Goal: Information Seeking & Learning: Check status

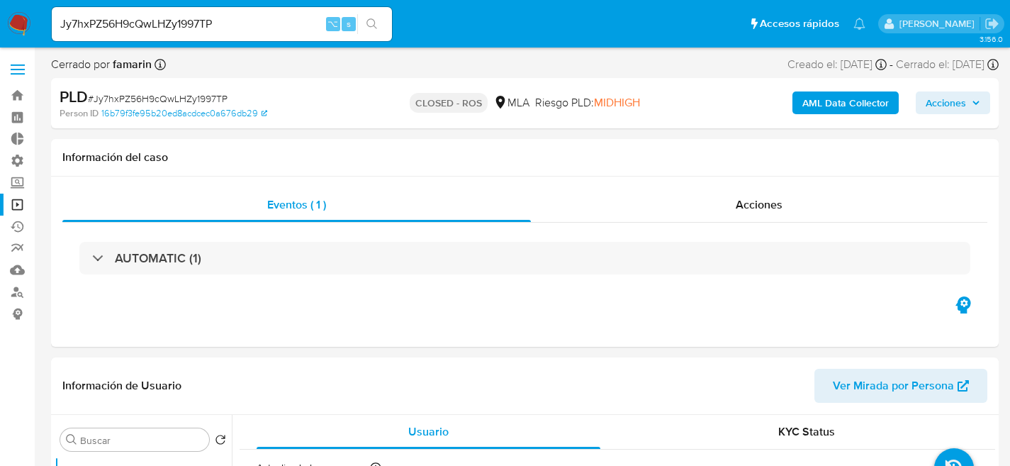
select select "10"
click at [260, 13] on div "Jy7hxPZ56H9cQwLHZy1997TP ⌥ s" at bounding box center [222, 24] width 340 height 34
click at [249, 25] on input "Jy7hxPZ56H9cQwLHZy1997TP" at bounding box center [222, 24] width 340 height 18
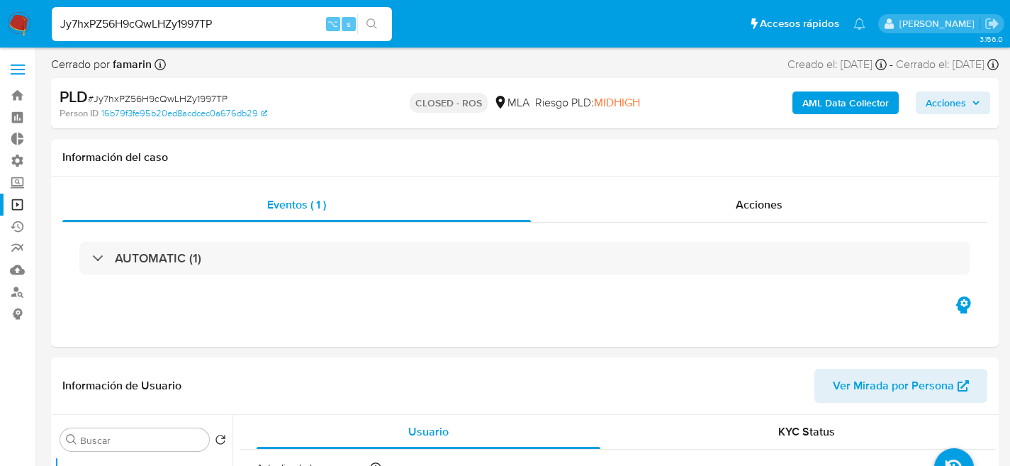
paste input "mEaVHbK0RpziYY9n7RGaVsPG"
type input "mEaVHbK0RpziYY9n7RGaVsPG"
click at [250, 26] on input "mEaVHbK0RpziYY9n7RGaVsPG" at bounding box center [222, 24] width 340 height 18
select select "10"
click at [250, 26] on input "mEaVHbK0RpziYY9n7RGaVsPG" at bounding box center [222, 24] width 340 height 18
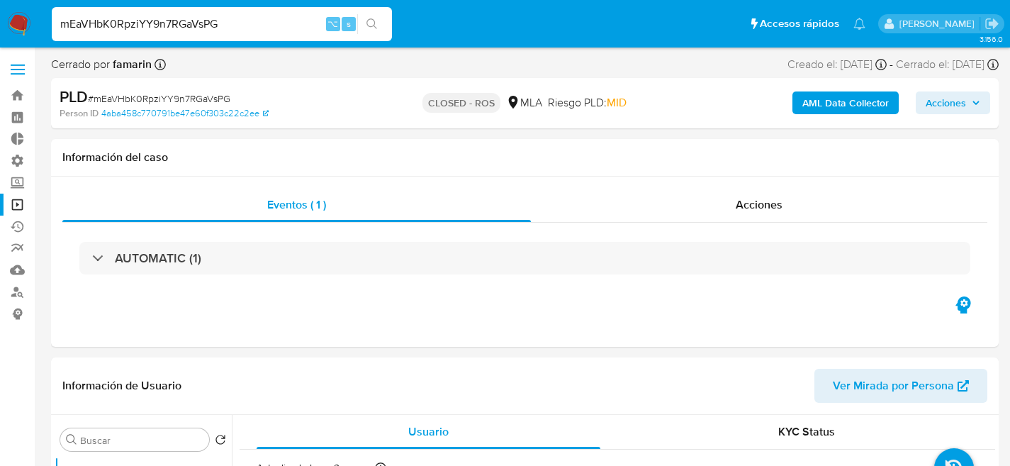
paste input "7PO5mvzCfhfMTG9vPdhpoJCg"
type input "7PO5mvzCfhfMTG9vPdhpoJCg"
select select "10"
click at [258, 18] on input "7PO5mvzCfhfMTG9vPdhpoJCg" at bounding box center [222, 24] width 340 height 18
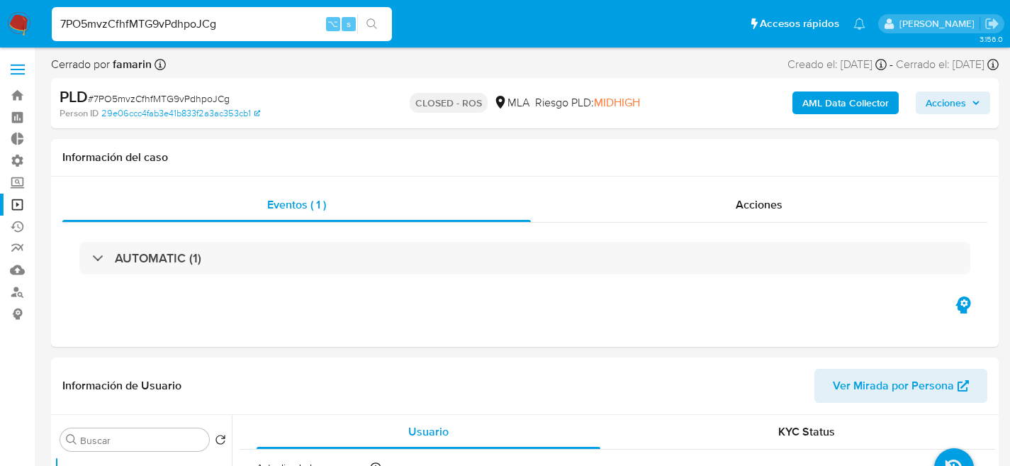
paste input "FeT8mbZd890o7bb9KOfl6NYh"
type input "FeT8mbZd890o7bb9KOfl6NYh"
select select "10"
click at [208, 27] on input "FeT8mbZd890o7bb9KOfl6NYh" at bounding box center [222, 24] width 340 height 18
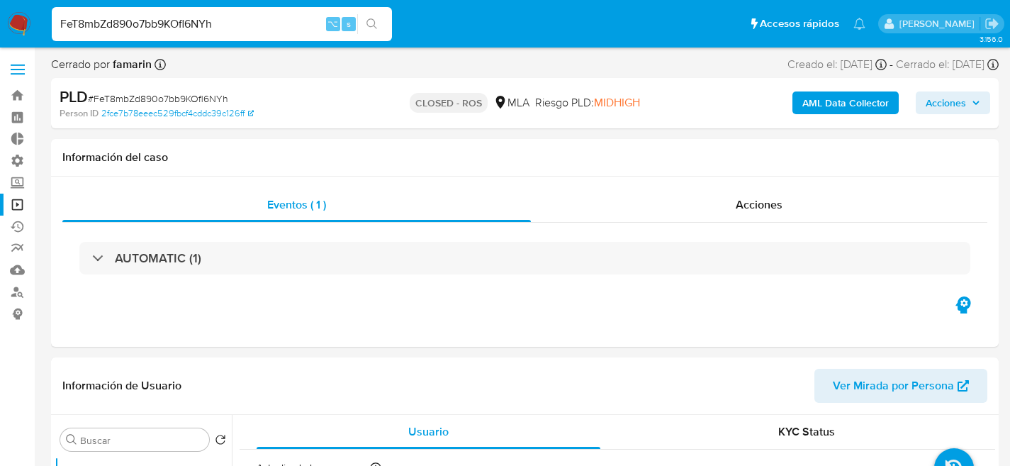
paste input "8B9d9WZrDimzjpQsNGAlFE3j"
type input "8B9d9WZrDimzjpQsNGAlFE3j"
select select "10"
click at [209, 13] on div "8B9d9WZrDimzjpQsNGAlFE3j ⌥ s" at bounding box center [222, 24] width 340 height 34
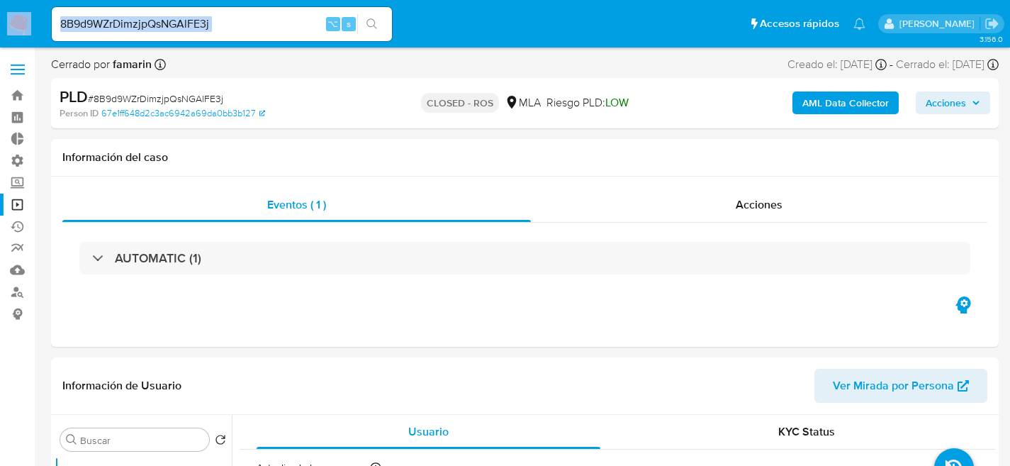
click at [209, 13] on div "8B9d9WZrDimzjpQsNGAlFE3j ⌥ s" at bounding box center [222, 24] width 340 height 34
click at [206, 24] on input "8B9d9WZrDimzjpQsNGAlFE3j" at bounding box center [222, 24] width 340 height 18
paste input "JvBnlmwPAI8OZZNwlAh4MrVg"
type input "JvBnlmwPAI8OZZNwlAh4MrVg"
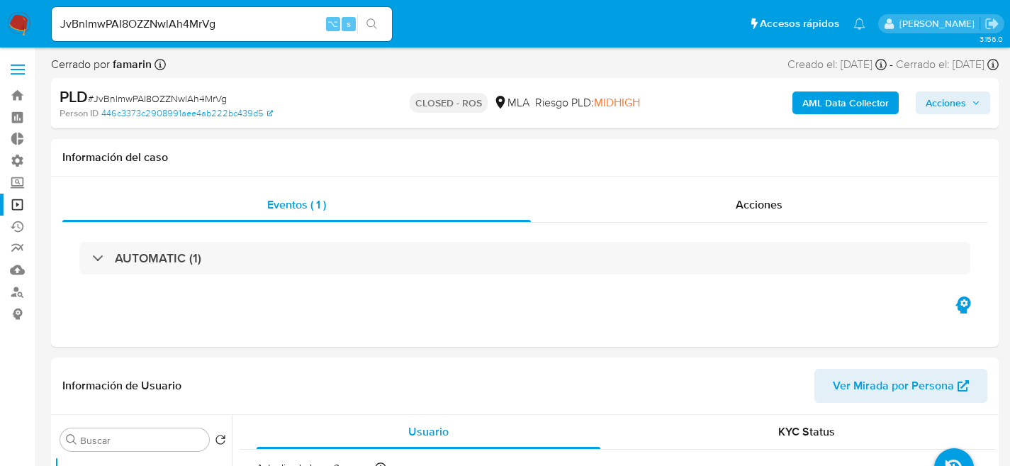
select select "10"
click at [245, 28] on input "JvBnlmwPAI8OZZNwlAh4MrVg" at bounding box center [222, 24] width 340 height 18
paste input "iNIOtHPXhzE65Es75TSPQPxT"
type input "iNIOtHPXhzE65Es75TSPQPxT"
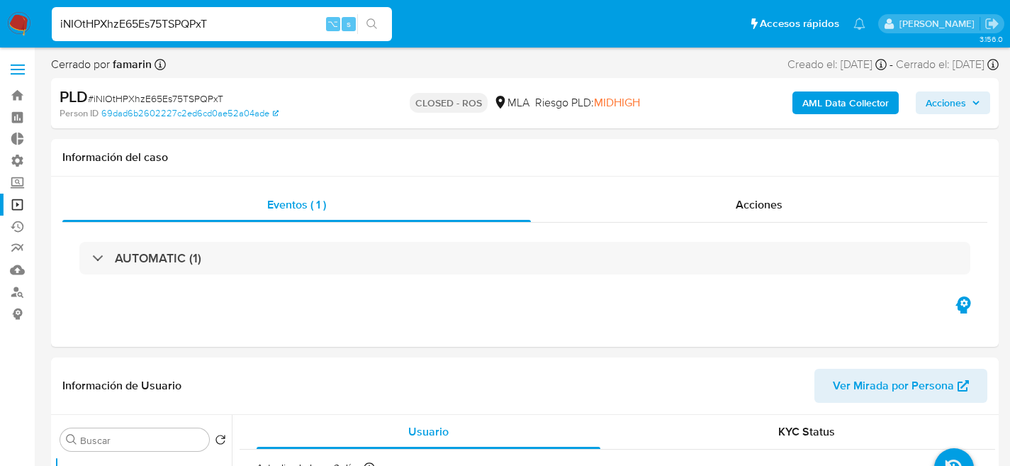
select select "10"
click at [227, 17] on input "iNIOtHPXhzE65Es75TSPQPxT" at bounding box center [222, 24] width 340 height 18
paste input "VLZkFZwS1w7QCDnLEDEmIXrv"
type input "VLZkFZwS1w7QCDnLEDEmIXrv"
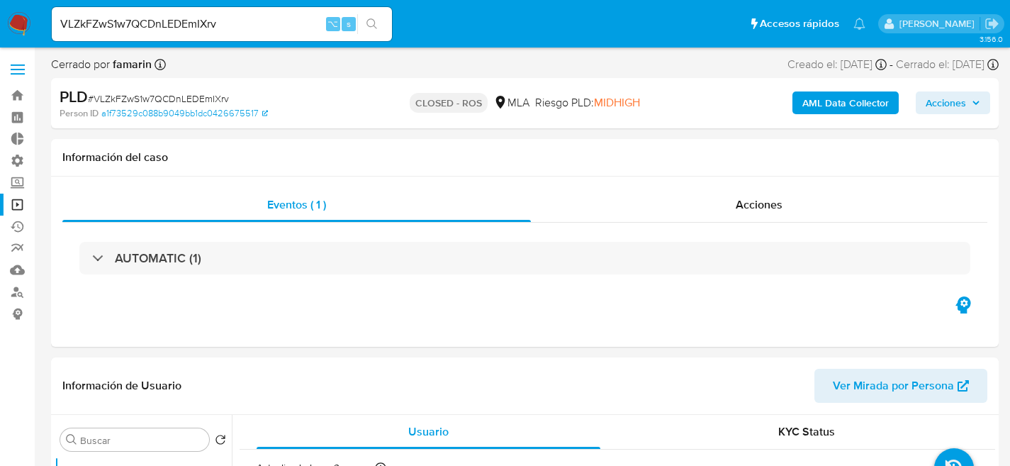
click at [232, 36] on div "VLZkFZwS1w7QCDnLEDEmIXrv ⌥ s" at bounding box center [222, 24] width 340 height 34
click at [235, 31] on input "VLZkFZwS1w7QCDnLEDEmIXrv" at bounding box center [222, 24] width 340 height 18
select select "10"
paste input "chw4O0QGHXDE5aUpfi5KzxQF"
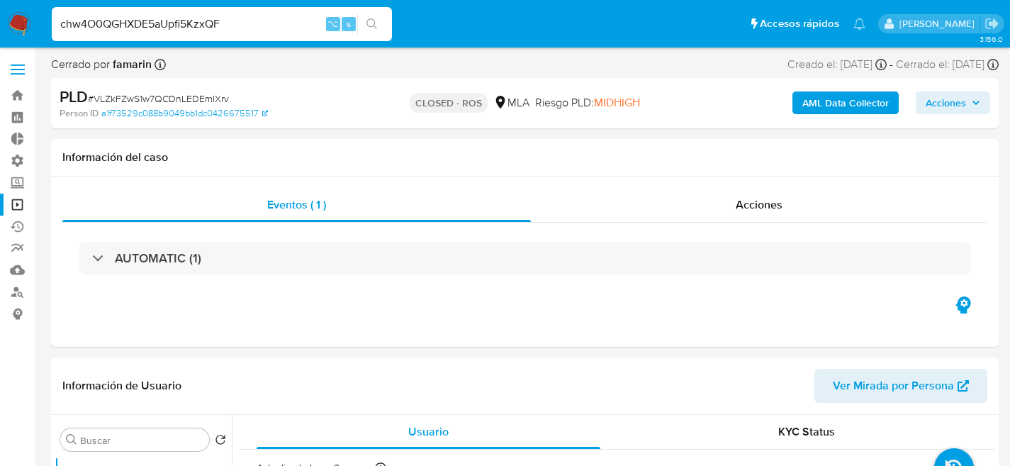
type input "chw4O0QGHXDE5aUpfi5KzxQF"
select select "10"
click at [216, 27] on input "chw4O0QGHXDE5aUpfi5KzxQF" at bounding box center [222, 24] width 340 height 18
paste input "ua3Dg4OKhU6vsFW5ib4U96VI"
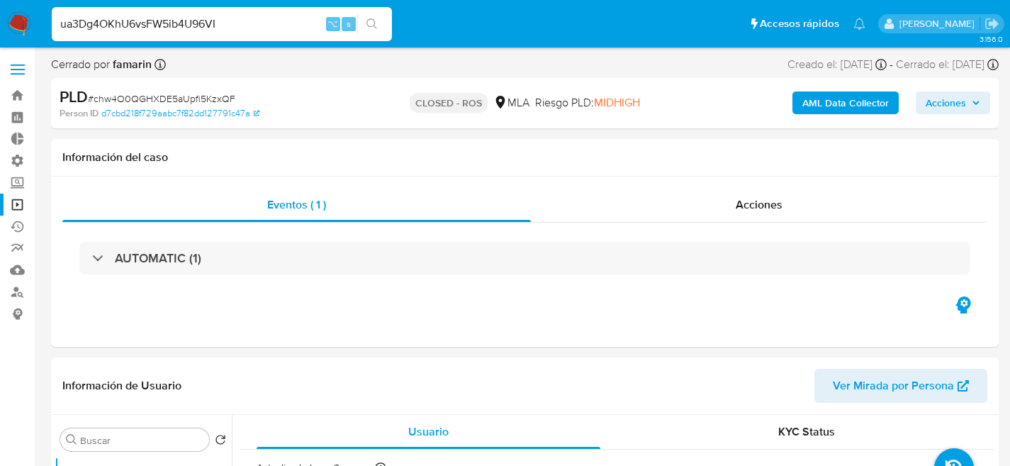
type input "ua3Dg4OKhU6vsFW5ib4U96VI"
select select "10"
click at [243, 23] on input "ua3Dg4OKhU6vsFW5ib4U96VI" at bounding box center [222, 24] width 340 height 18
paste input "s1dIn2PE5bTqsQYWoaE3niNF"
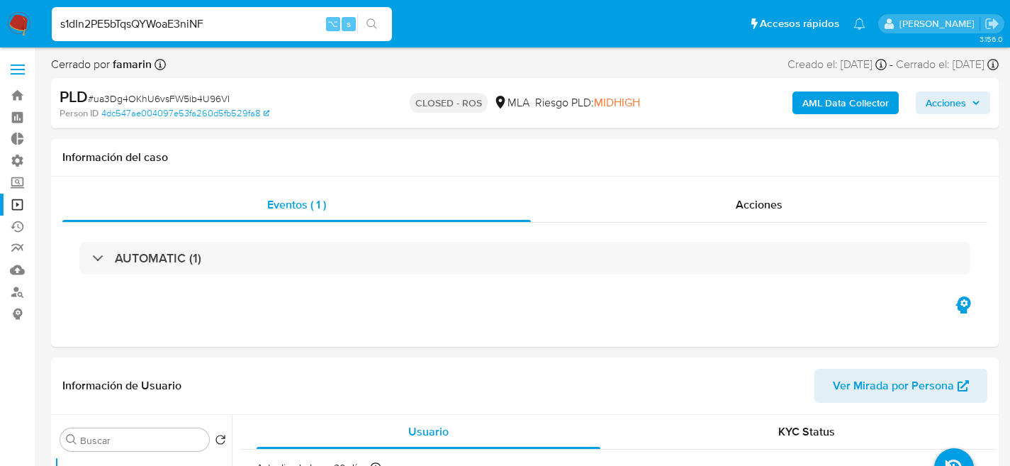
type input "s1dIn2PE5bTqsQYWoaE3niNF"
select select "10"
click at [223, 20] on input "s1dIn2PE5bTqsQYWoaE3niNF" at bounding box center [222, 24] width 340 height 18
paste input "EyhWNd92lrLW6NNV1wI4dX59"
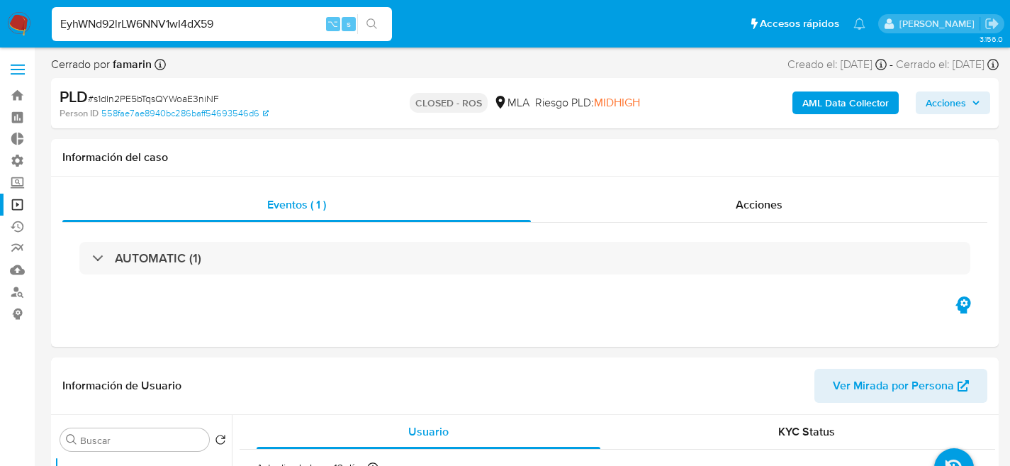
type input "EyhWNd92lrLW6NNV1wI4dX59"
select select "10"
click at [251, 33] on div "EyhWNd92lrLW6NNV1wI4dX59 ⌥ s" at bounding box center [222, 24] width 340 height 34
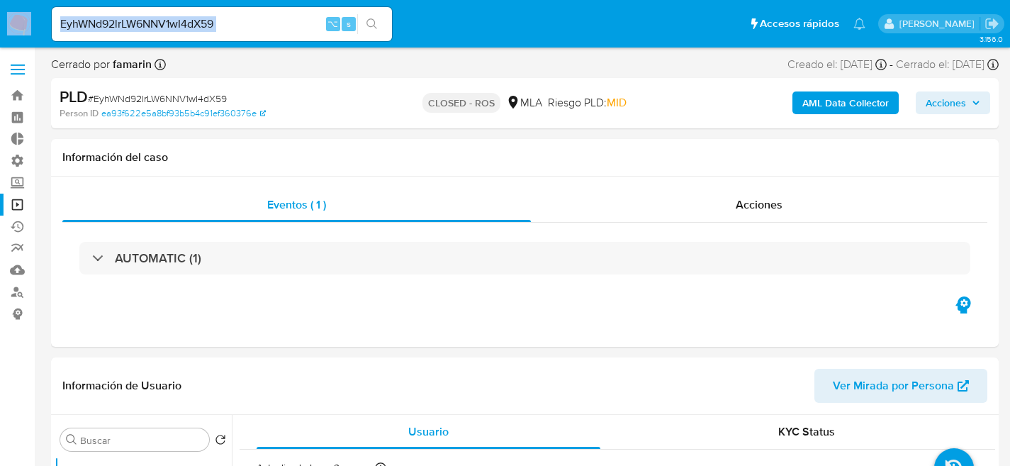
click at [251, 33] on div "EyhWNd92lrLW6NNV1wI4dX59 ⌥ s" at bounding box center [222, 24] width 340 height 34
click at [254, 30] on input "EyhWNd92lrLW6NNV1wI4dX59" at bounding box center [222, 24] width 340 height 18
paste input "mdaXBLDpFRcEcnCzzDAxyk9u"
type input "mdaXBLDpFRcEcnCzzDAxyk9u"
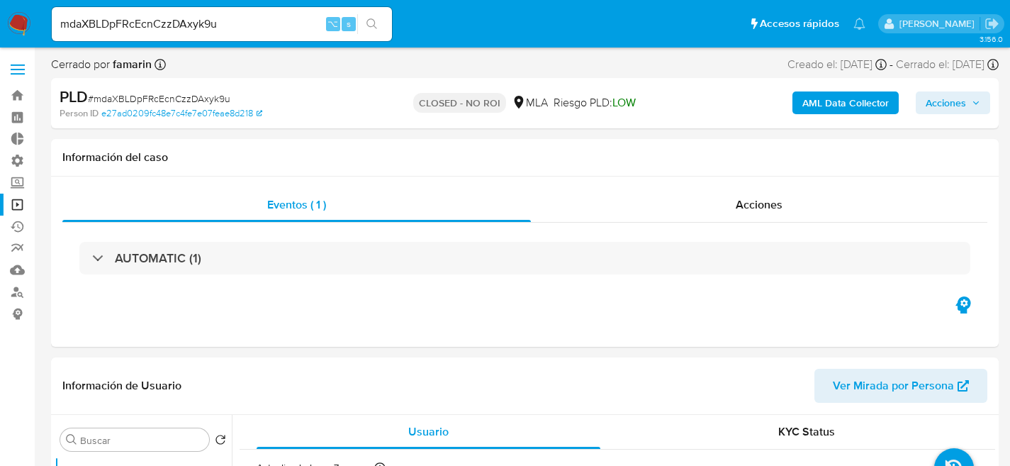
select select "10"
click at [252, 20] on input "mdaXBLDpFRcEcnCzzDAxyk9u" at bounding box center [222, 24] width 340 height 18
paste input "qCAF00CdRruuwMcbFC7aic1H"
type input "qCAF00CdRruuwMcbFC7aic1H"
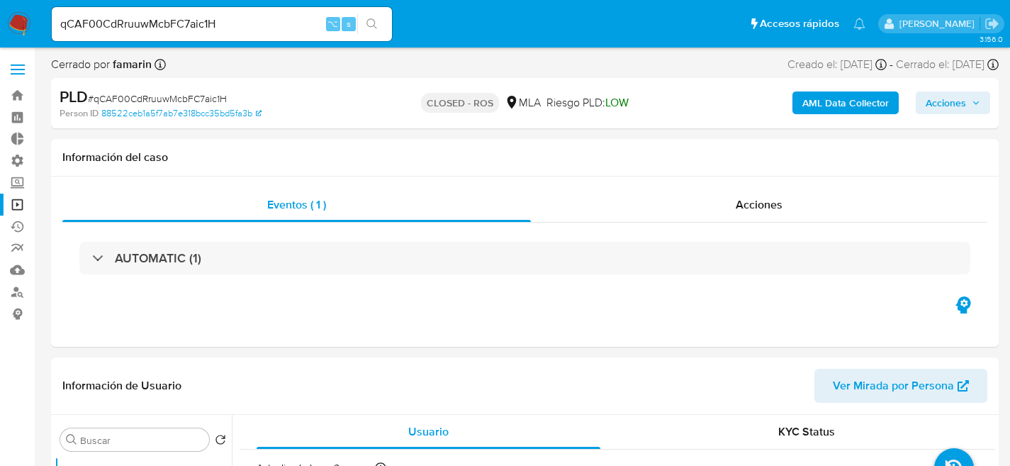
select select "10"
click at [205, 21] on input "qCAF00CdRruuwMcbFC7aic1H" at bounding box center [222, 24] width 340 height 18
paste input "hOeU3WSapsUDeyLiTK6Gup3"
type input "qhOeU3WSapsUDeyLiTK6Gup3"
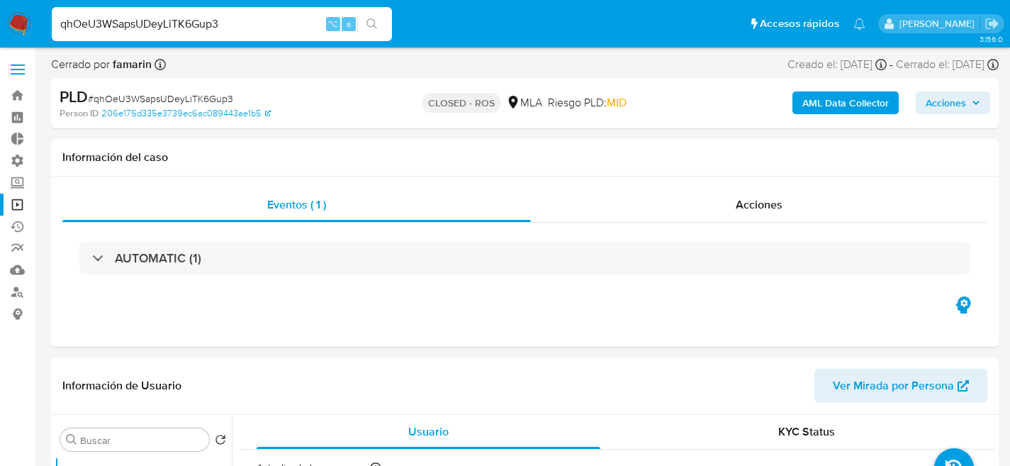
click at [235, 23] on input "qhOeU3WSapsUDeyLiTK6Gup3" at bounding box center [222, 24] width 340 height 18
select select "10"
click at [235, 23] on input "qhOeU3WSapsUDeyLiTK6Gup3" at bounding box center [222, 24] width 340 height 18
paste input "GMmb9uIijQl2vs7VDF7czG2m"
type input "GMmb9uIijQl2vs7VDF7czG2m"
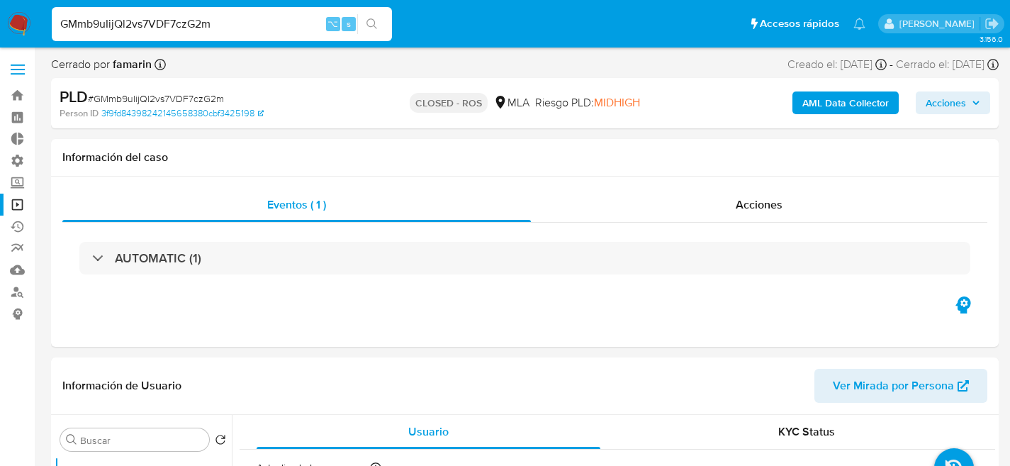
select select "10"
click at [185, 18] on input "GMmb9uIijQl2vs7VDF7czG2m" at bounding box center [222, 24] width 340 height 18
paste input "aTAraPkiiyeTTc1pyPnoqWVc"
type input "aTAraPkiiyeTTc1pyPnoqWVc"
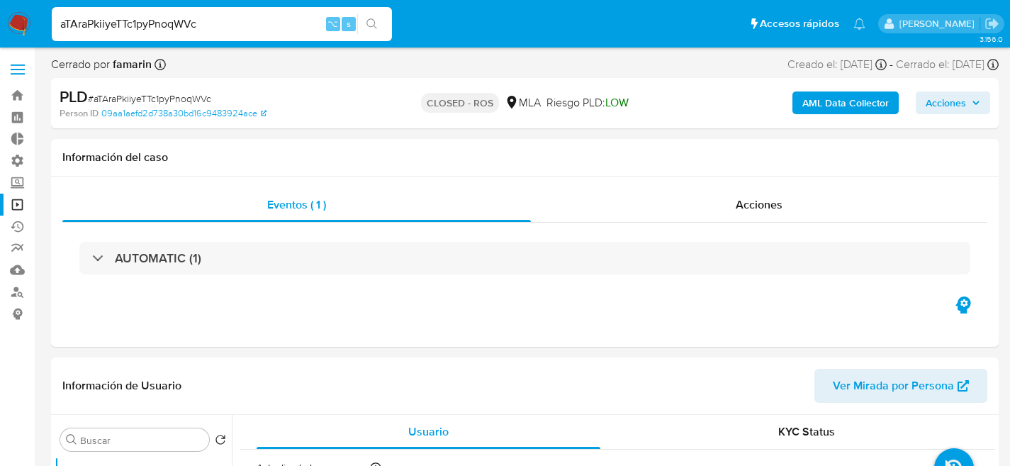
select select "10"
click at [266, 17] on input "aTAraPkiiyeTTc1pyPnoqWVc" at bounding box center [222, 24] width 340 height 18
paste input "2flOSQa2Sf2a9I6OJCH11WY4"
type input "2flOSQa2Sf2a9I6OJCH11WY4"
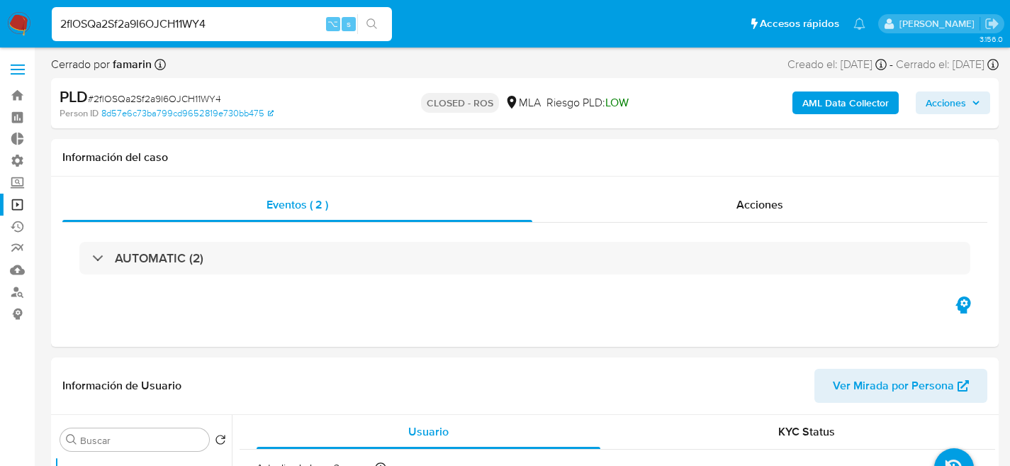
click at [220, 16] on input "2flOSQa2Sf2a9I6OJCH11WY4" at bounding box center [222, 24] width 340 height 18
select select "10"
click at [220, 16] on input "2flOSQa2Sf2a9I6OJCH11WY4" at bounding box center [222, 24] width 340 height 18
paste input "d8Yz6ZeDUSrzvbgjkWDUfso0"
type input "d8Yz6ZeDUSrzvbgjkWDUfso0"
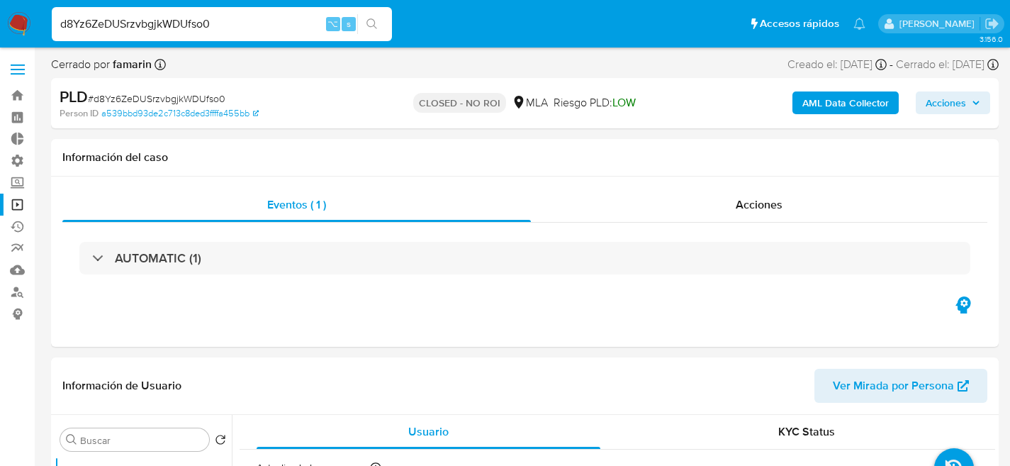
select select "10"
click at [223, 32] on input "d8Yz6ZeDUSrzvbgjkWDUfso0" at bounding box center [222, 24] width 340 height 18
click at [231, 21] on input "d8Yz6ZeDUSrzvbgjkWDUfso0" at bounding box center [222, 24] width 340 height 18
paste input "2flOSQa2Sf2a9I6OJCH11WY4"
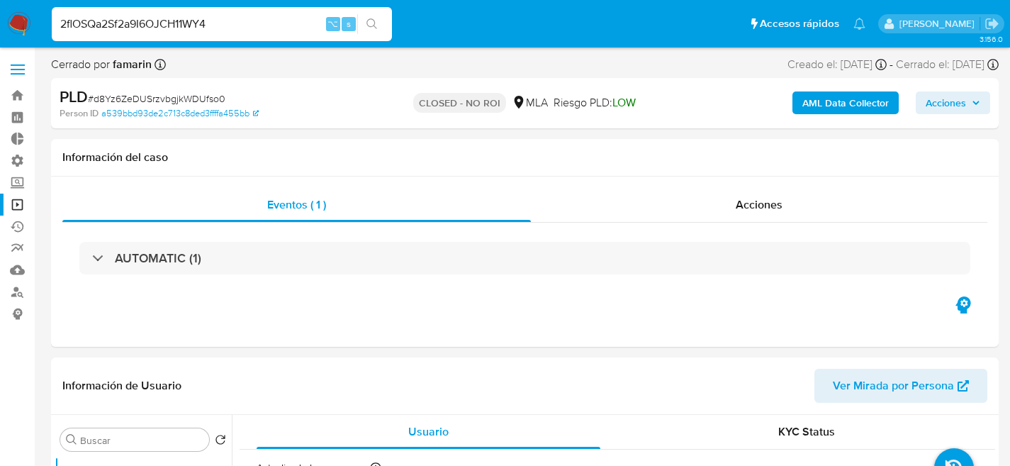
type input "2flOSQa2Sf2a9I6OJCH11WY4"
select select "10"
click at [217, 21] on input "2flOSQa2Sf2a9I6OJCH11WY4" at bounding box center [222, 24] width 340 height 18
paste input "trJfwHaNM8s71yTJwyHuEWkl"
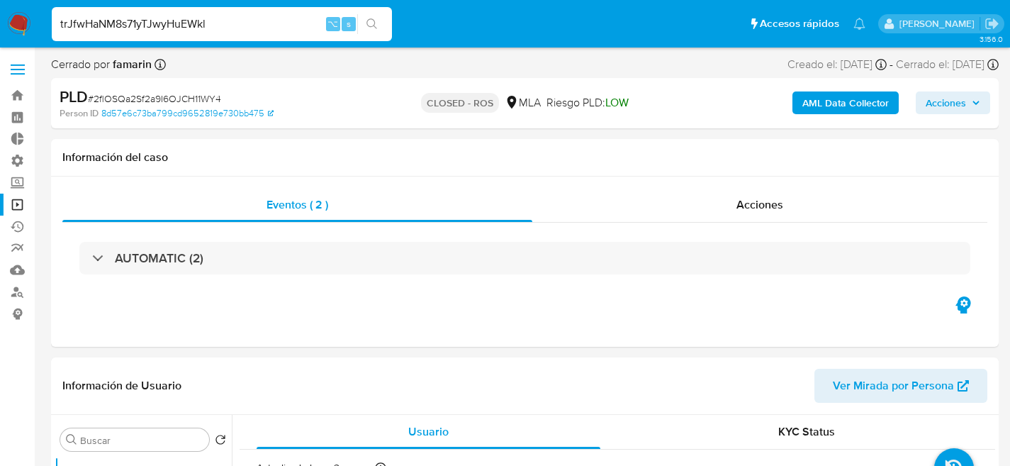
type input "trJfwHaNM8s71yTJwyHuEWkl"
select select "10"
click at [237, 25] on input "trJfwHaNM8s71yTJwyHuEWkl" at bounding box center [222, 24] width 340 height 18
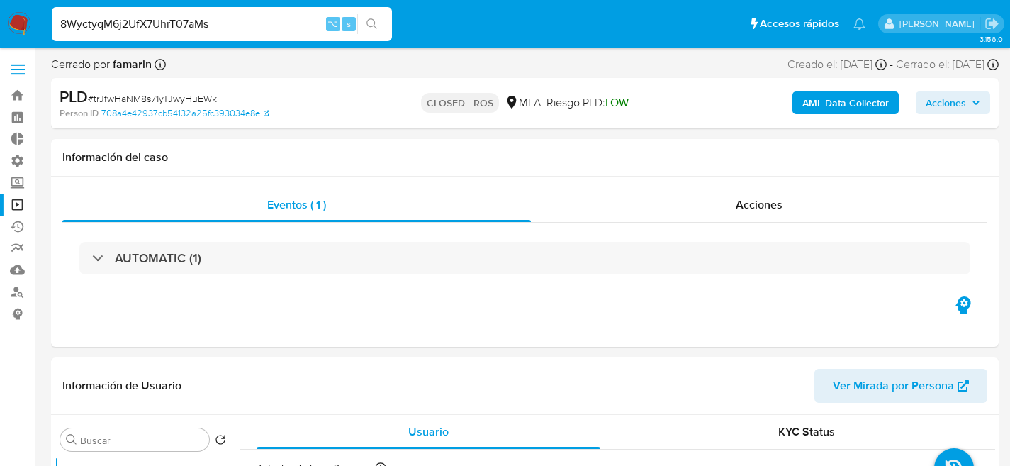
type input "8WyctyqM6j2UfX7UhrT07aMs"
select select "10"
click at [204, 18] on input "8WyctyqM6j2UfX7UhrT07aMs" at bounding box center [222, 24] width 340 height 18
paste input "uWqQ6H7umave2ErhVNcK8RnQ"
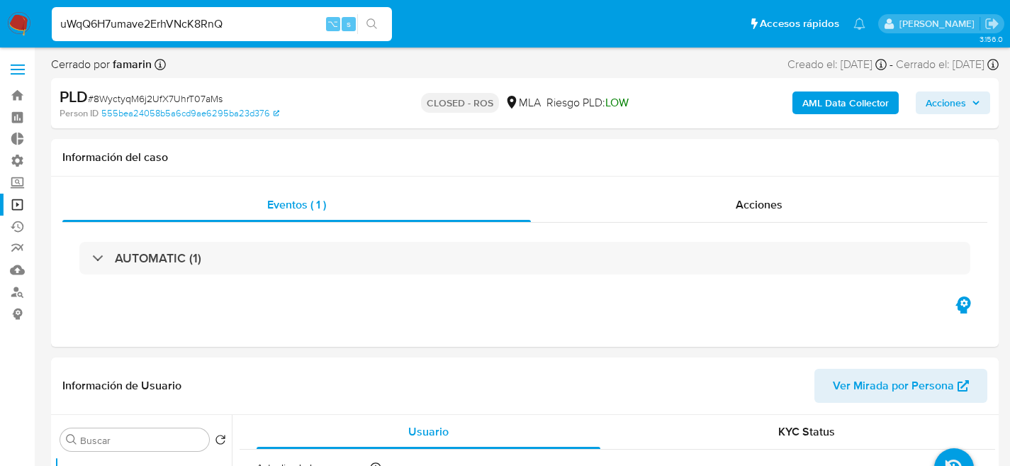
type input "uWqQ6H7umave2ErhVNcK8RnQ"
select select "10"
click at [206, 19] on input "uWqQ6H7umave2ErhVNcK8RnQ" at bounding box center [222, 24] width 340 height 18
paste input "7iQqAm44KAmFf0LfzjiarkUC"
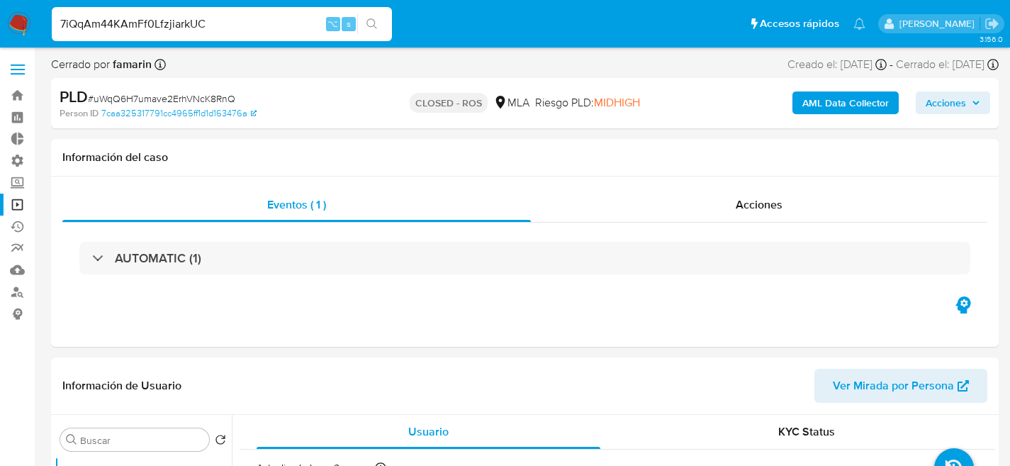
type input "7iQqAm44KAmFf0LfzjiarkUC"
select select "10"
click at [238, 18] on input "7iQqAm44KAmFf0LfzjiarkUC" at bounding box center [222, 24] width 340 height 18
paste input "Lbe8991QRhMIc15jGaSGc0zt"
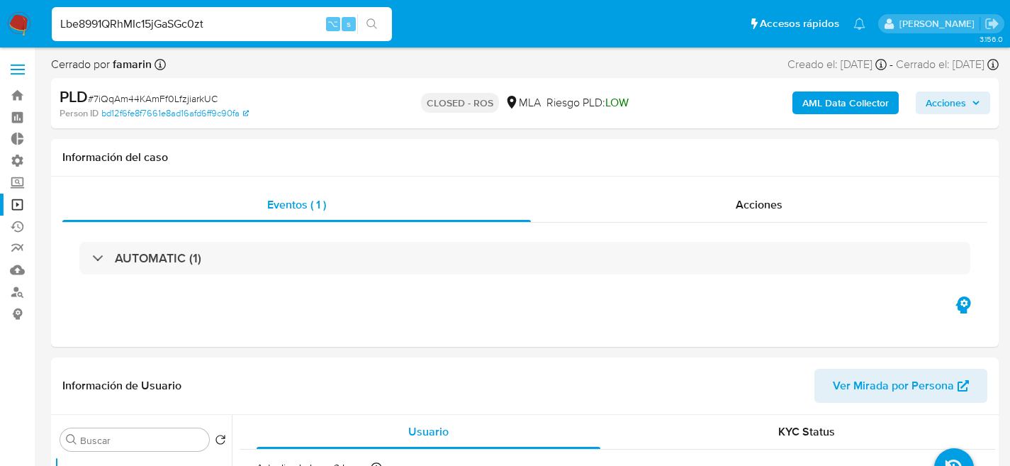
type input "Lbe8991QRhMIc15jGaSGc0zt"
click at [223, 37] on div "Lbe8991QRhMIc15jGaSGc0zt ⌥ s" at bounding box center [222, 24] width 340 height 34
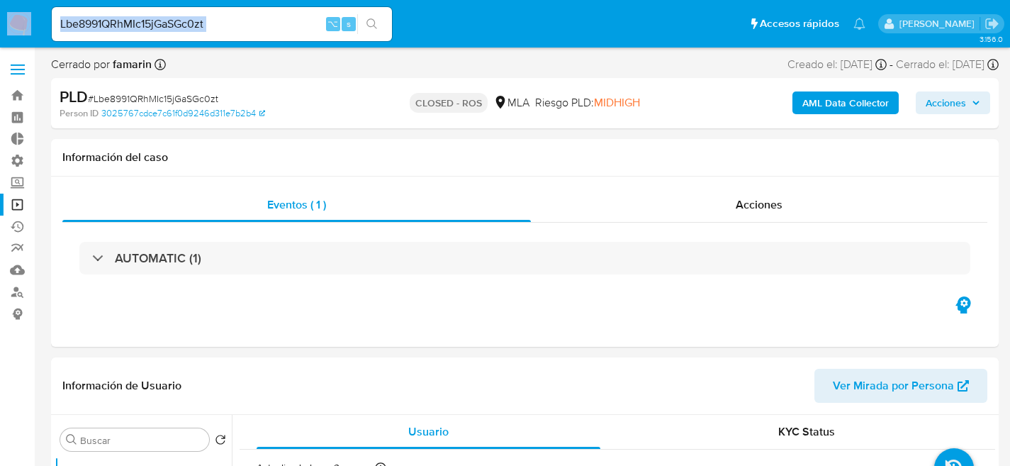
click at [223, 37] on div "Lbe8991QRhMIc15jGaSGc0zt ⌥ s" at bounding box center [222, 24] width 340 height 34
click at [231, 26] on input "Lbe8991QRhMIc15jGaSGc0zt" at bounding box center [222, 24] width 340 height 18
select select "10"
paste input "BPhGlM9pKpAhg8d9hC293AbF"
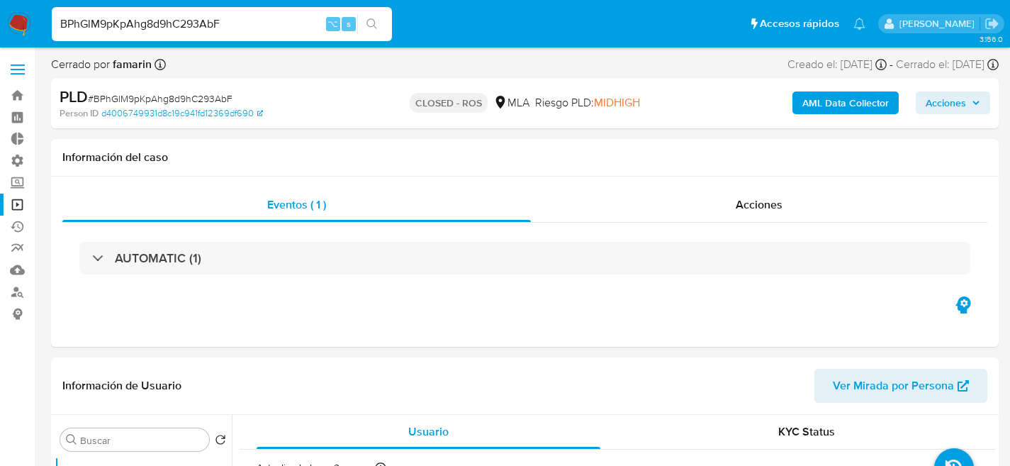
click at [229, 25] on input "BPhGlM9pKpAhg8d9hC293AbF" at bounding box center [222, 24] width 340 height 18
paste input "xNOCWbJ6Vr8FH3X6EaPElHBA"
type input "xNOCWbJ6Vr8FH3X6EaPElHBA"
select select "10"
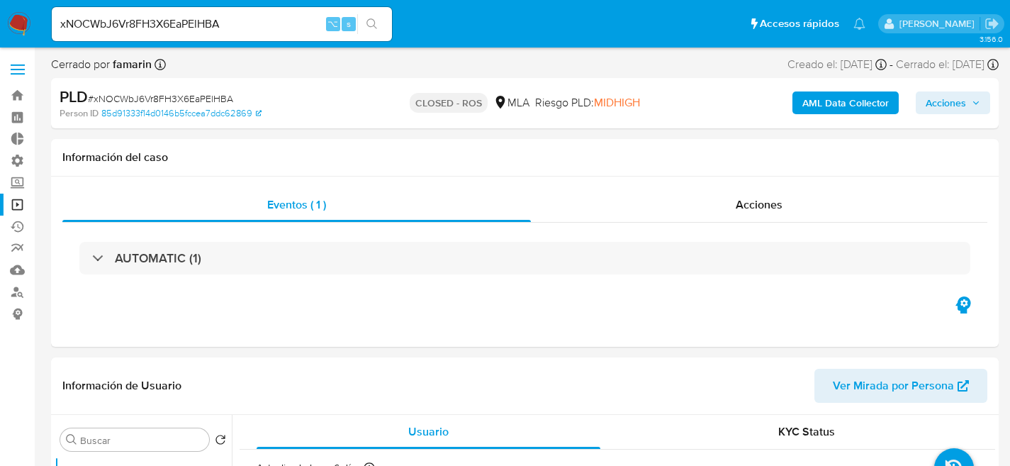
select select "10"
click at [221, 19] on input "xNOCWbJ6Vr8FH3X6EaPElHBA" at bounding box center [222, 24] width 340 height 18
paste input "uIMVJBRQWnhBbebVLUUmPSUH"
type input "uIMVJBRQWnhBbebVLUUmPSUH"
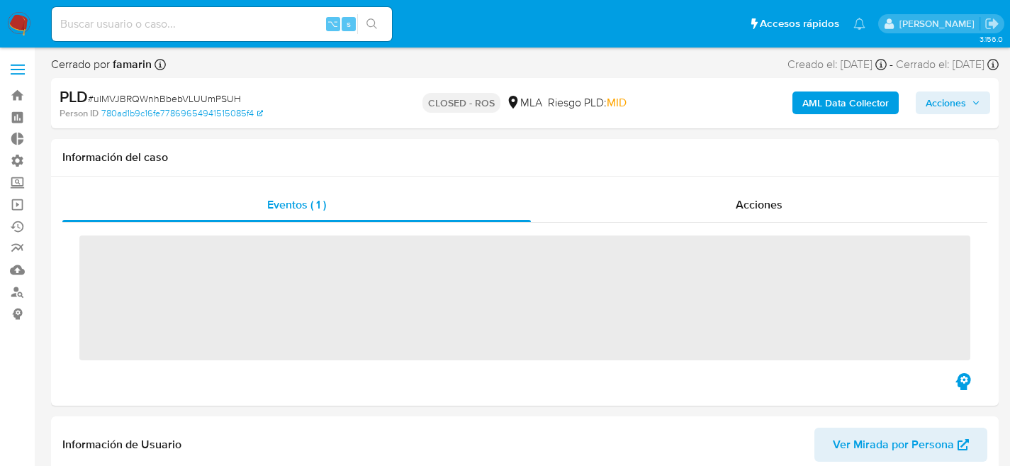
click at [162, 23] on input at bounding box center [222, 24] width 340 height 18
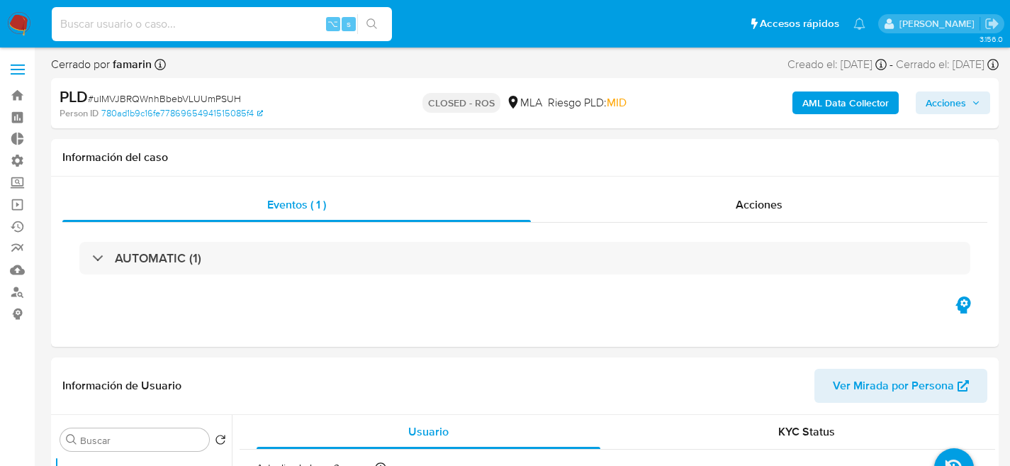
paste input "X6kFAqqTnHPjUkmSxwTKme72"
type input "X6kFAqqTnHPjUkmSxwTKme72"
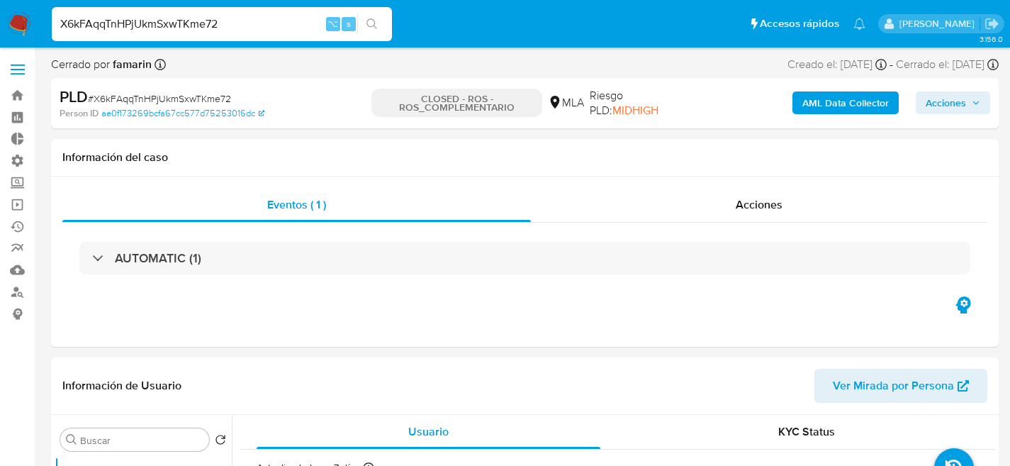
select select "10"
click at [257, 35] on div "X6kFAqqTnHPjUkmSxwTKme72 ⌥ s" at bounding box center [222, 24] width 340 height 34
click at [258, 33] on input "X6kFAqqTnHPjUkmSxwTKme72" at bounding box center [222, 24] width 340 height 18
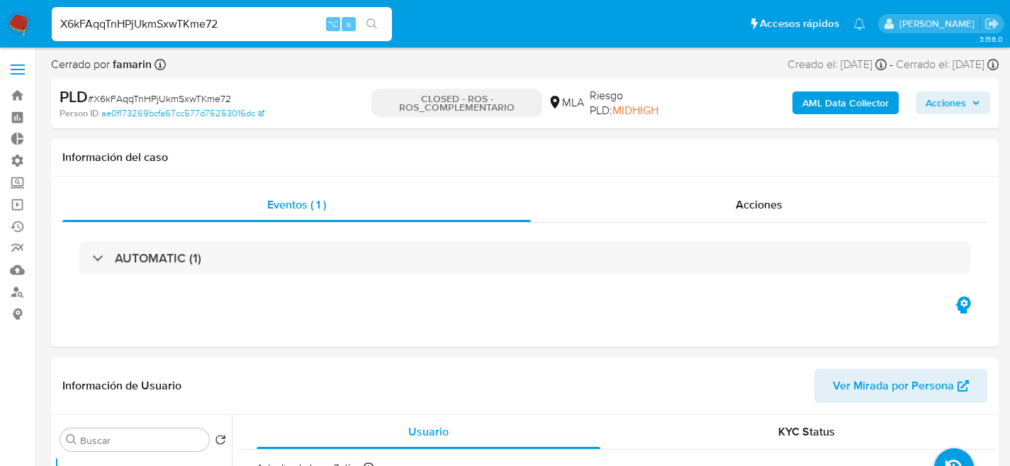
paste input "PwZt3NDo3wgNgr2b5GWLcTMp"
click at [258, 33] on input "PwZt3NDo3wgNgr2b5GWLcTMp" at bounding box center [222, 24] width 340 height 18
type input "PwZt3NDo3wgNgr2b5GWLcTMp"
select select "10"
click at [208, 23] on input "PwZt3NDo3wgNgr2b5GWLcTMp" at bounding box center [222, 24] width 340 height 18
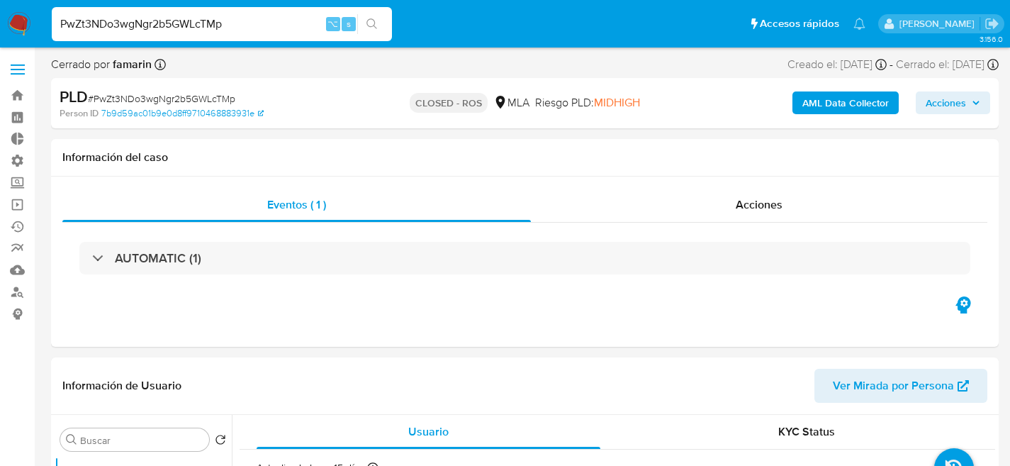
click at [208, 23] on input "PwZt3NDo3wgNgr2b5GWLcTMp" at bounding box center [222, 24] width 340 height 18
paste input "VuxDDRCBagFzEiwXL86bO3Rn"
type input "VuxDDRCBagFzEiwXL86bO3Rn"
click at [227, 29] on input "VuxDDRCBagFzEiwXL86bO3Rn" at bounding box center [222, 24] width 340 height 18
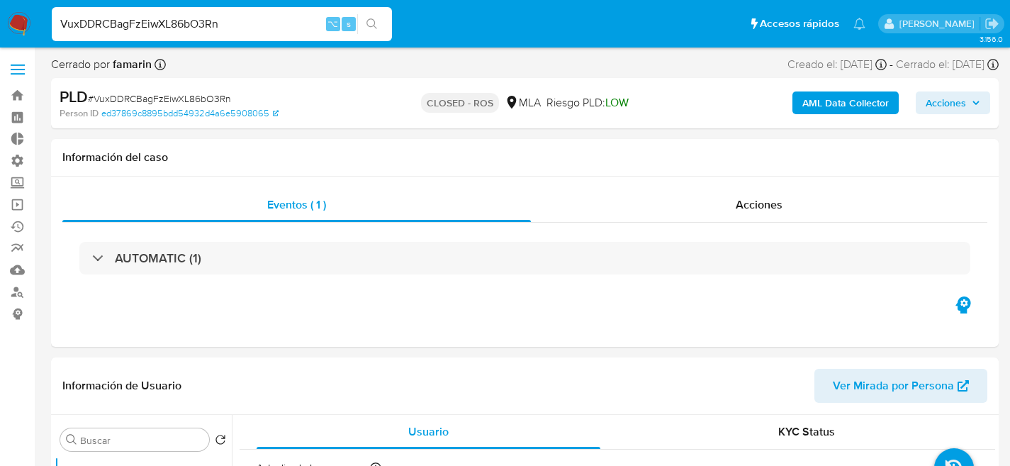
select select "10"
paste input "Yd0cOtjlVuXr1wQ49xPcCM07"
type input "Yd0cOtjlVuXr1wQ49xPcCM07"
click at [262, 13] on div "Yd0cOtjlVuXr1wQ49xPcCM07 ⌥ s" at bounding box center [222, 24] width 340 height 34
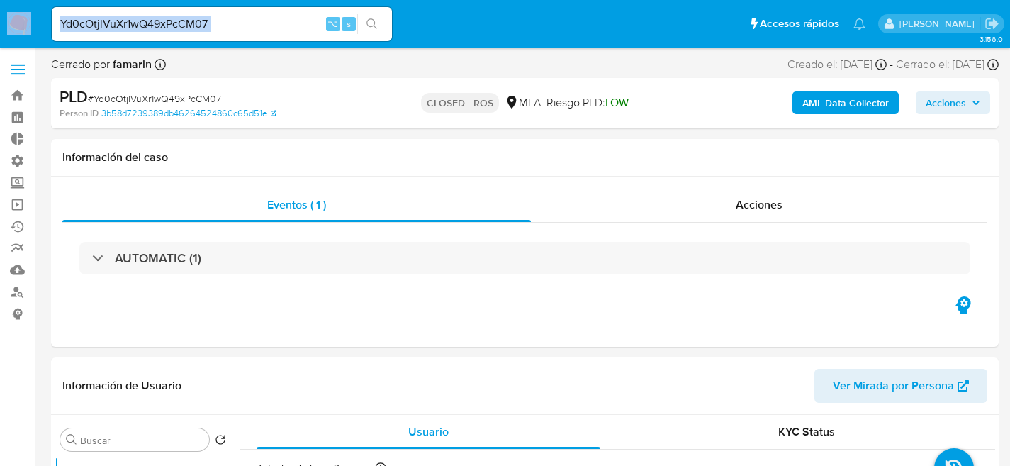
select select "10"
click at [257, 19] on input "Yd0cOtjlVuXr1wQ49xPcCM07" at bounding box center [222, 24] width 340 height 18
paste input "VNqdSAPYtfU6IOIhgXeHRFLR"
type input "VNqdSAPYtfU6IOIhgXeHRFLR"
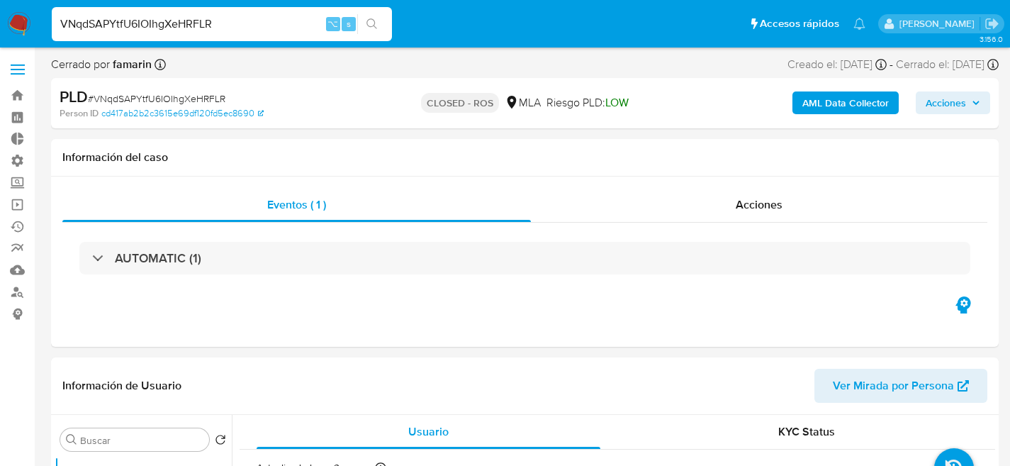
click at [243, 23] on input "VNqdSAPYtfU6IOIhgXeHRFLR" at bounding box center [222, 24] width 340 height 18
select select "10"
paste input "ekmw92O6Xvhe1i339P8xfCLb"
type input "ekmw92O6Xvhe1i339P8xfCLb"
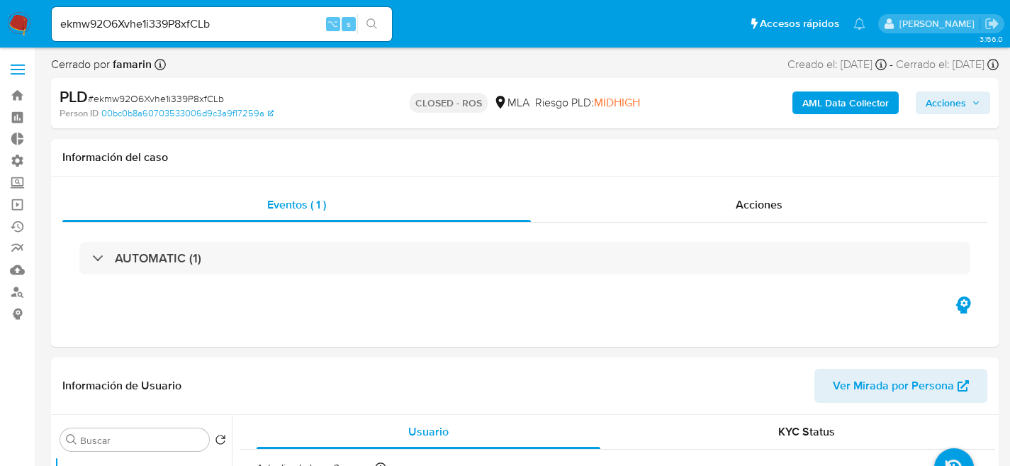
select select "10"
click at [215, 11] on div "ekmw92O6Xvhe1i339P8xfCLb ⌥ s" at bounding box center [222, 24] width 340 height 34
click at [213, 18] on input "ekmw92O6Xvhe1i339P8xfCLb" at bounding box center [222, 24] width 340 height 18
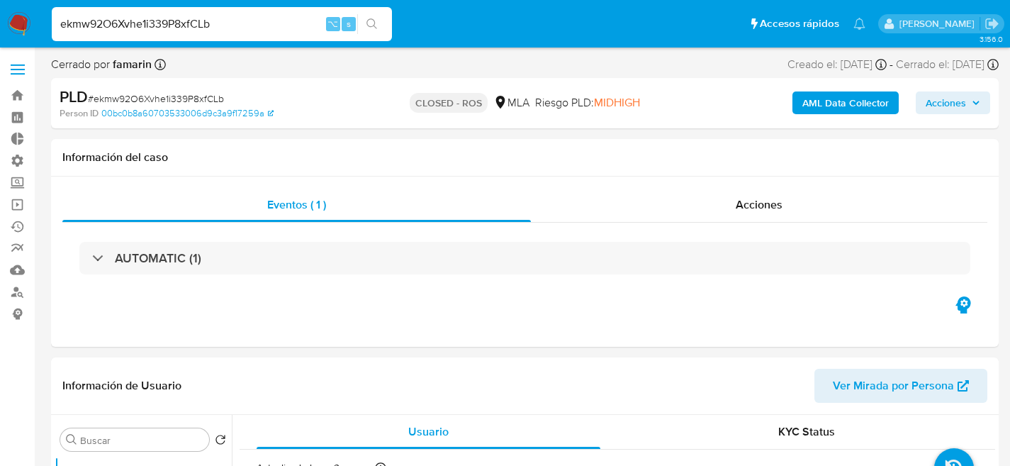
paste input "ihh9h0t5ycaVGEasHgRnzde4"
type input "ihh9h0t5ycaVGEasHgRnzde4"
select select "10"
click at [170, 21] on input "ihh9h0t5ycaVGEasHgRnzde4" at bounding box center [222, 24] width 340 height 18
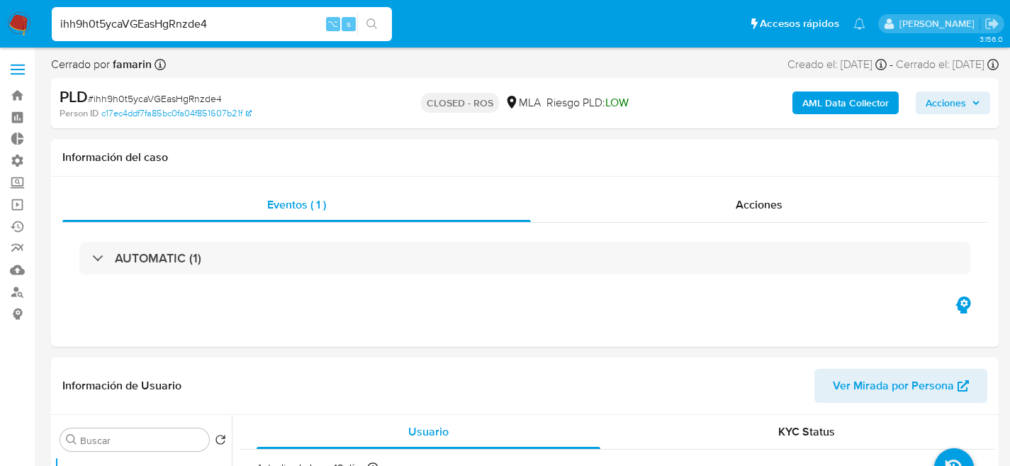
paste input "je1MS5Ohr17ce7QqpMvCAqd9"
type input "je1MS5Ohr17ce7QqpMvCAqd9"
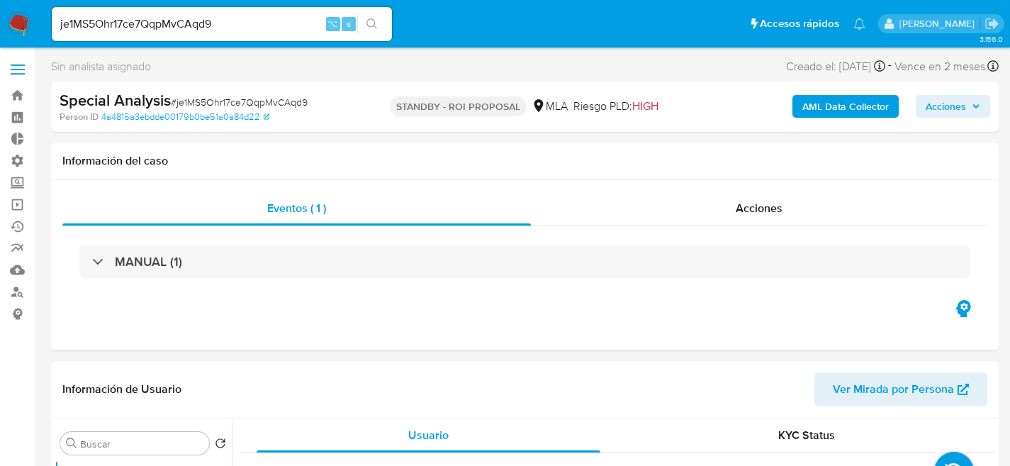
select select "10"
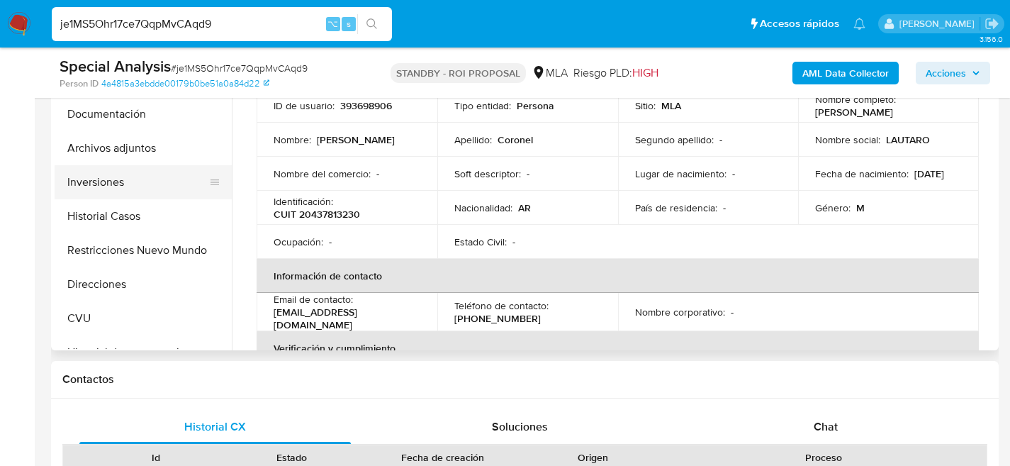
scroll to position [314, 0]
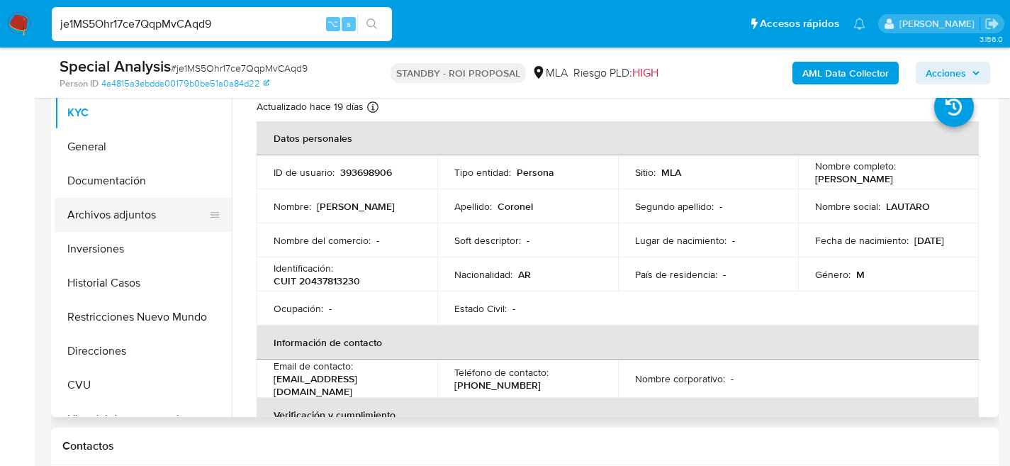
click at [108, 228] on button "Archivos adjuntos" at bounding box center [138, 215] width 166 height 34
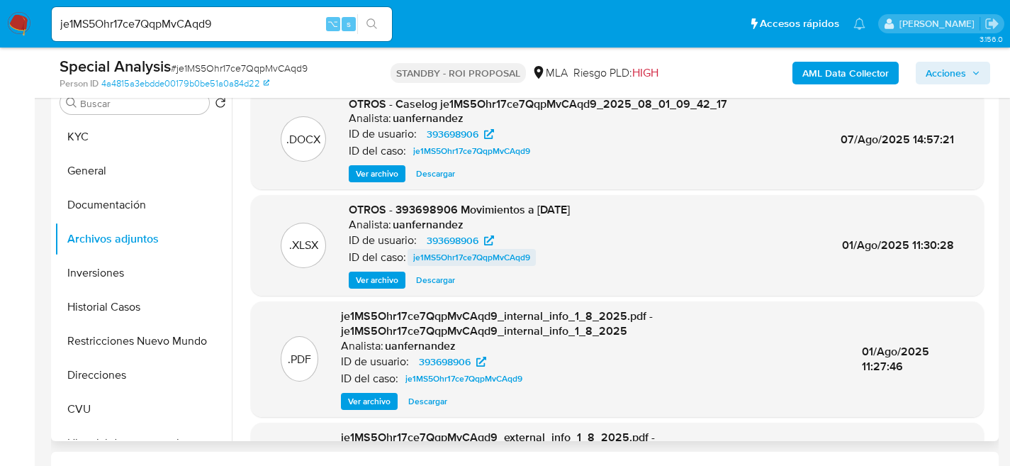
scroll to position [287, 0]
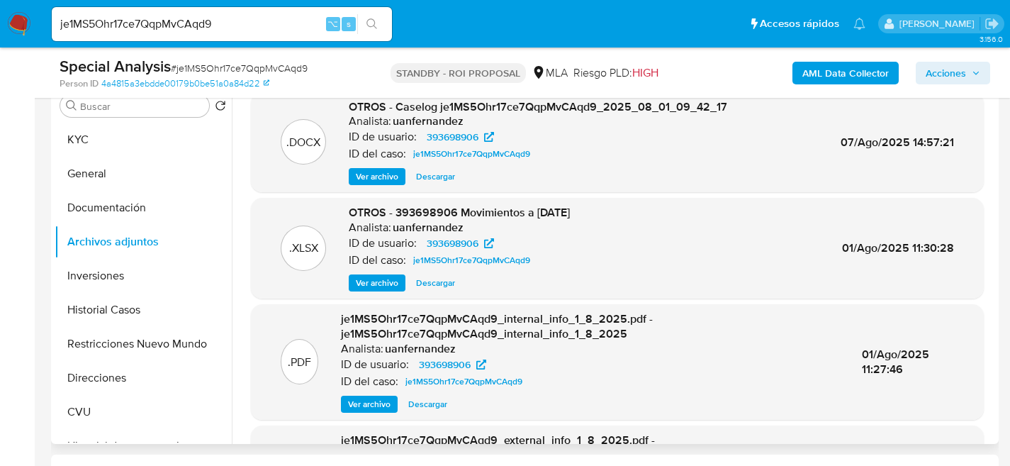
click at [427, 173] on span "Descargar" at bounding box center [435, 176] width 39 height 14
click at [111, 208] on button "Documentación" at bounding box center [138, 208] width 166 height 34
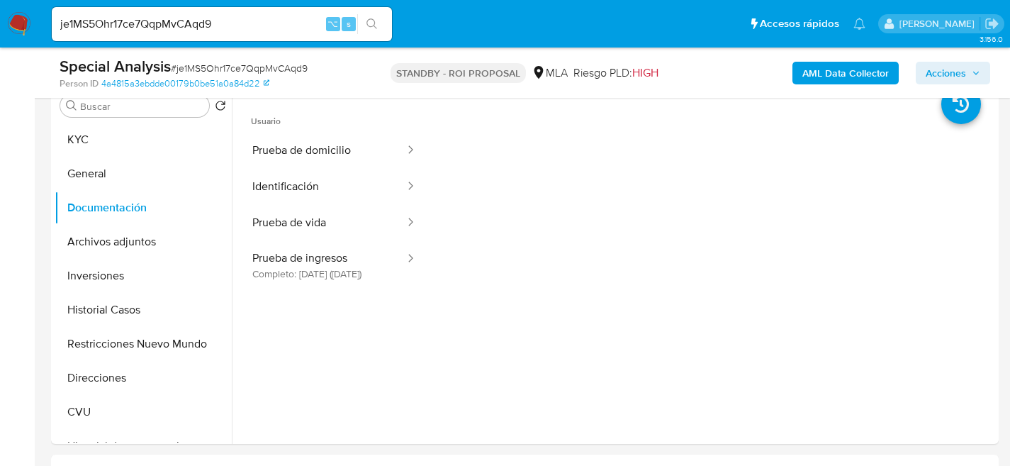
click at [395, 218] on div at bounding box center [406, 223] width 23 height 16
click at [340, 207] on button "Prueba de vida" at bounding box center [323, 223] width 167 height 36
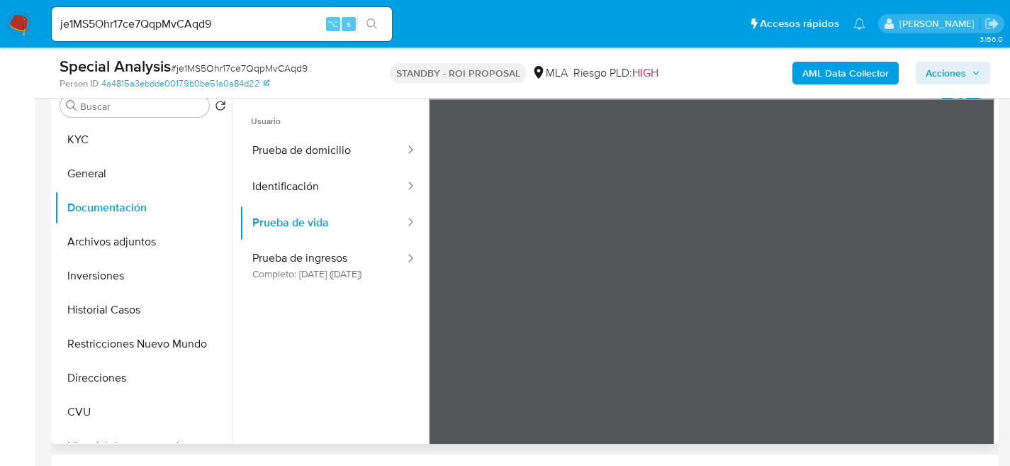
scroll to position [117, 0]
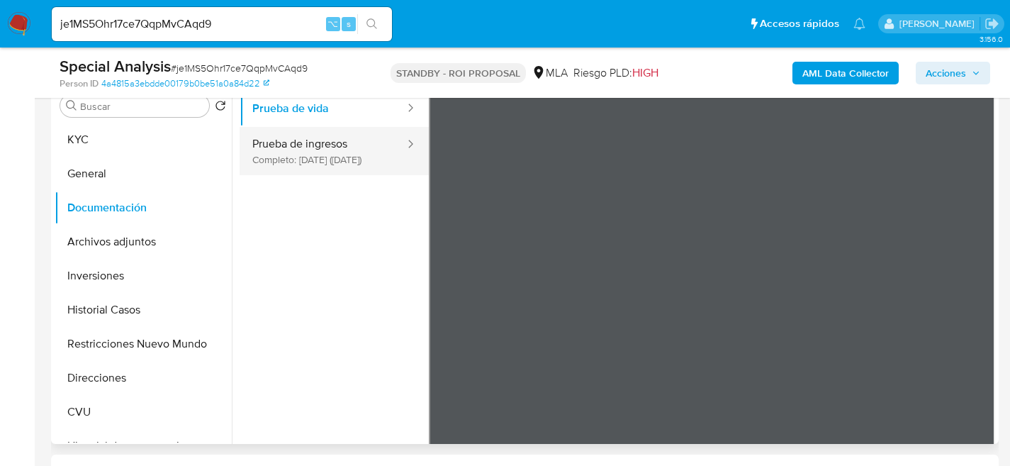
click at [270, 172] on button "Prueba de ingresos Completo: 21/10/2024 (hace 10 meses)" at bounding box center [323, 151] width 167 height 48
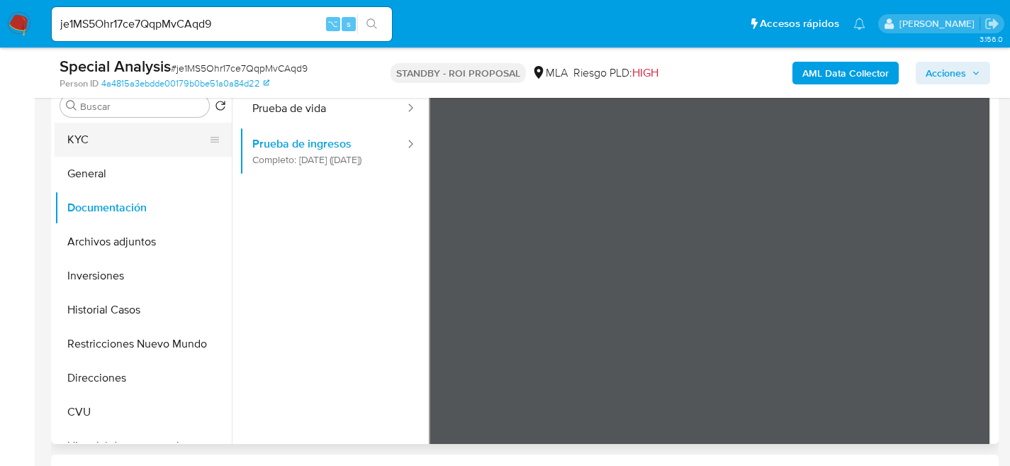
click at [121, 138] on button "KYC" at bounding box center [138, 140] width 166 height 34
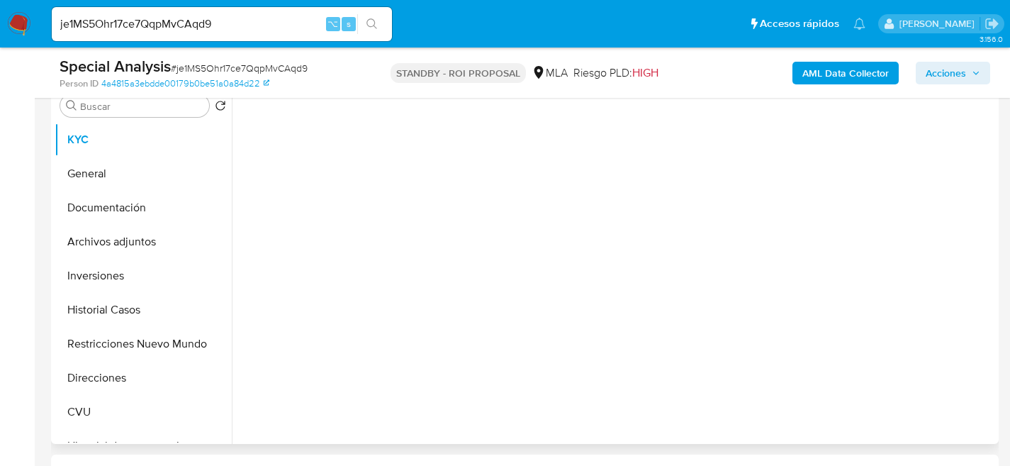
scroll to position [0, 0]
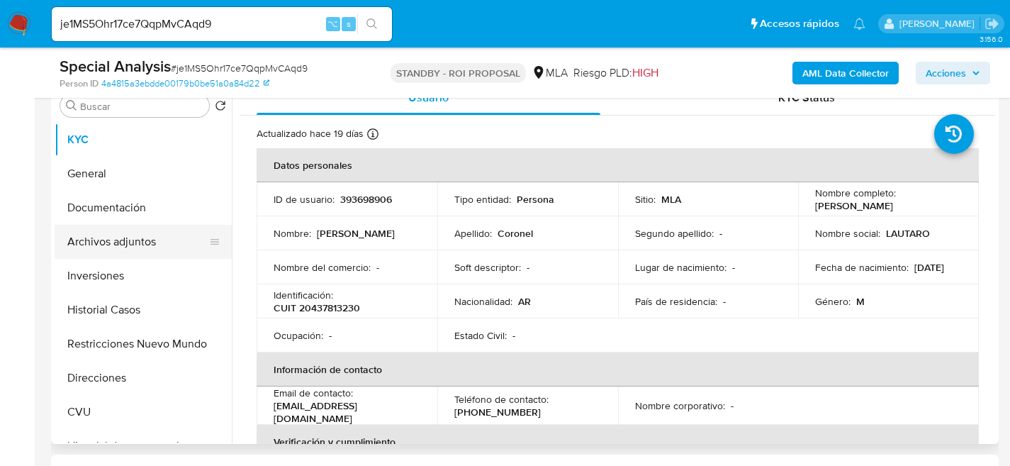
click at [76, 241] on button "Archivos adjuntos" at bounding box center [138, 242] width 166 height 34
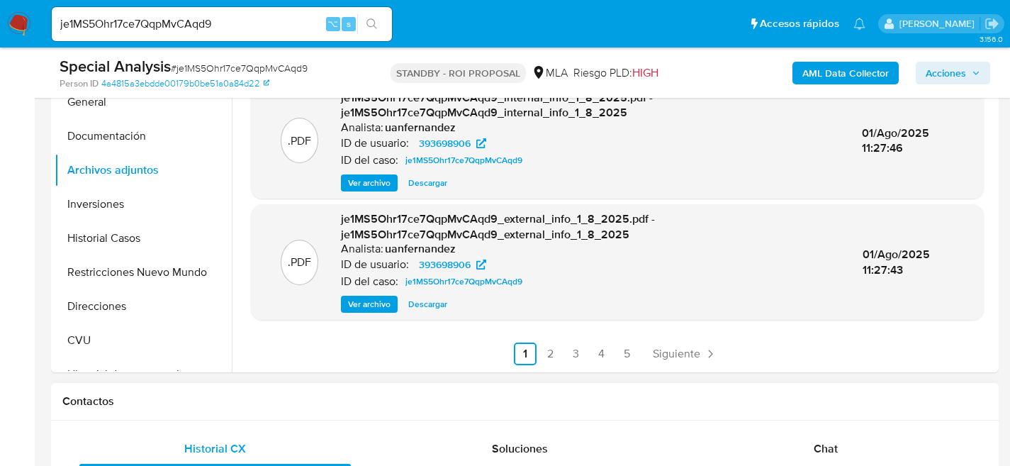
scroll to position [368, 0]
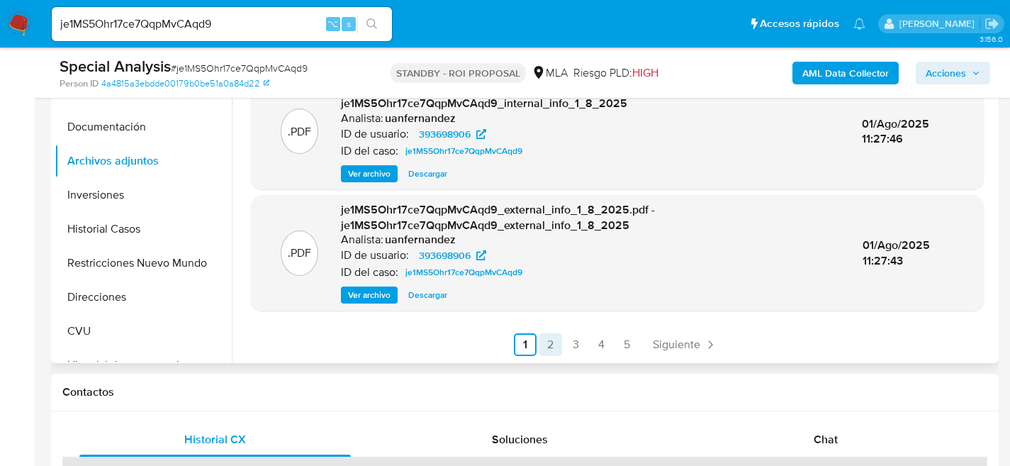
click at [551, 339] on link "2" at bounding box center [551, 344] width 23 height 23
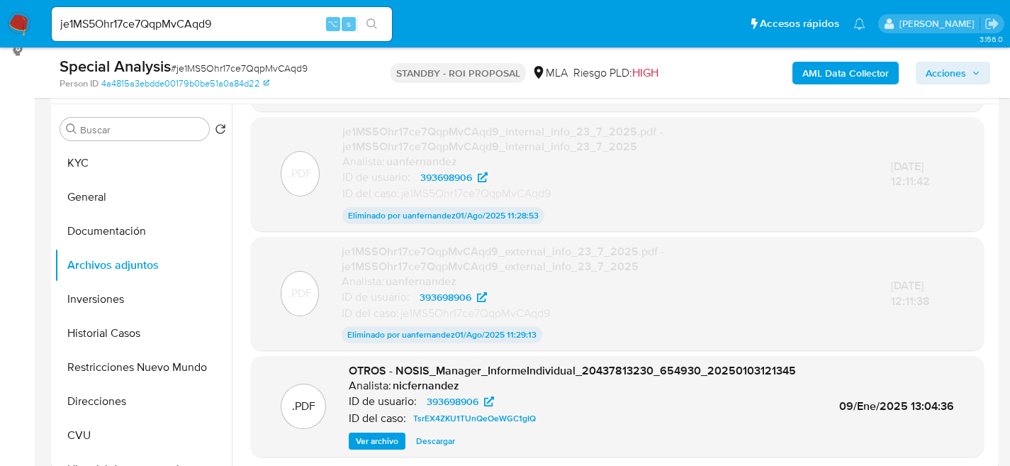
scroll to position [162, 0]
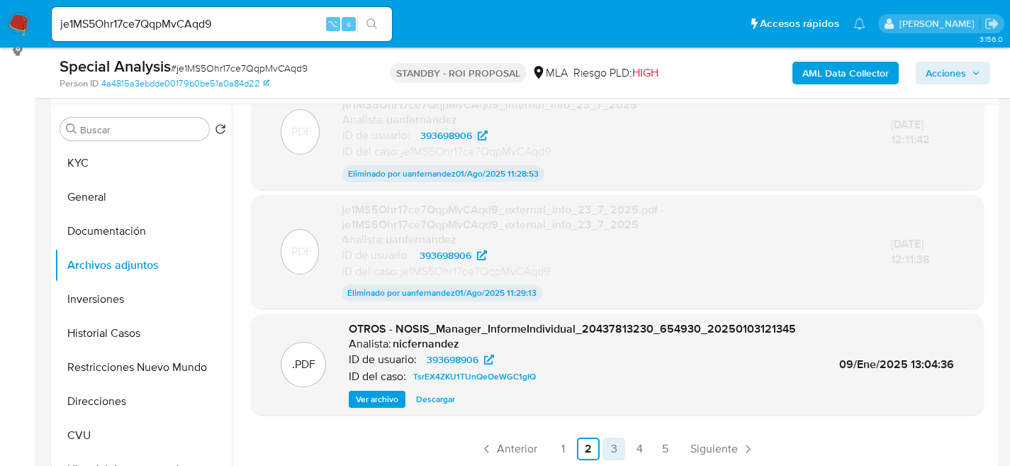
click at [619, 450] on link "3" at bounding box center [614, 448] width 23 height 23
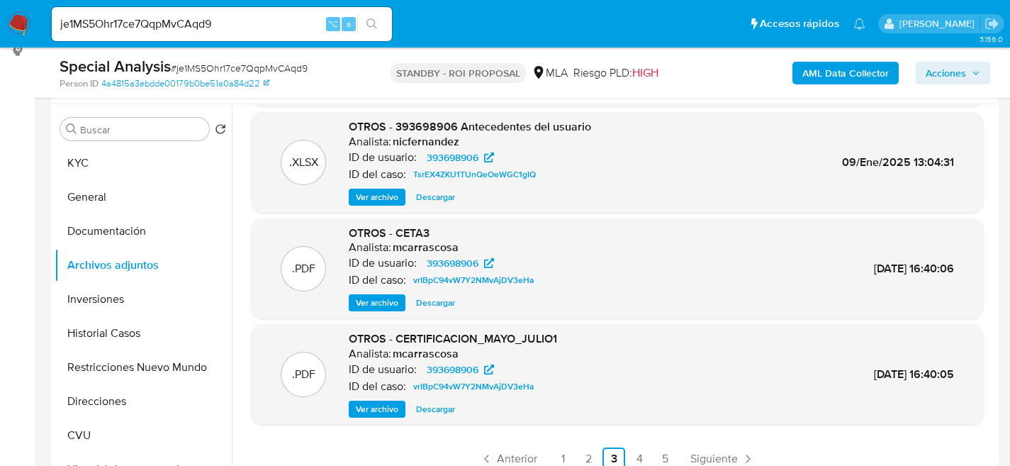
scroll to position [119, 0]
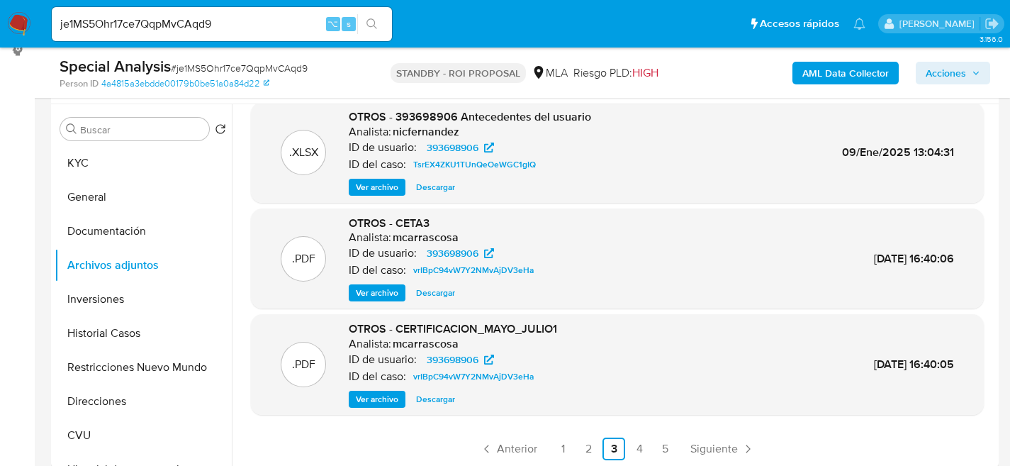
click at [362, 294] on span "Ver archivo" at bounding box center [377, 293] width 43 height 14
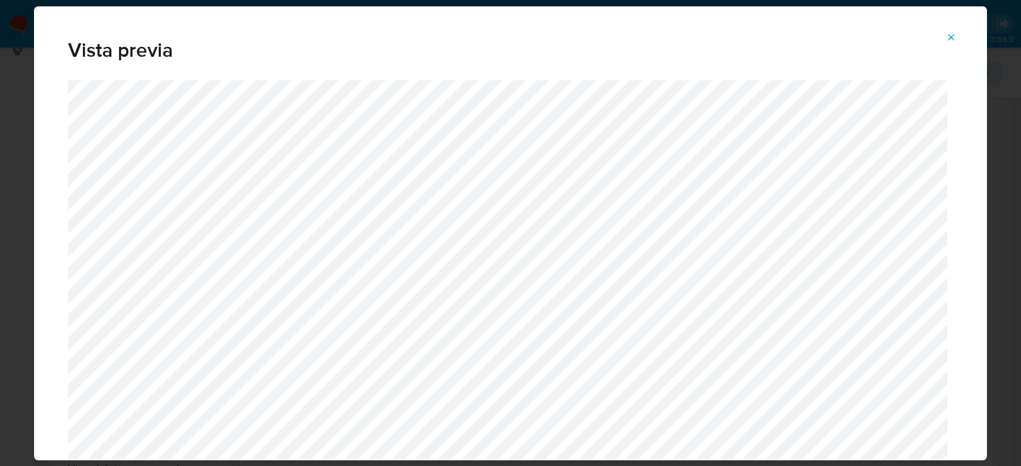
click at [957, 28] on span "Attachment preview" at bounding box center [951, 38] width 11 height 20
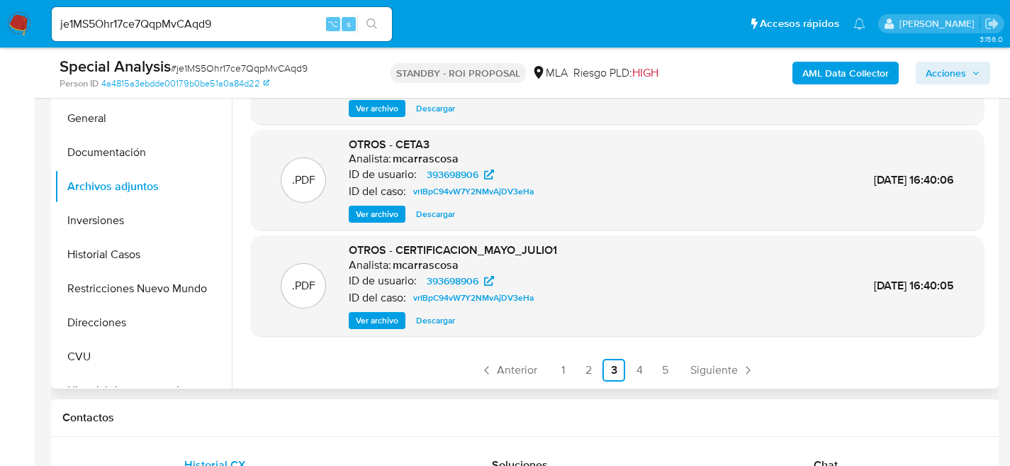
scroll to position [381, 0]
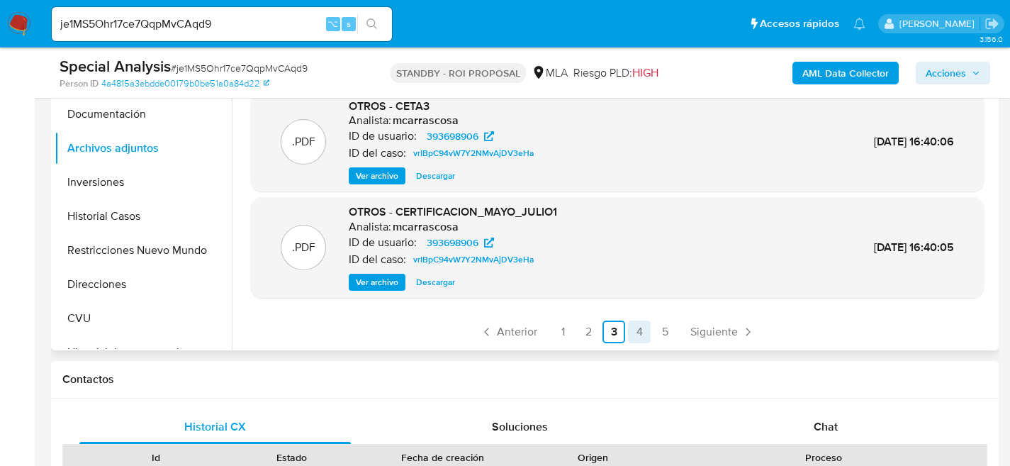
click at [634, 330] on link "4" at bounding box center [639, 331] width 23 height 23
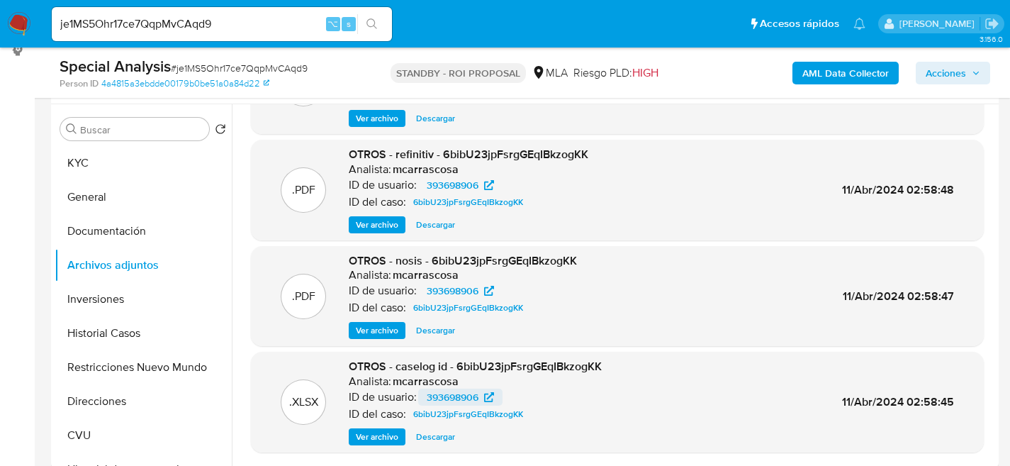
scroll to position [119, 0]
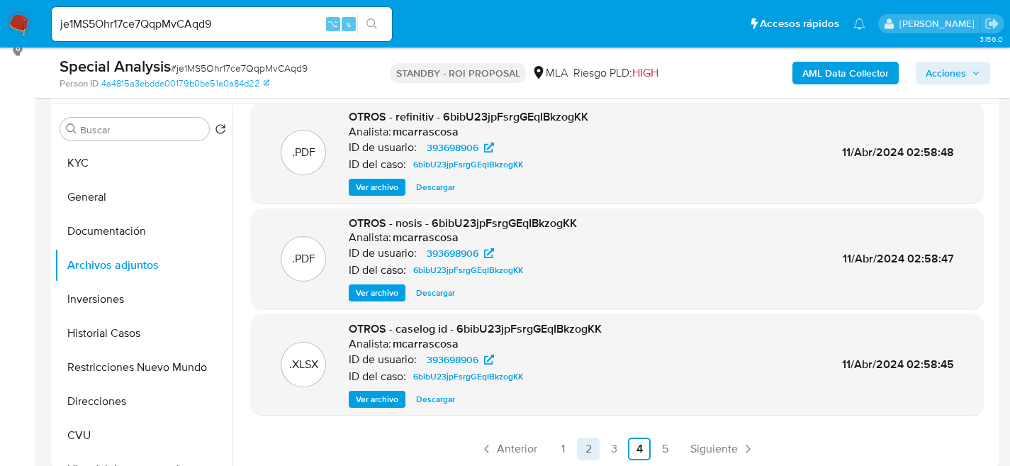
click at [590, 445] on link "2" at bounding box center [588, 448] width 23 height 23
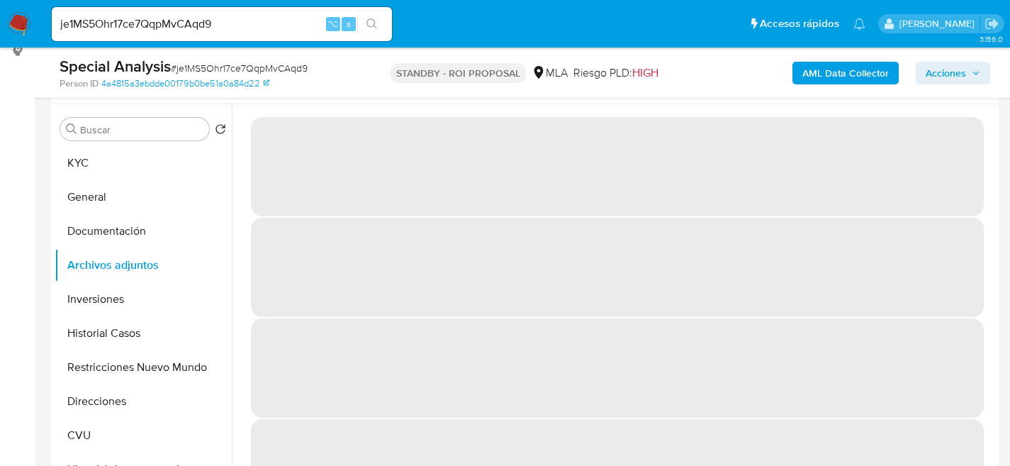
click at [600, 445] on span "‌" at bounding box center [617, 468] width 733 height 99
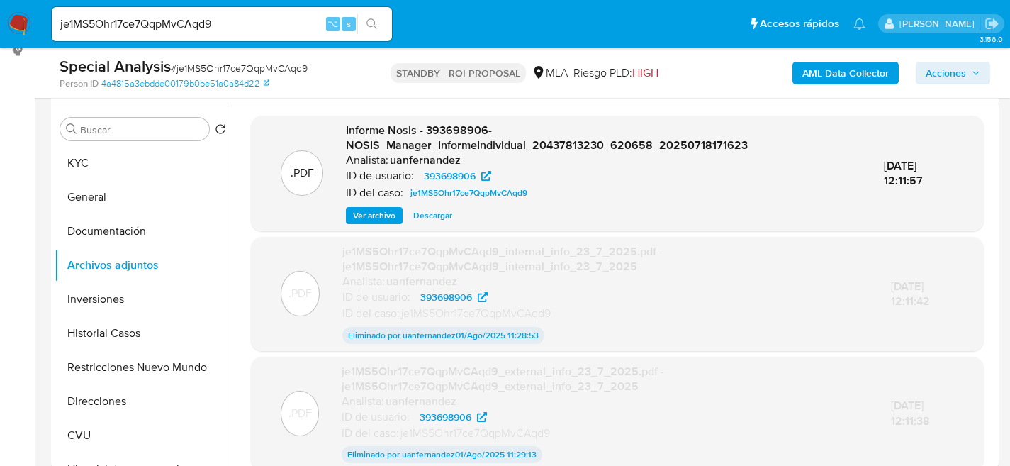
click at [615, 447] on div "Eliminado por uanfernandez 01/Ago/2025 11:29:13" at bounding box center [605, 454] width 527 height 17
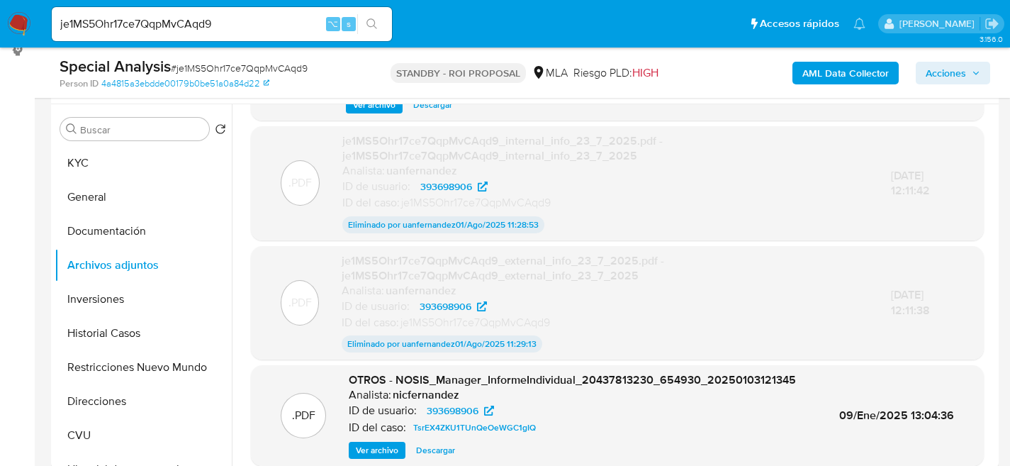
scroll to position [162, 0]
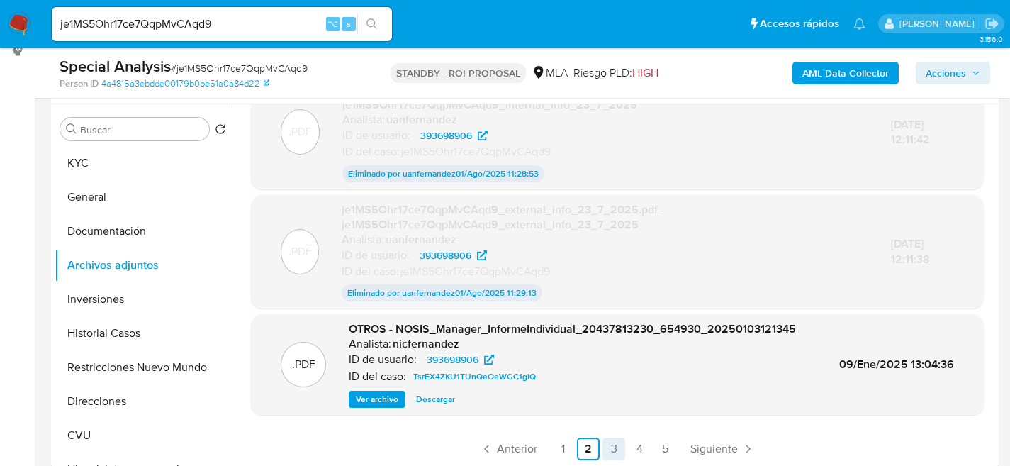
click at [620, 447] on link "3" at bounding box center [614, 448] width 23 height 23
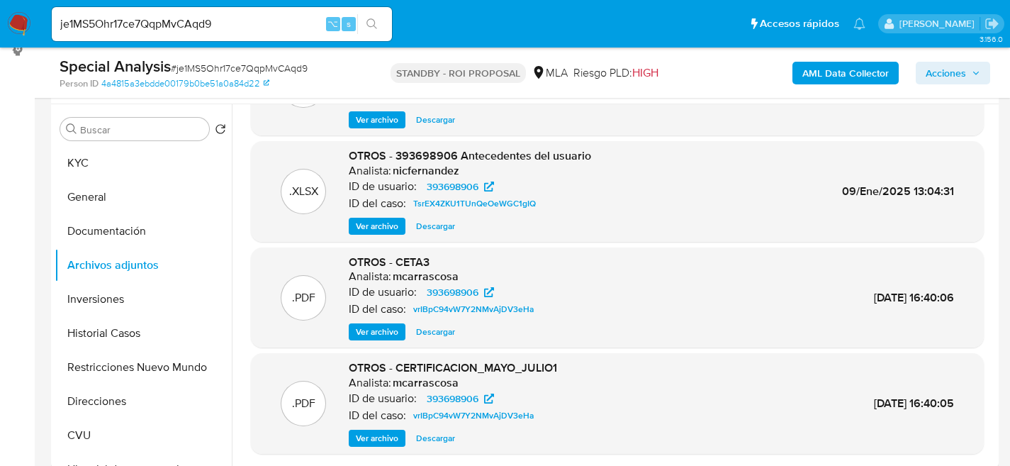
scroll to position [119, 0]
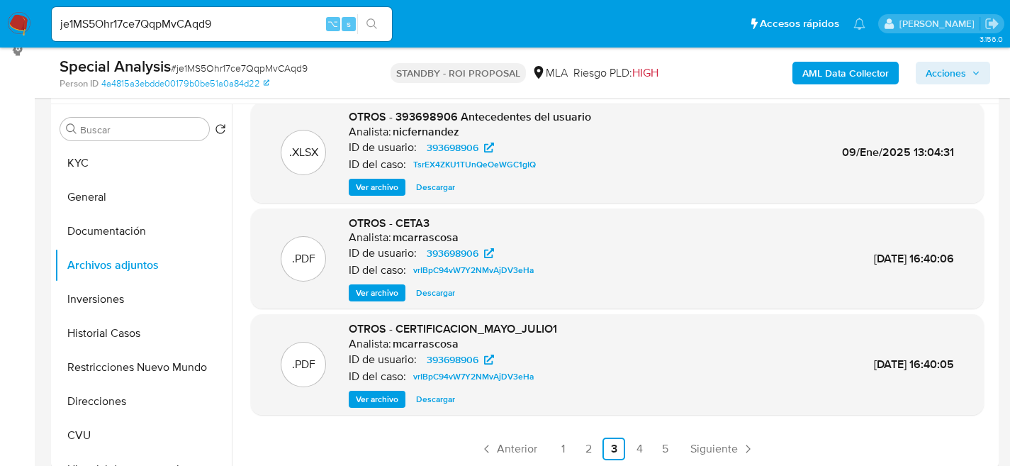
click at [369, 406] on span "Ver archivo" at bounding box center [377, 399] width 43 height 14
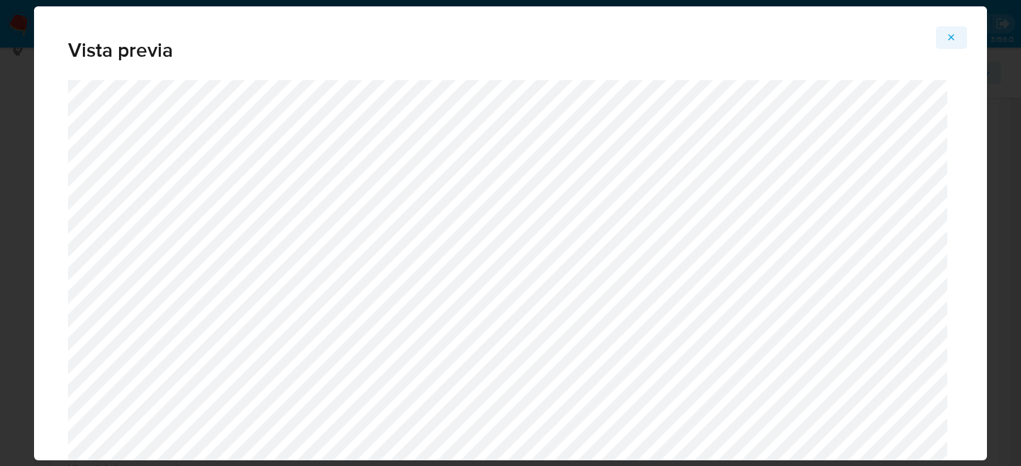
click at [947, 38] on icon "Attachment preview" at bounding box center [951, 37] width 11 height 11
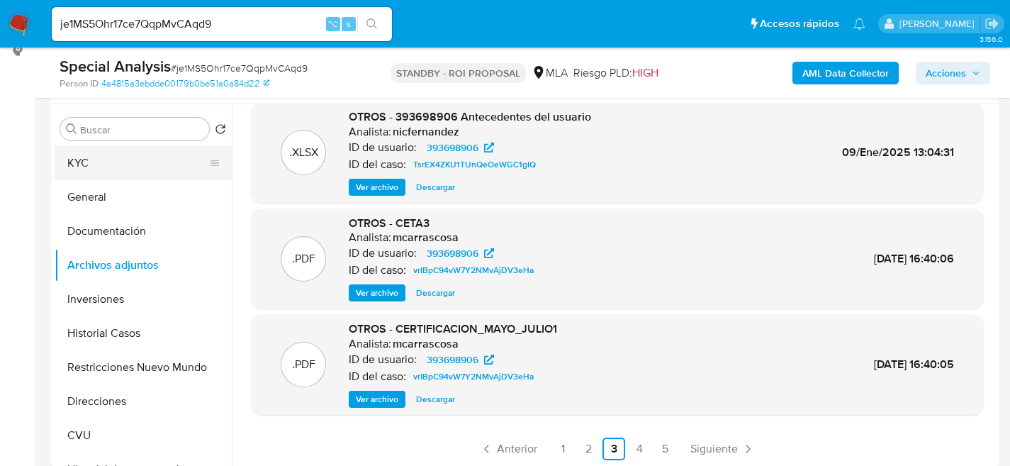
click at [94, 160] on button "KYC" at bounding box center [138, 163] width 166 height 34
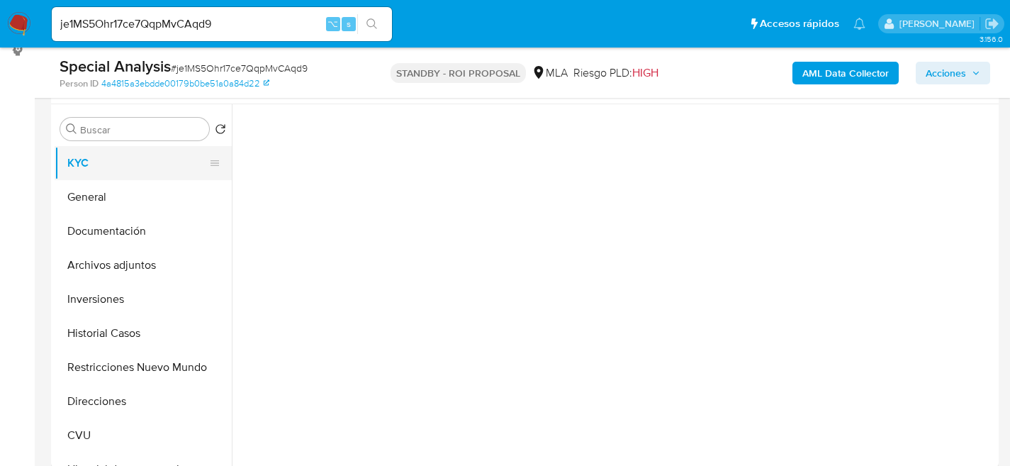
scroll to position [0, 0]
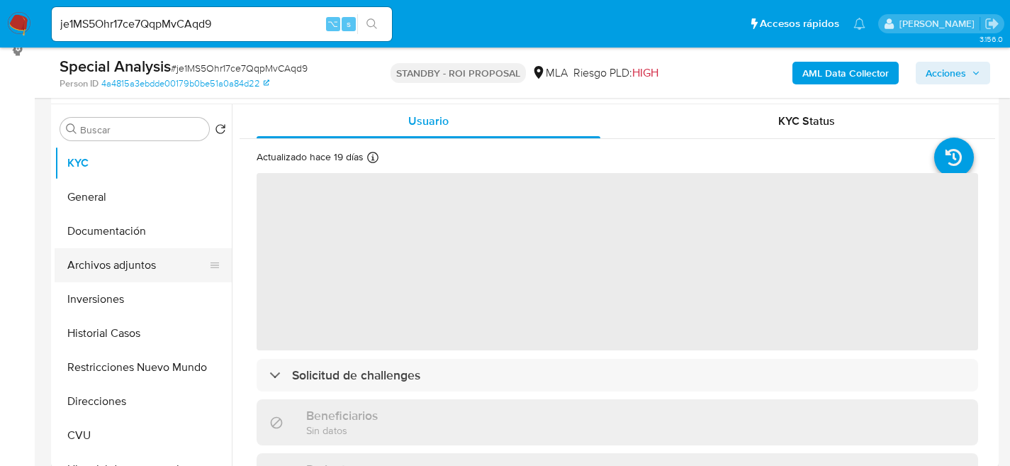
click at [106, 264] on button "Archivos adjuntos" at bounding box center [138, 265] width 166 height 34
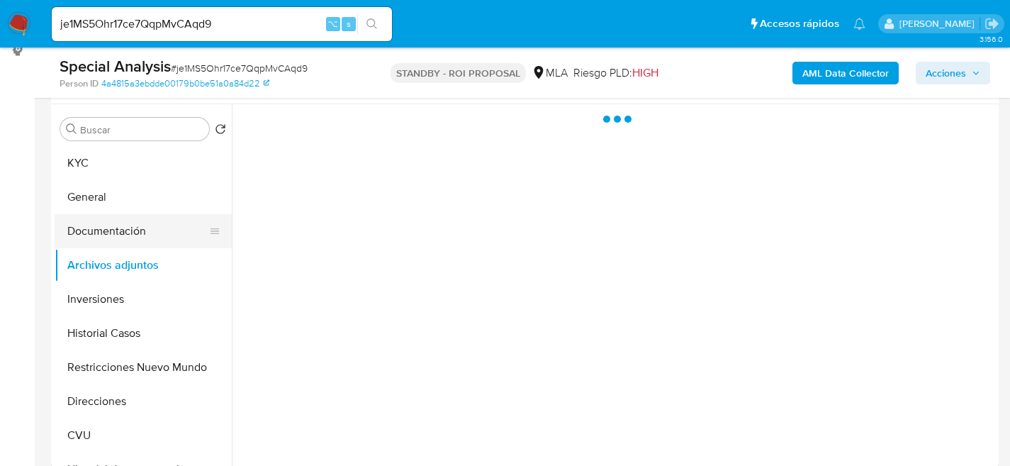
click at [111, 226] on button "Documentación" at bounding box center [138, 231] width 166 height 34
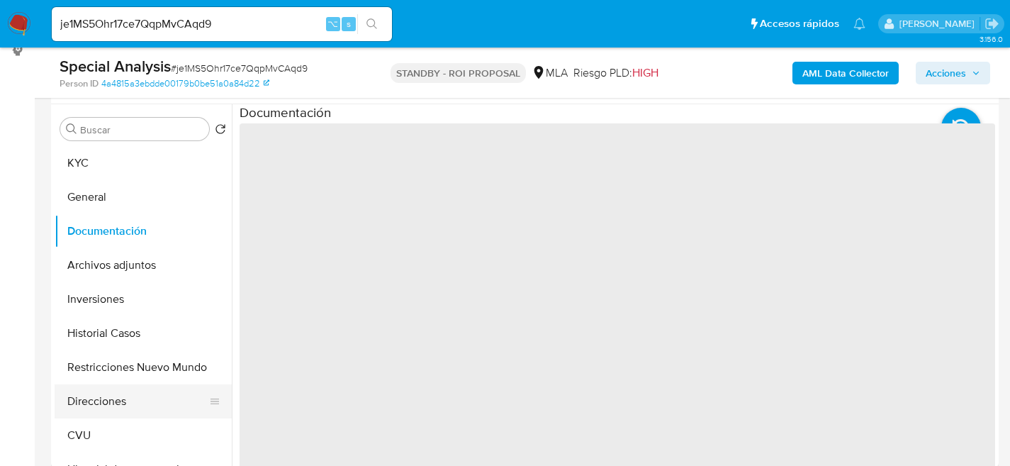
click at [94, 391] on button "Direcciones" at bounding box center [138, 401] width 166 height 34
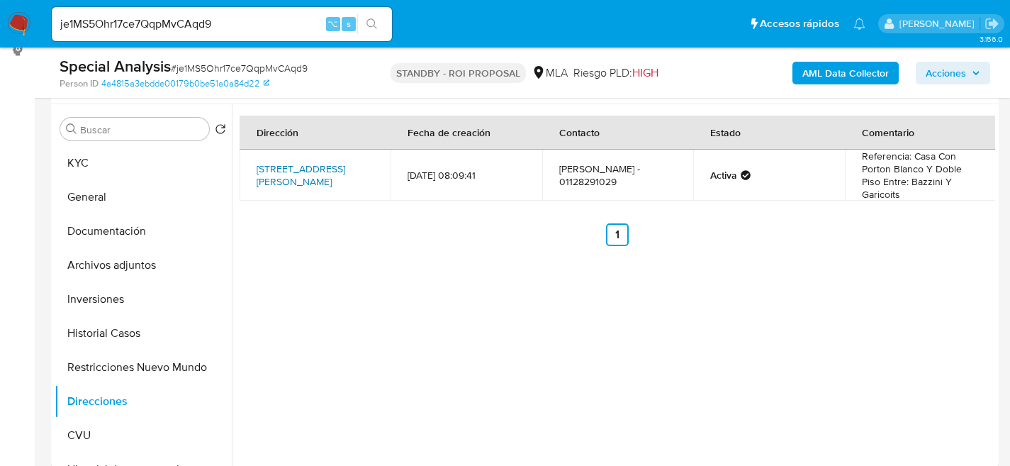
click at [305, 186] on link "Calle La Cautiva 6195, Villa Bosch, Buenos Aires, 1682, Argentina 6195" at bounding box center [301, 175] width 89 height 27
click at [99, 161] on button "KYC" at bounding box center [138, 163] width 166 height 34
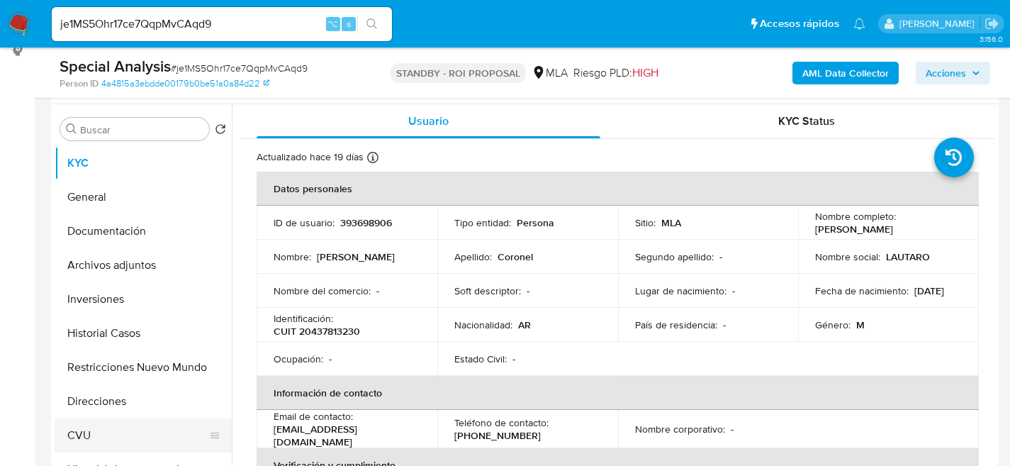
click at [116, 433] on button "CVU" at bounding box center [138, 435] width 166 height 34
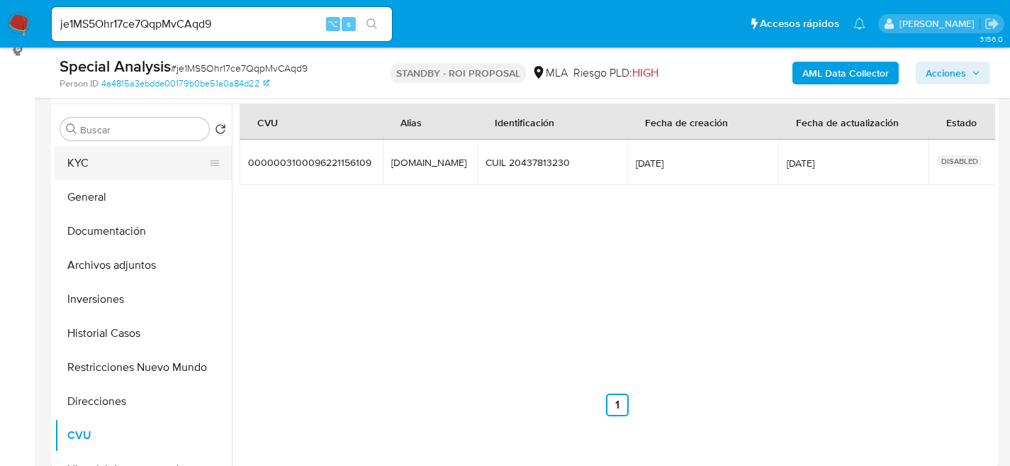
click at [104, 171] on button "KYC" at bounding box center [138, 163] width 166 height 34
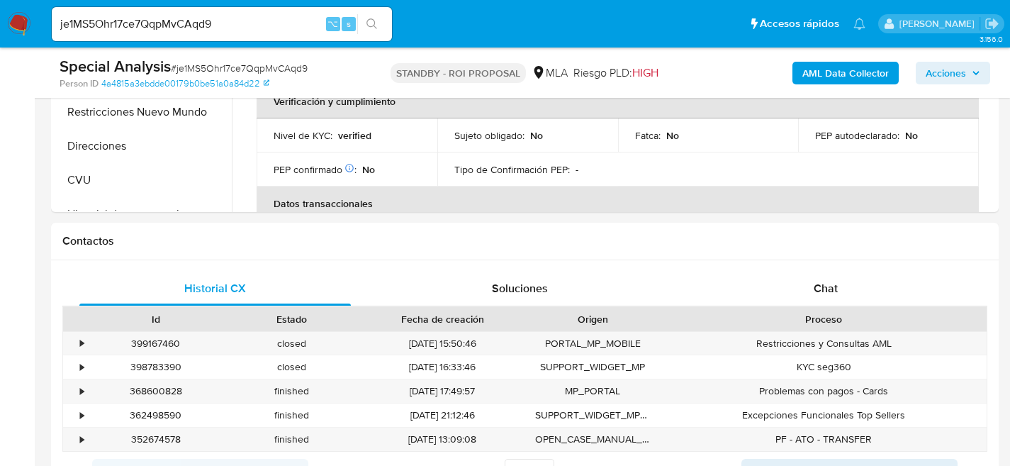
scroll to position [549, 0]
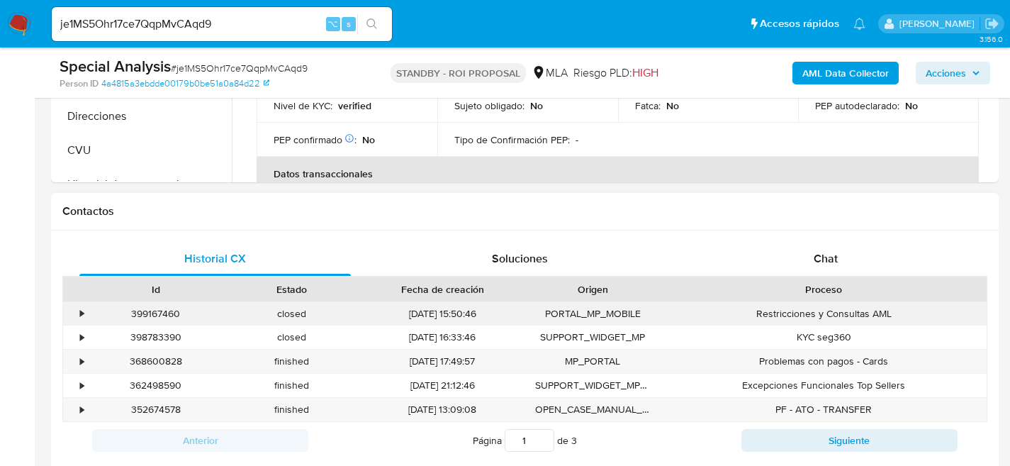
click at [138, 311] on div "399167460" at bounding box center [156, 313] width 136 height 23
copy div "399167460"
click at [819, 200] on div "Contactos" at bounding box center [525, 212] width 948 height 38
click at [831, 255] on span "Chat" at bounding box center [826, 258] width 24 height 16
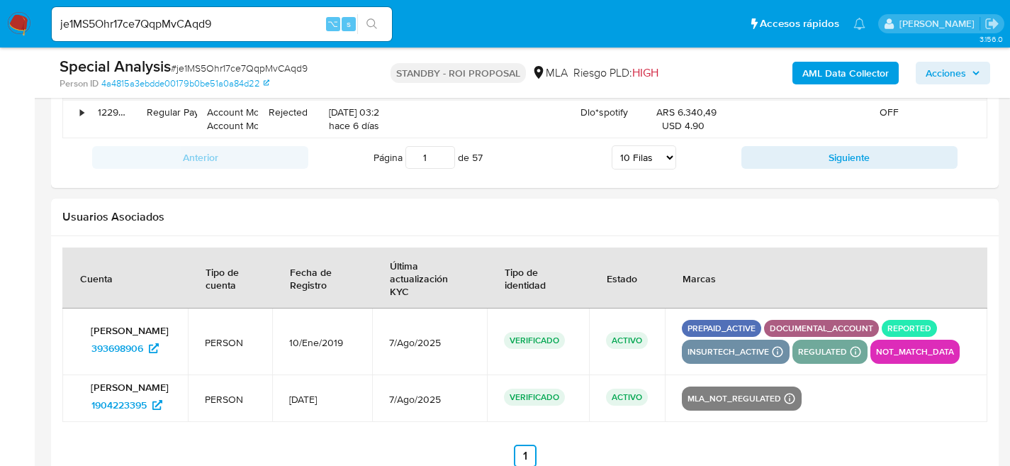
scroll to position [2087, 0]
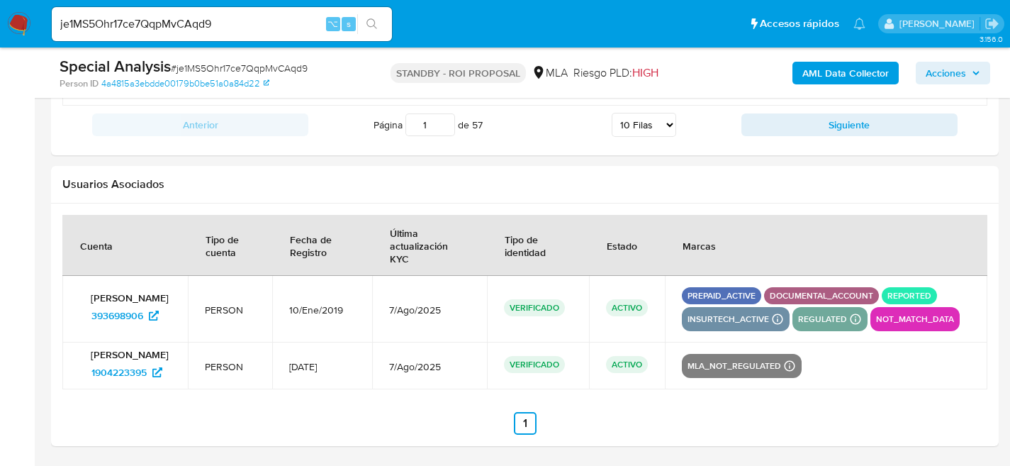
click at [200, 34] on div "je1MS5Ohr17ce7QqpMvCAqd9 ⌥ s" at bounding box center [222, 24] width 340 height 34
click at [201, 30] on input "je1MS5Ohr17ce7QqpMvCAqd9" at bounding box center [222, 24] width 340 height 18
paste input "xOsgSl8URcILfvwHxkYFShtY"
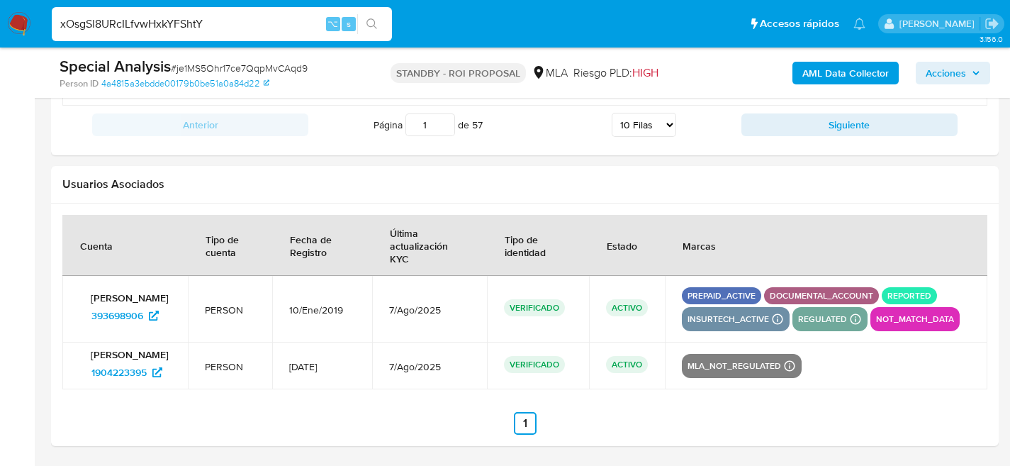
type input "xOsgSl8URcILfvwHxkYFShtY"
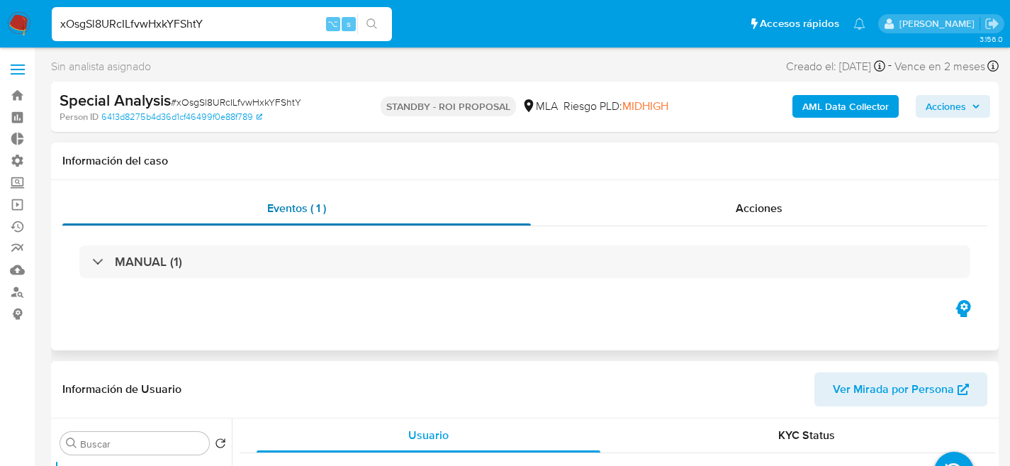
select select "10"
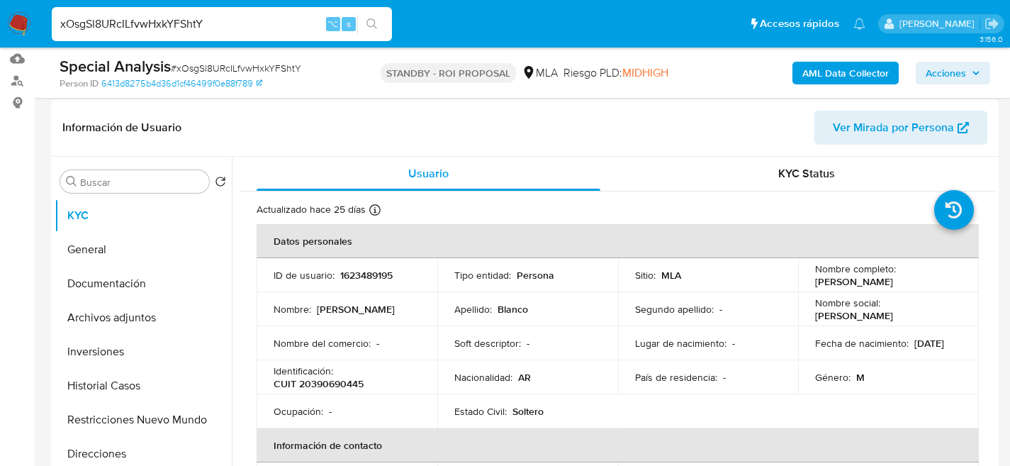
scroll to position [233, 0]
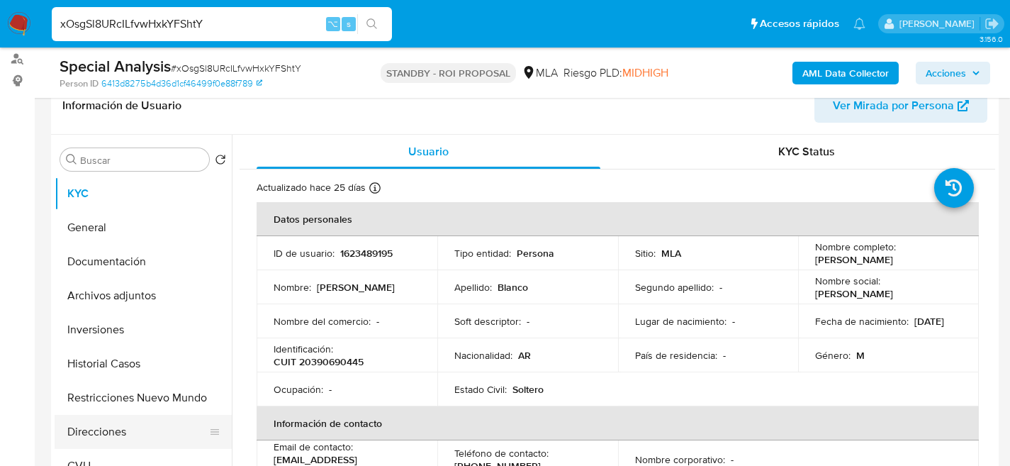
click at [78, 415] on button "Direcciones" at bounding box center [138, 432] width 166 height 34
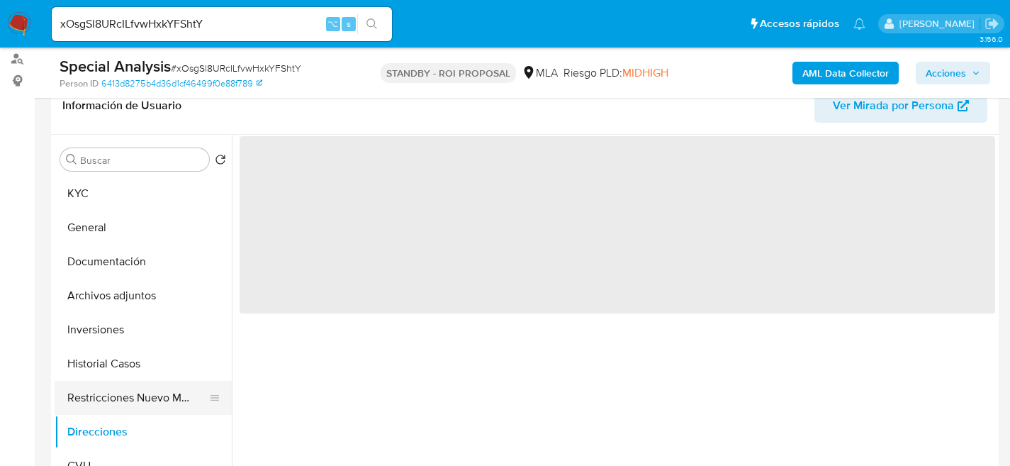
click at [100, 406] on button "Restricciones Nuevo Mundo" at bounding box center [138, 398] width 166 height 34
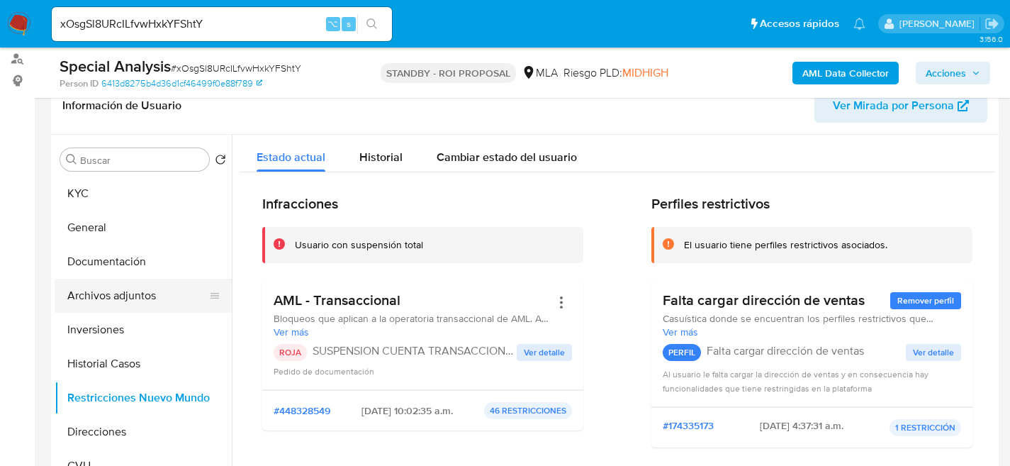
click at [110, 302] on button "Archivos adjuntos" at bounding box center [138, 296] width 166 height 34
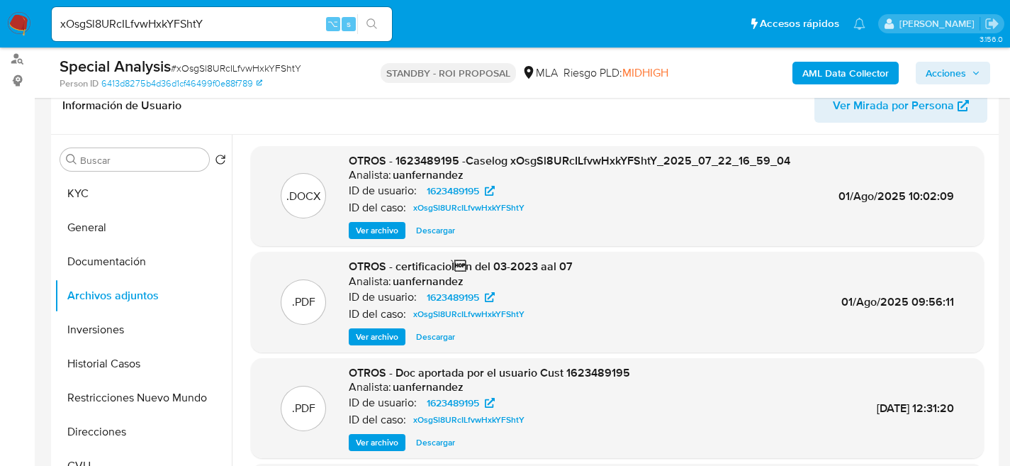
click at [442, 230] on span "Descargar" at bounding box center [435, 230] width 39 height 14
click at [99, 194] on button "KYC" at bounding box center [138, 194] width 166 height 34
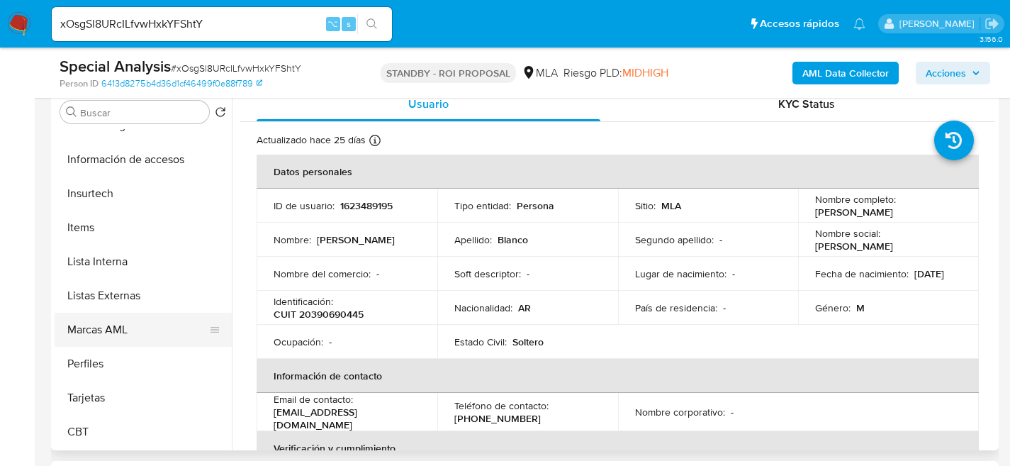
scroll to position [0, 0]
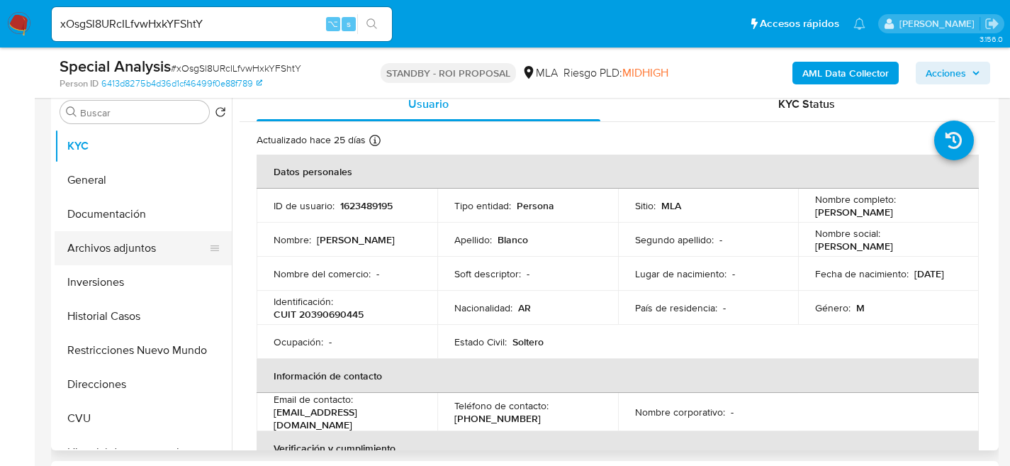
click at [115, 239] on button "Archivos adjuntos" at bounding box center [138, 248] width 166 height 34
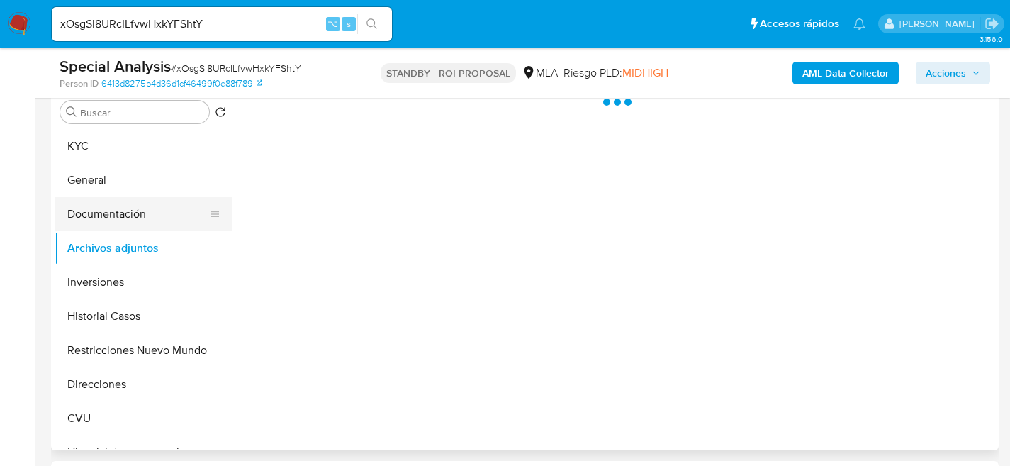
click at [121, 218] on button "Documentación" at bounding box center [138, 214] width 166 height 34
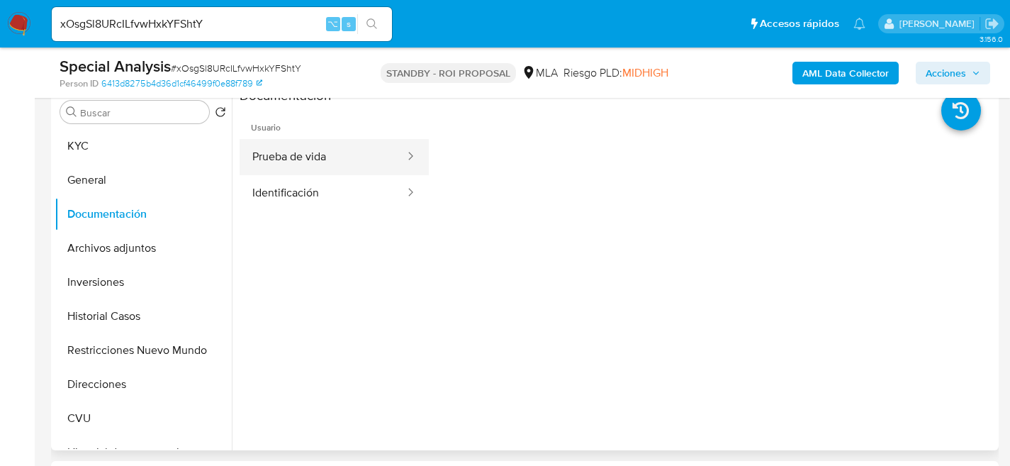
click at [308, 165] on button "Prueba de vida" at bounding box center [323, 157] width 167 height 36
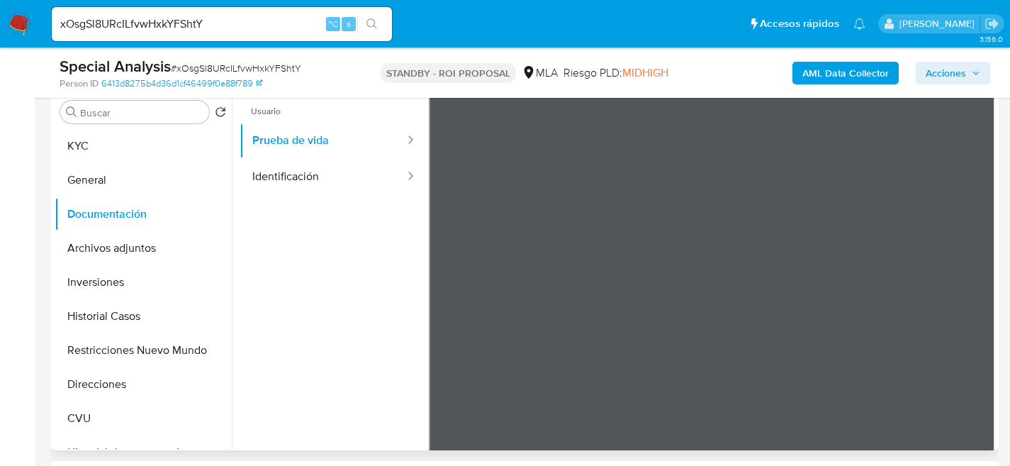
scroll to position [16, 0]
click at [81, 145] on button "KYC" at bounding box center [138, 146] width 166 height 34
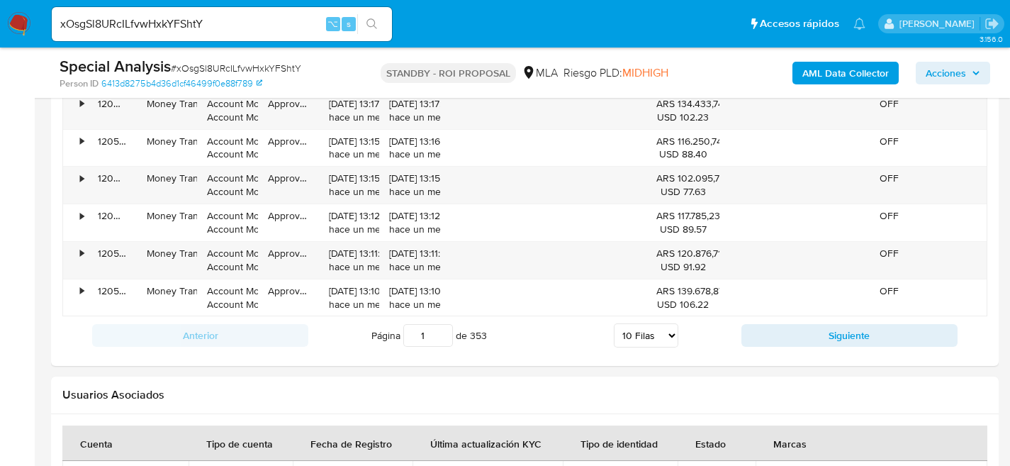
scroll to position [2052, 0]
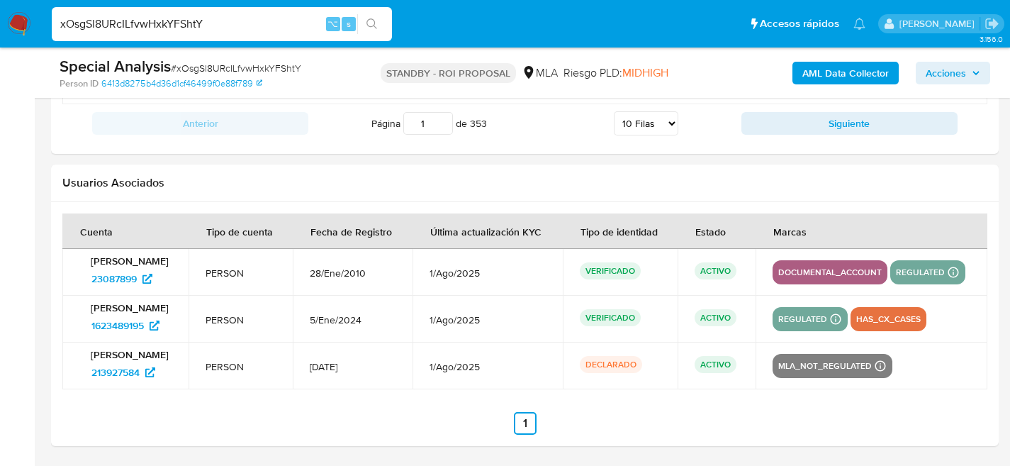
click at [184, 26] on input "xOsgSl8URcILfvwHxkYFShtY" at bounding box center [222, 24] width 340 height 18
paste input "173782150"
type input "173782150"
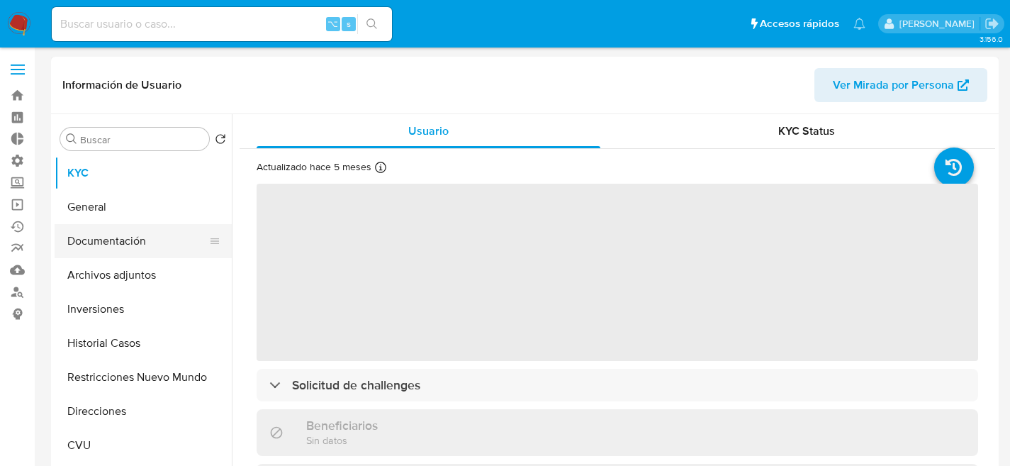
click at [102, 229] on button "Documentación" at bounding box center [138, 241] width 166 height 34
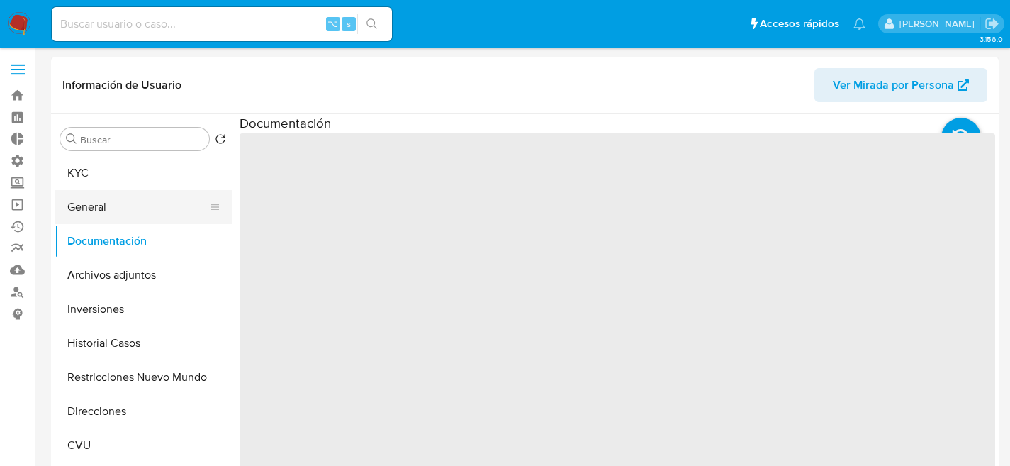
click at [108, 199] on button "General" at bounding box center [138, 207] width 166 height 34
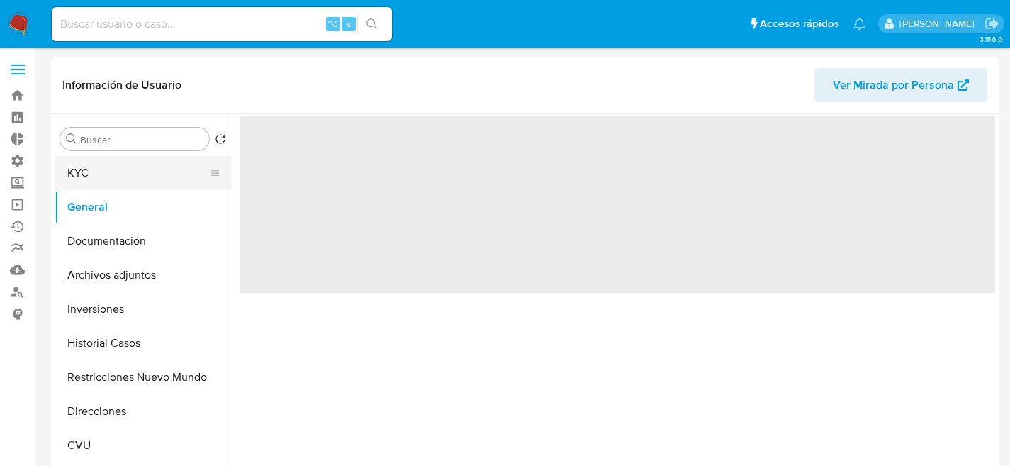
select select "10"
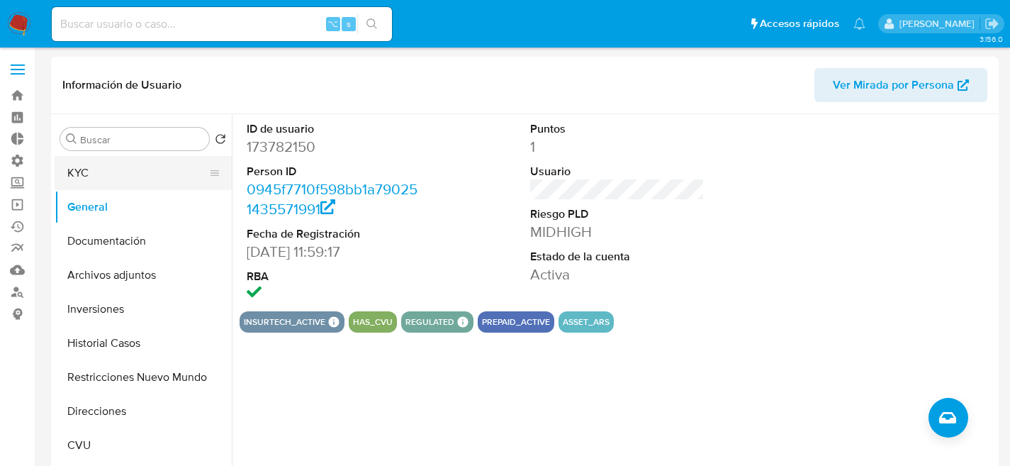
click at [100, 172] on button "KYC" at bounding box center [138, 173] width 166 height 34
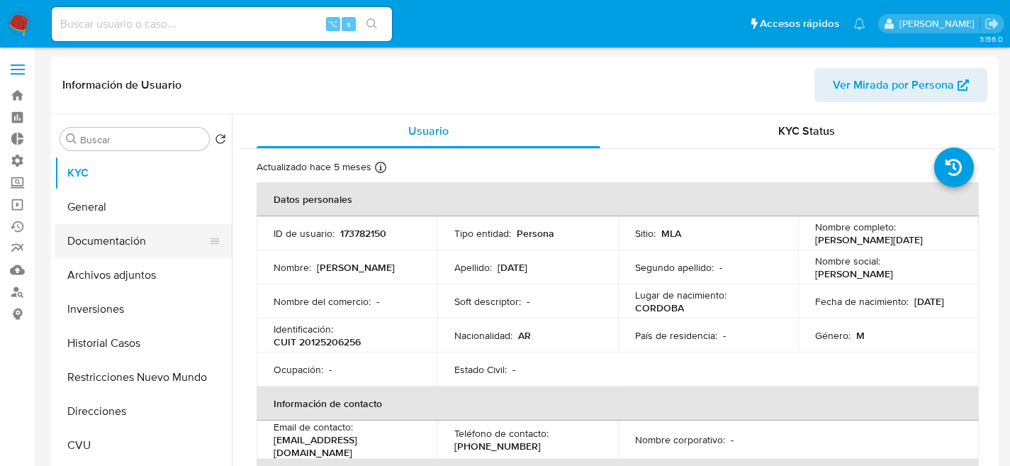
click at [133, 256] on button "Documentación" at bounding box center [138, 241] width 166 height 34
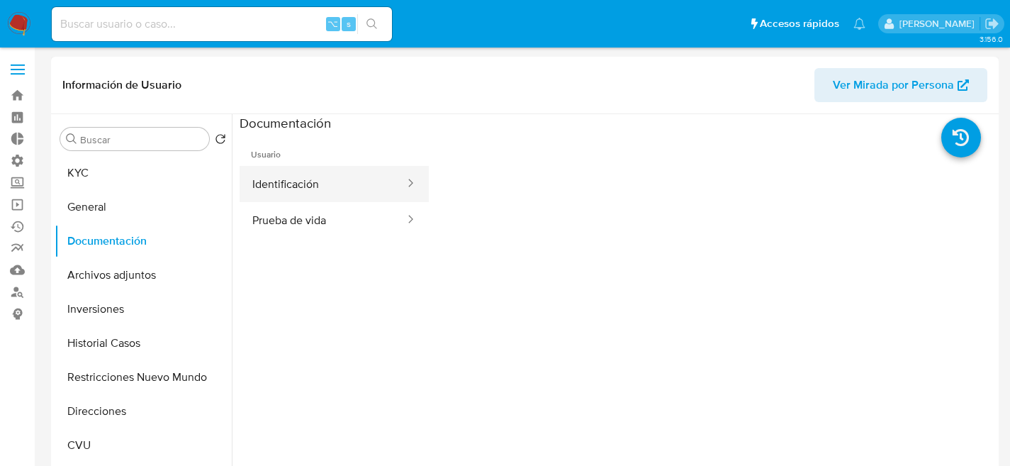
click at [299, 191] on button "Identificación" at bounding box center [323, 184] width 167 height 36
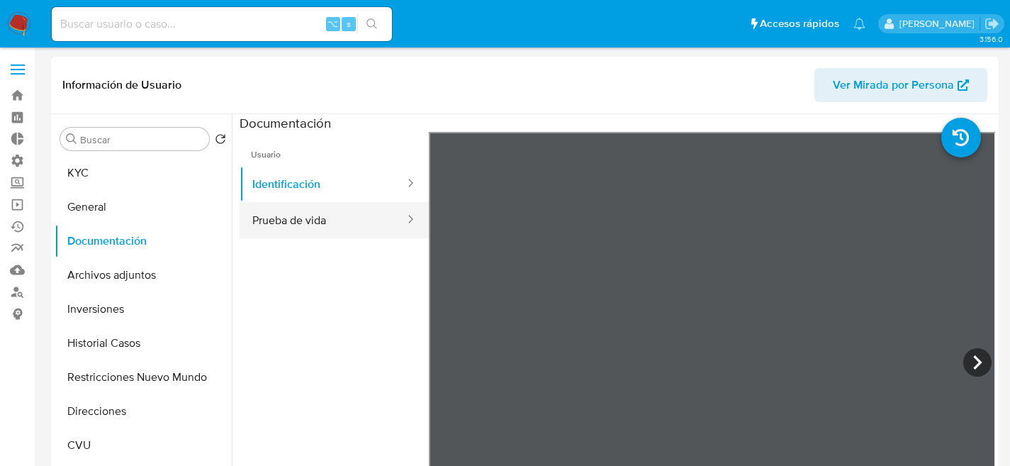
click at [369, 218] on button "Prueba de vida" at bounding box center [323, 220] width 167 height 36
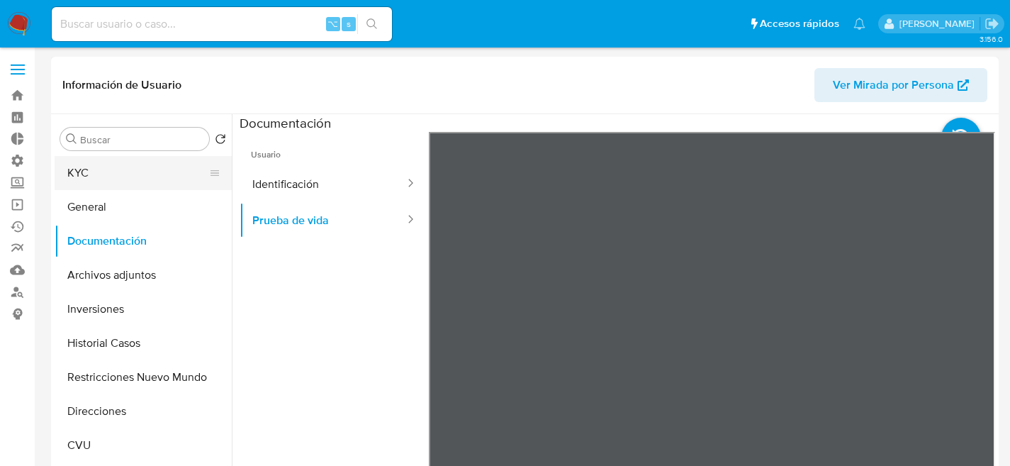
click at [104, 180] on button "KYC" at bounding box center [138, 173] width 166 height 34
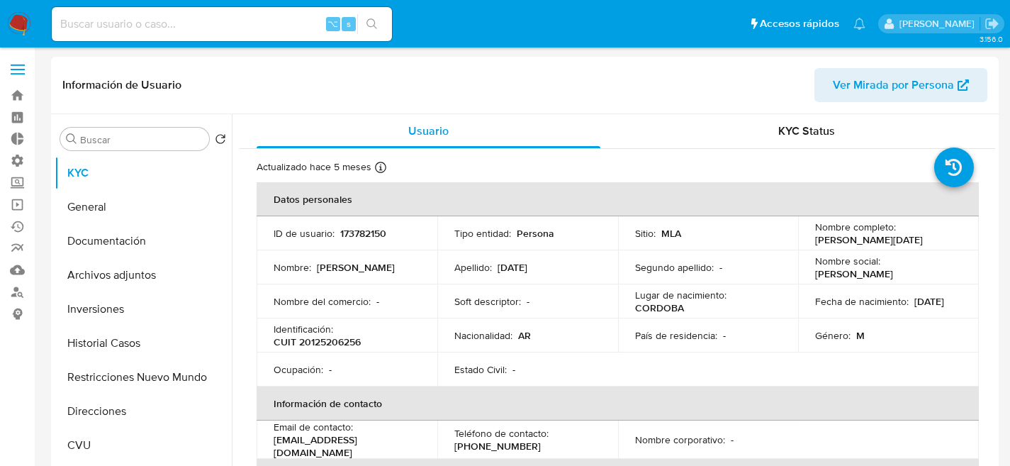
click at [323, 92] on header "Información de Usuario Ver Mirada por Persona" at bounding box center [524, 85] width 925 height 34
click at [19, 201] on link "Operaciones masivas" at bounding box center [84, 205] width 169 height 22
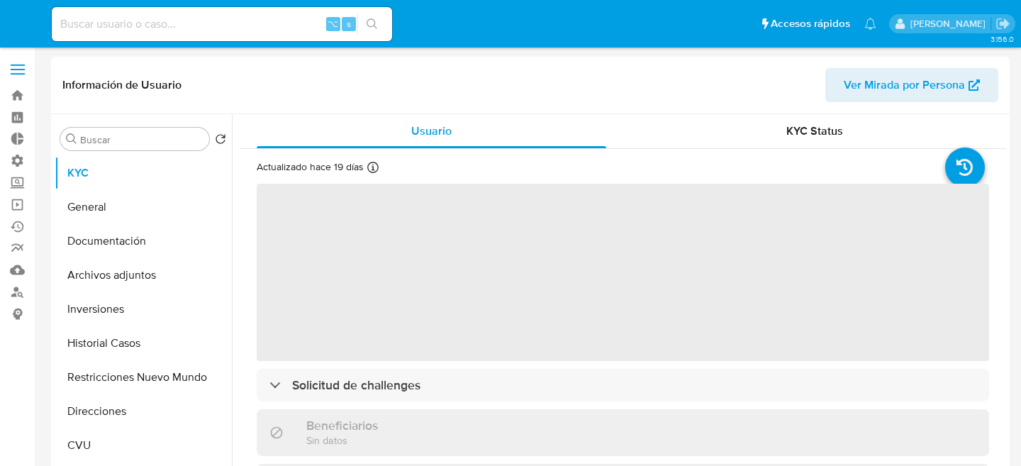
select select "10"
click at [113, 251] on button "Documentación" at bounding box center [138, 241] width 166 height 34
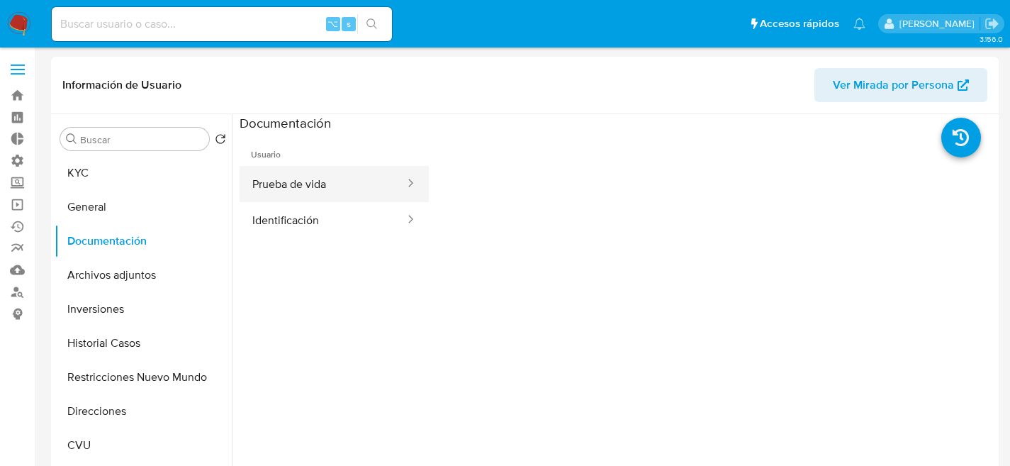
click at [350, 184] on button "Prueba de vida" at bounding box center [323, 184] width 167 height 36
select select "10"
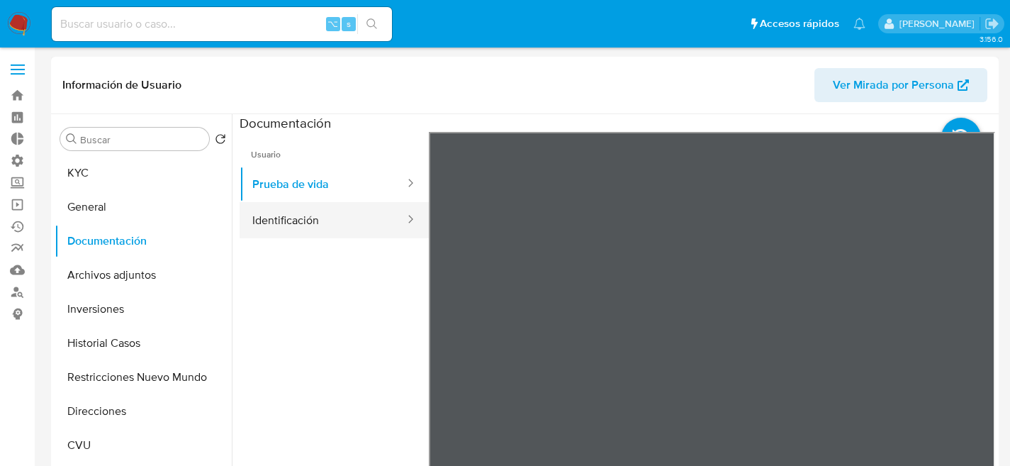
click at [280, 216] on button "Identificación" at bounding box center [323, 220] width 167 height 36
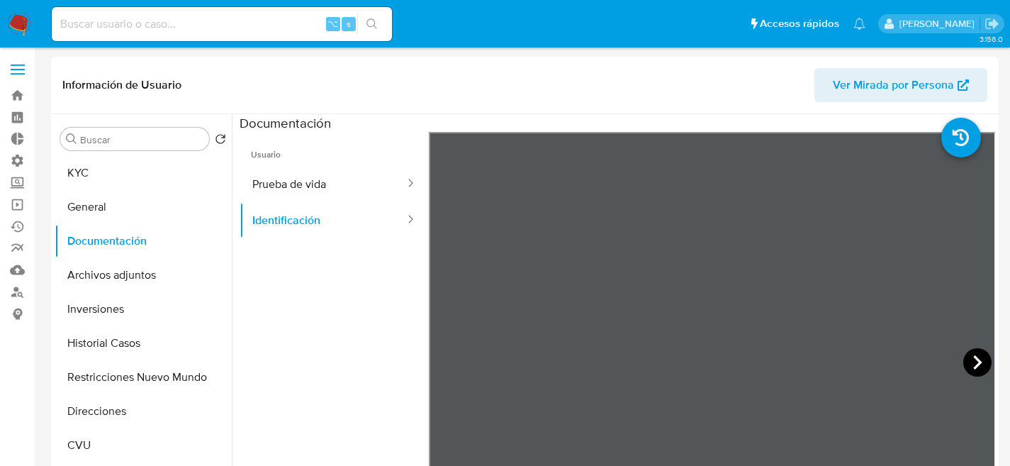
click at [967, 362] on icon at bounding box center [978, 362] width 28 height 28
click at [438, 364] on icon at bounding box center [447, 362] width 28 height 28
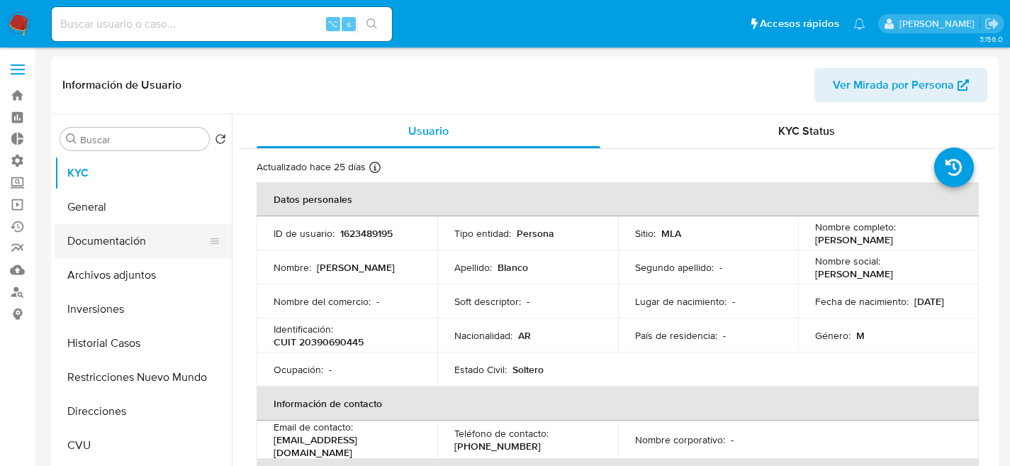
click at [116, 245] on button "Documentación" at bounding box center [138, 241] width 166 height 34
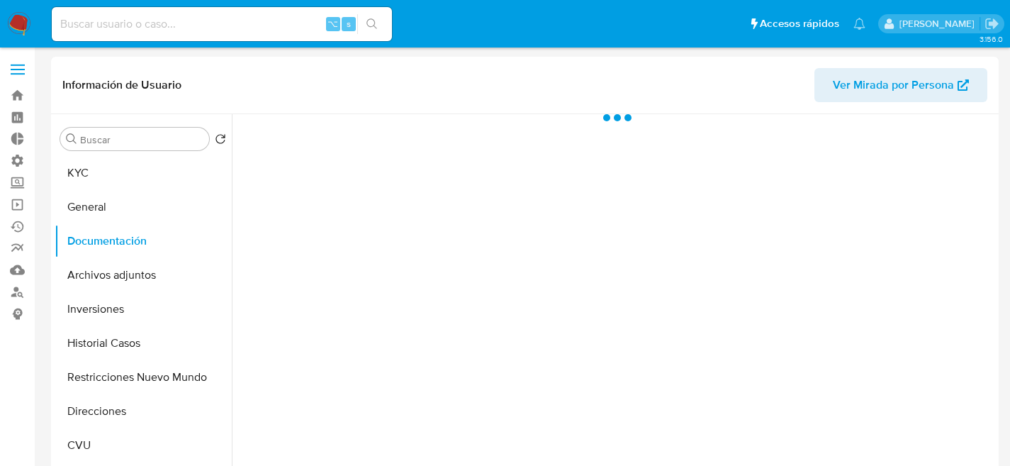
select select "10"
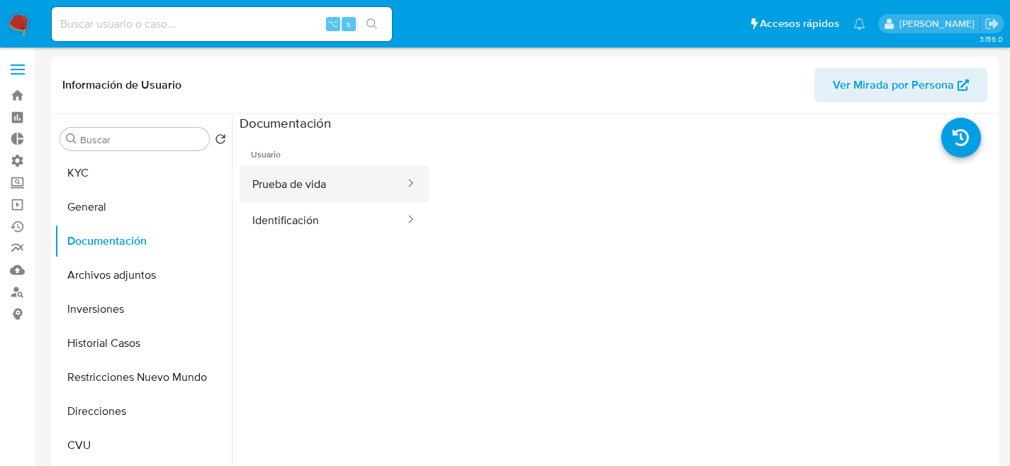
click at [295, 201] on button "Prueba de vida" at bounding box center [323, 184] width 167 height 36
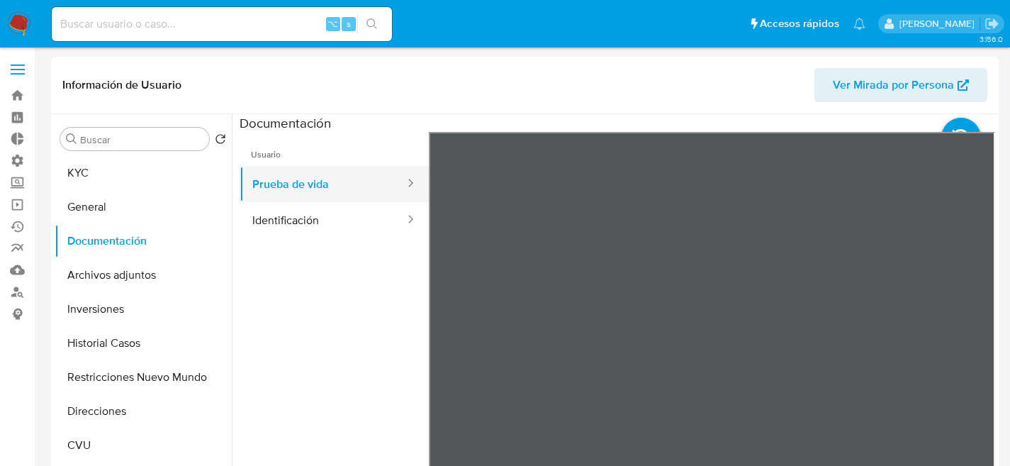
click at [301, 188] on button "Prueba de vida" at bounding box center [323, 184] width 167 height 36
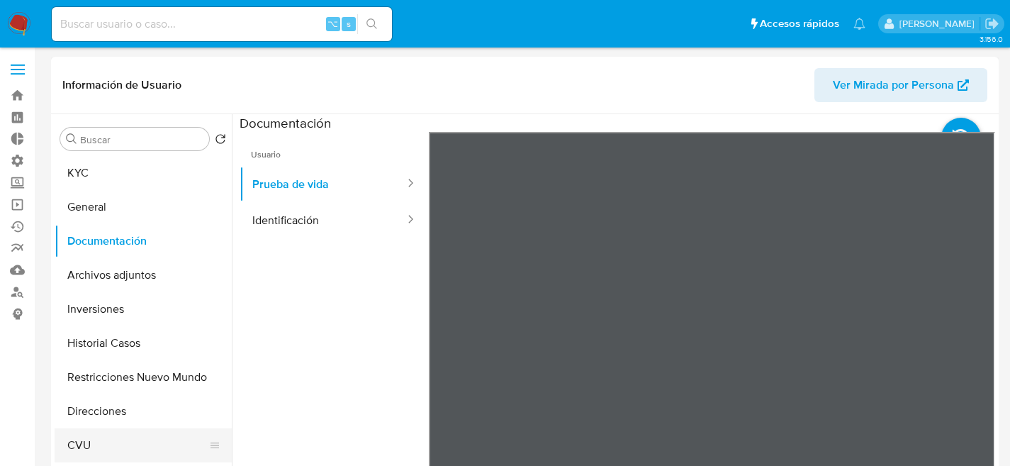
click at [87, 438] on button "CVU" at bounding box center [138, 445] width 166 height 34
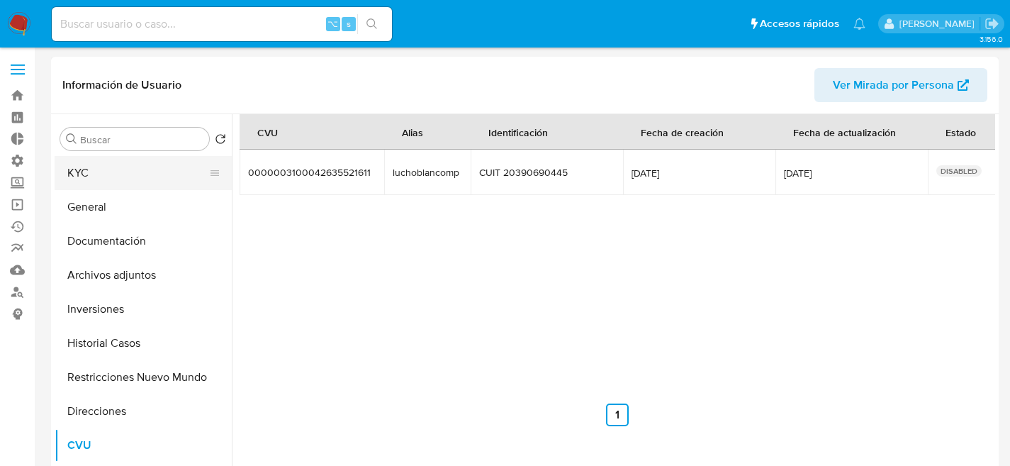
click at [96, 186] on button "KYC" at bounding box center [138, 173] width 166 height 34
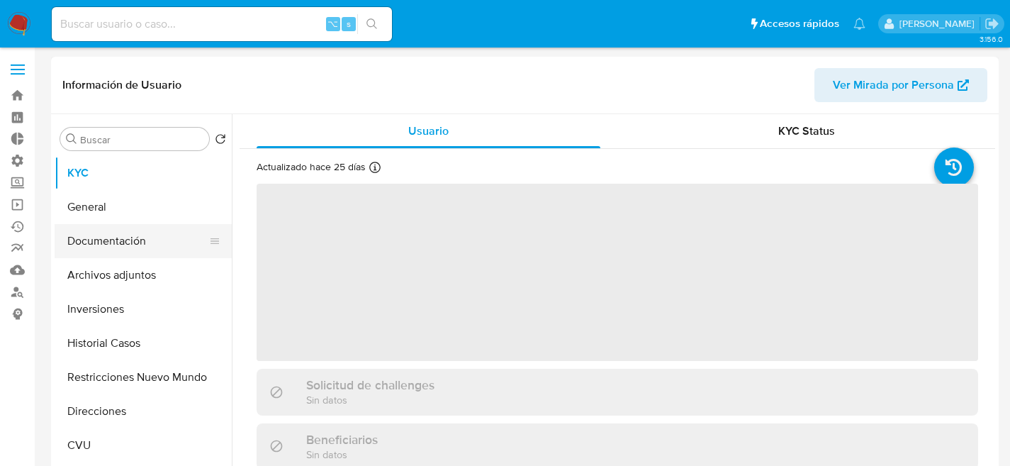
click at [165, 245] on button "Documentación" at bounding box center [138, 241] width 166 height 34
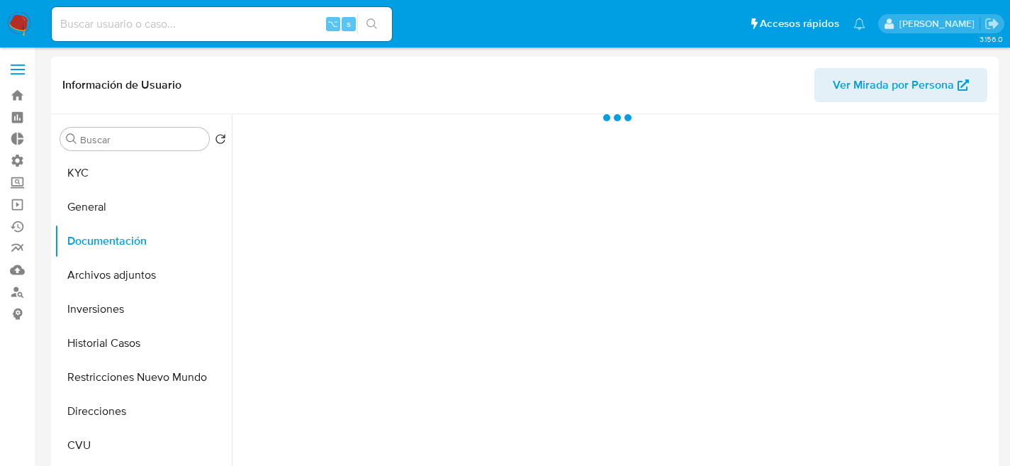
select select "10"
click at [106, 221] on button "General" at bounding box center [138, 207] width 166 height 34
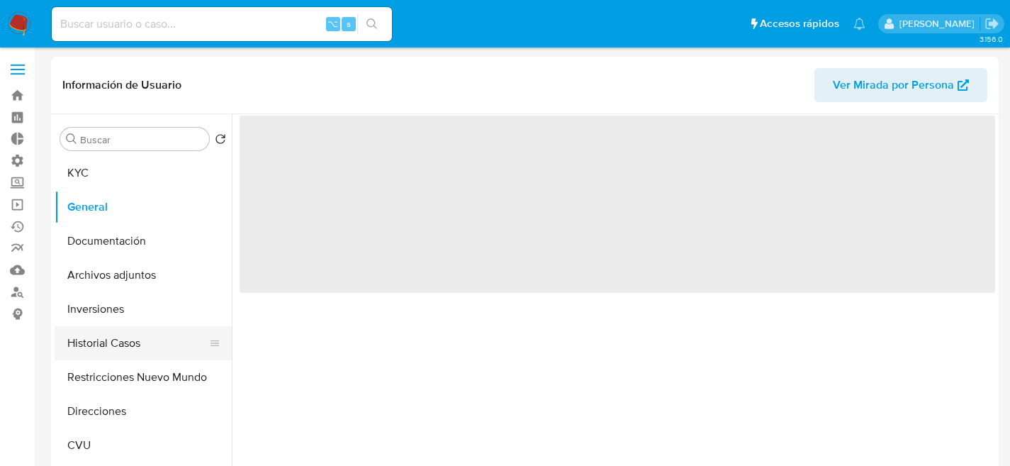
click at [98, 342] on button "Historial Casos" at bounding box center [138, 343] width 166 height 34
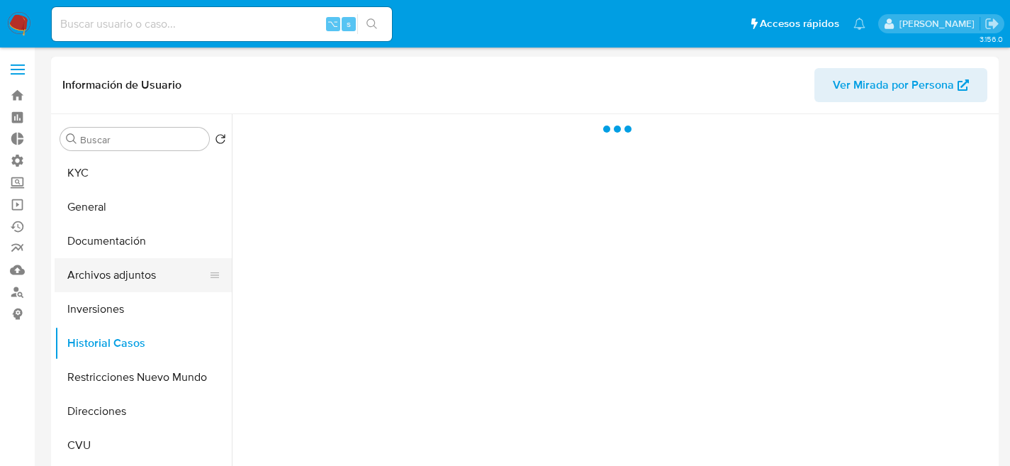
click at [105, 269] on button "Archivos adjuntos" at bounding box center [138, 275] width 166 height 34
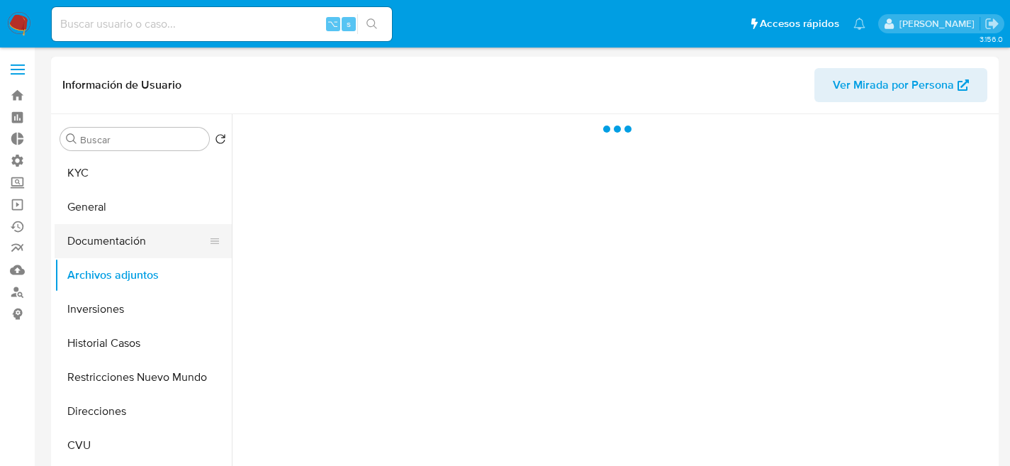
click at [108, 249] on button "Documentación" at bounding box center [138, 241] width 166 height 34
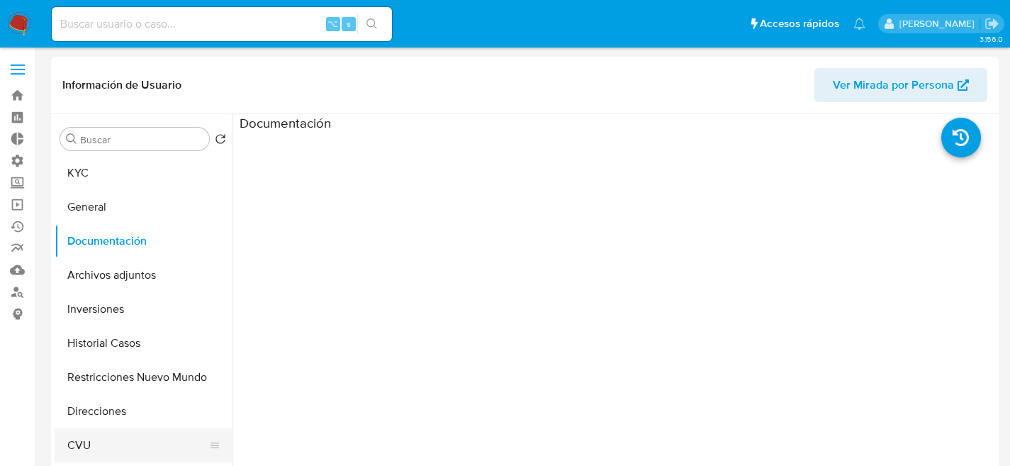
click at [98, 429] on button "CVU" at bounding box center [138, 445] width 166 height 34
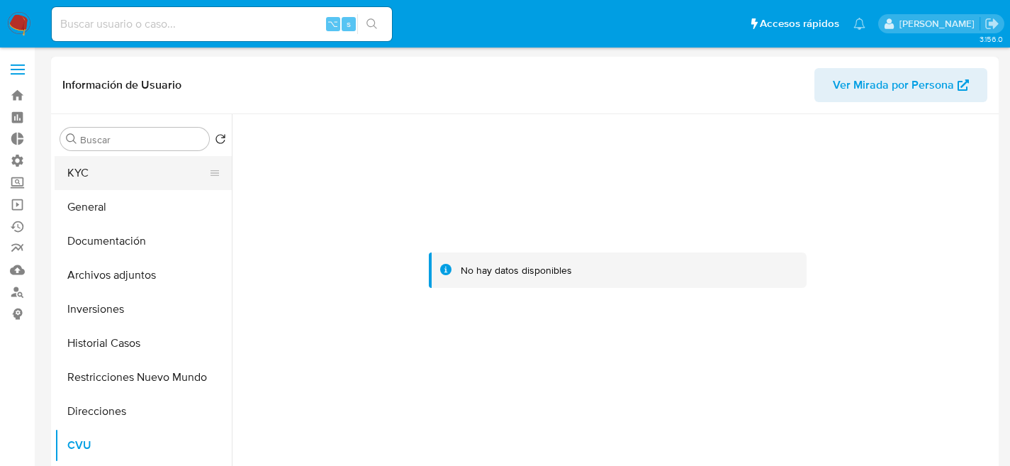
click at [100, 169] on button "KYC" at bounding box center [138, 173] width 166 height 34
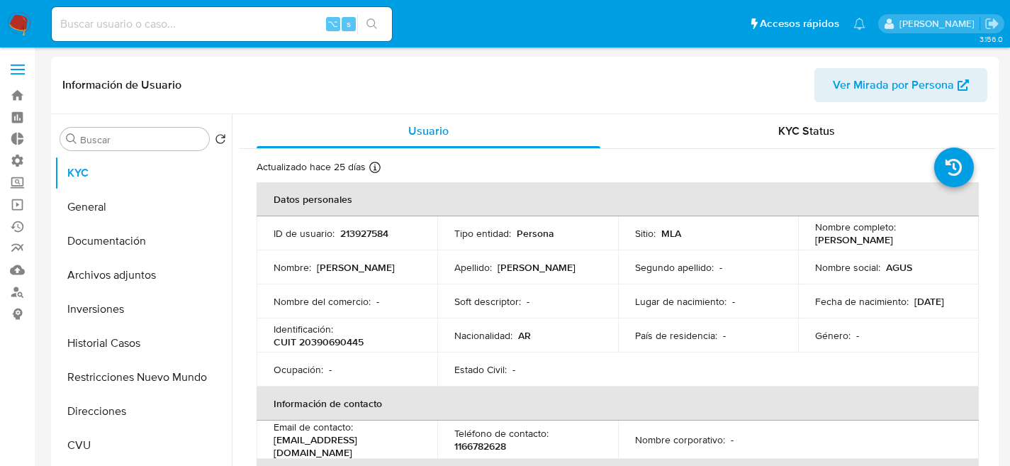
click at [266, 167] on p "Actualizado hace 25 días" at bounding box center [311, 166] width 109 height 13
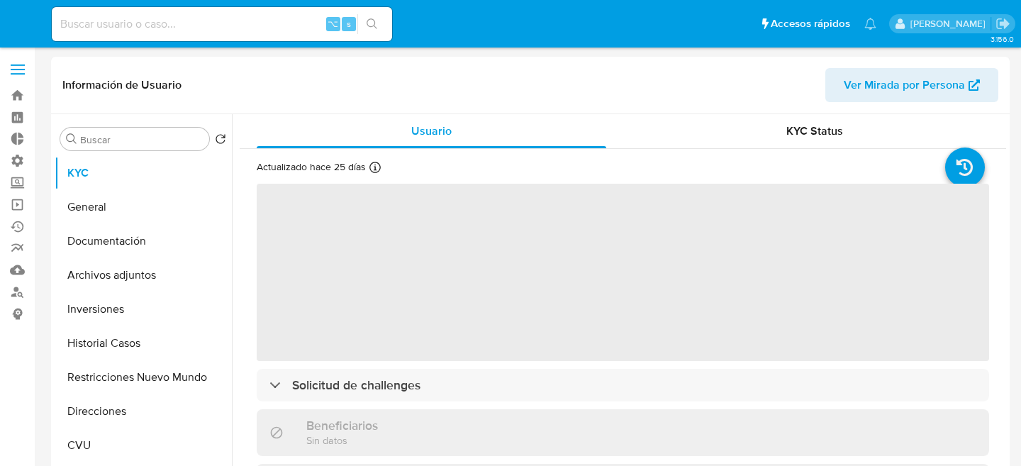
select select "10"
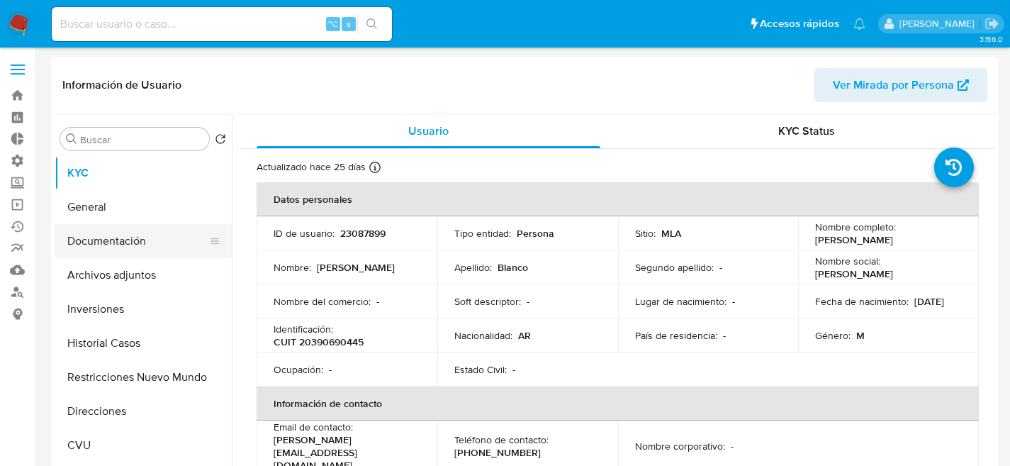
click at [134, 230] on button "Documentación" at bounding box center [138, 241] width 166 height 34
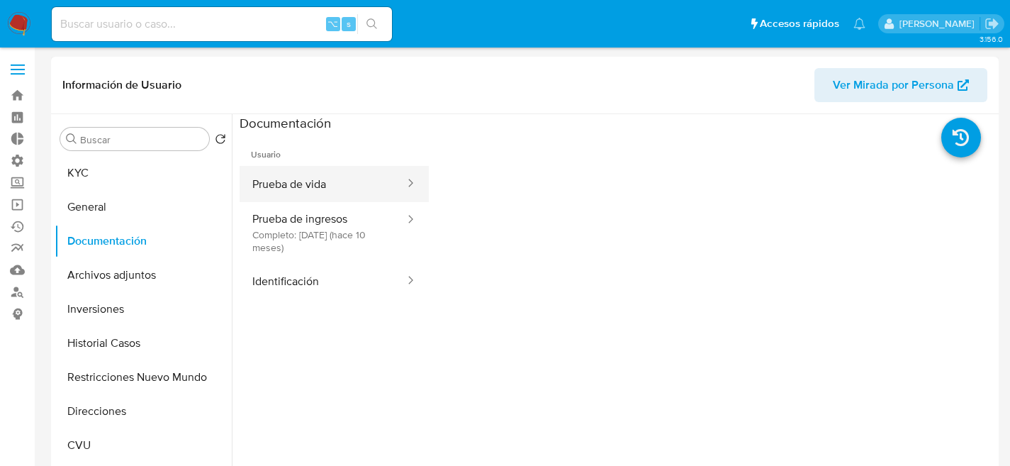
click at [325, 183] on button "Prueba de vida" at bounding box center [323, 184] width 167 height 36
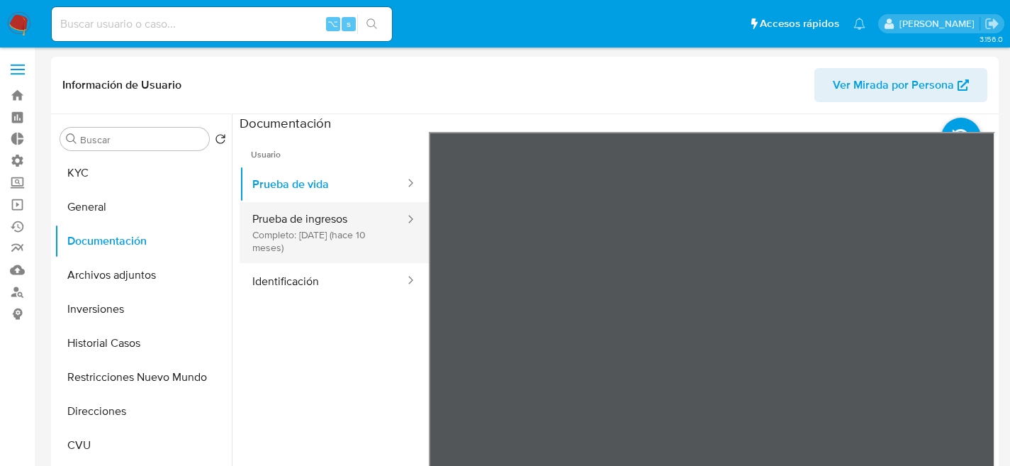
click at [301, 242] on button "Prueba de ingresos Completo: [DATE] (hace 10 meses)" at bounding box center [323, 232] width 167 height 61
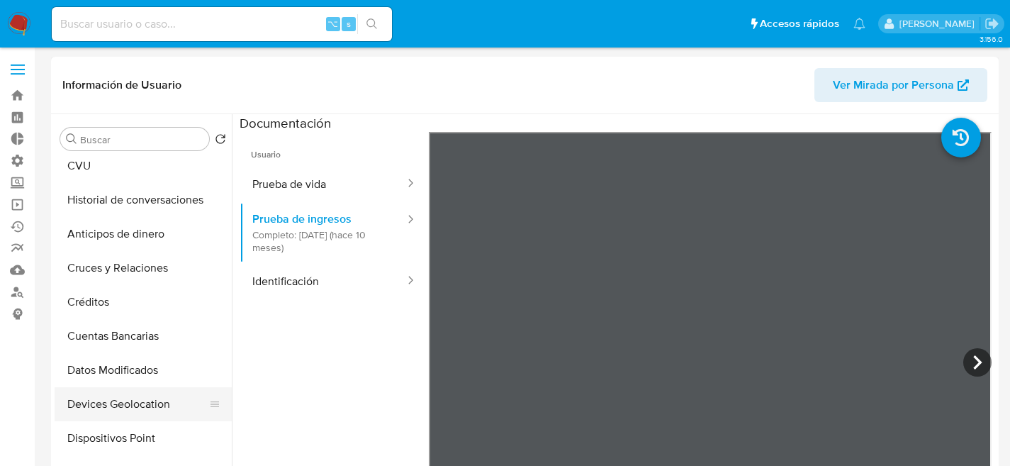
click at [176, 403] on button "Devices Geolocation" at bounding box center [138, 404] width 166 height 34
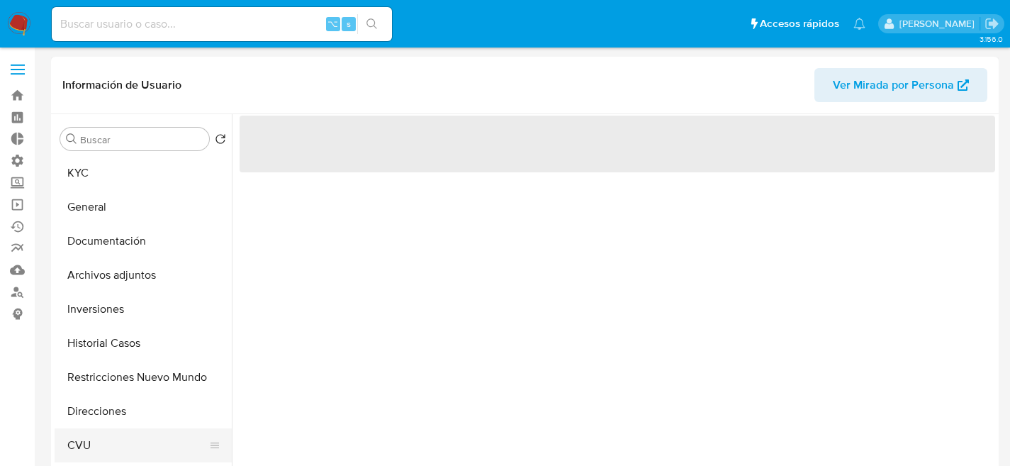
click at [78, 437] on button "CVU" at bounding box center [138, 445] width 166 height 34
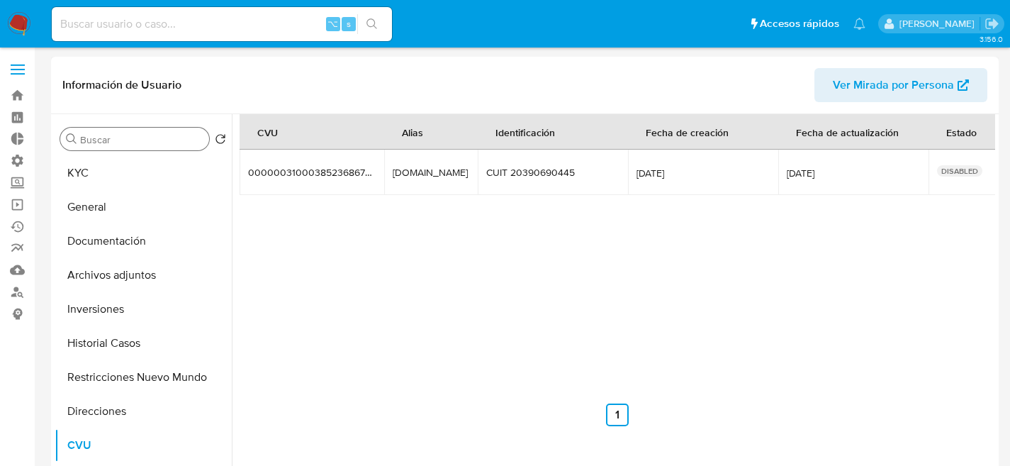
drag, startPoint x: 139, startPoint y: 122, endPoint x: 129, endPoint y: 140, distance: 20.9
click at [137, 126] on div "Buscar Volver al orden por defecto KYC General Documentación Archivos adjuntos …" at bounding box center [143, 296] width 177 height 361
click at [127, 181] on button "KYC" at bounding box center [138, 173] width 166 height 34
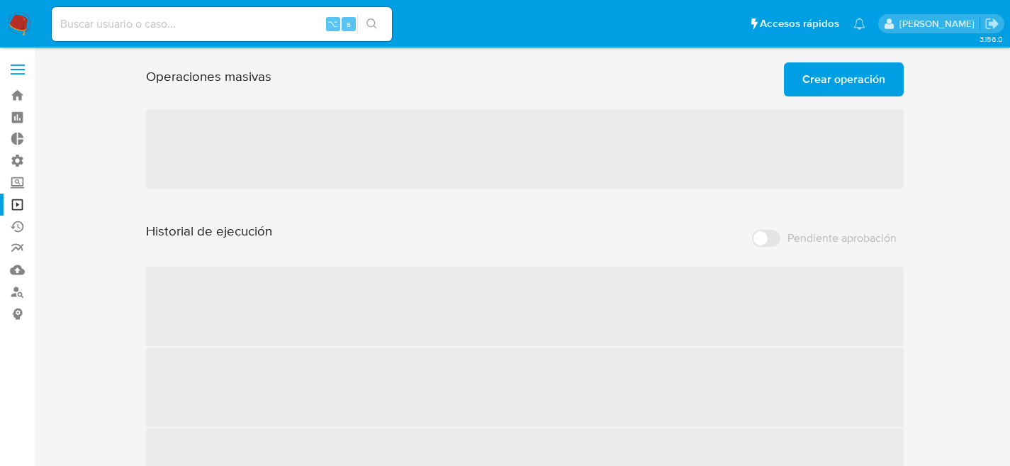
click at [798, 91] on button "Crear operación" at bounding box center [844, 79] width 120 height 34
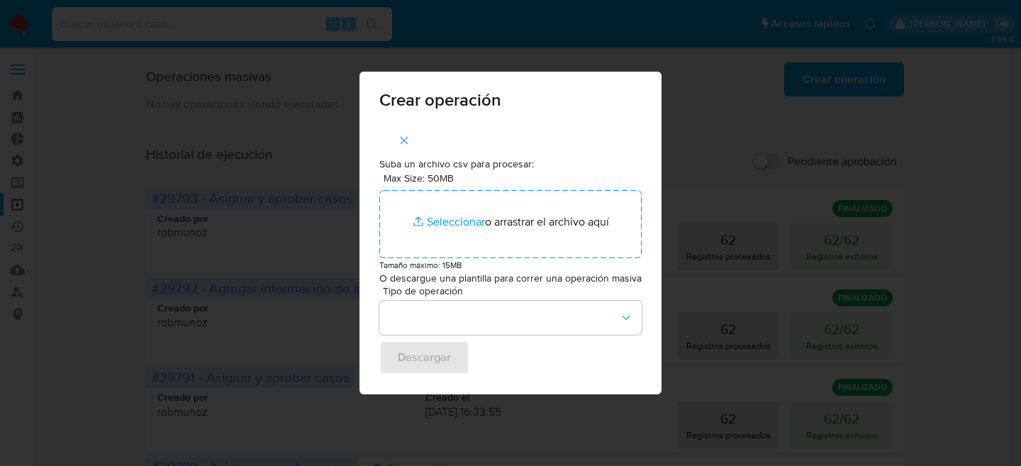
click at [400, 134] on icon "button" at bounding box center [404, 140] width 13 height 13
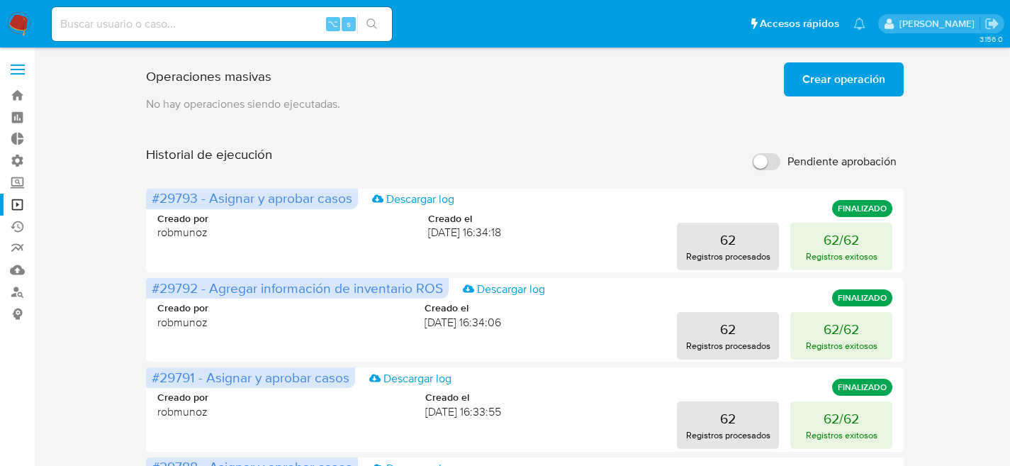
click at [831, 94] on span "Crear operación" at bounding box center [844, 79] width 83 height 31
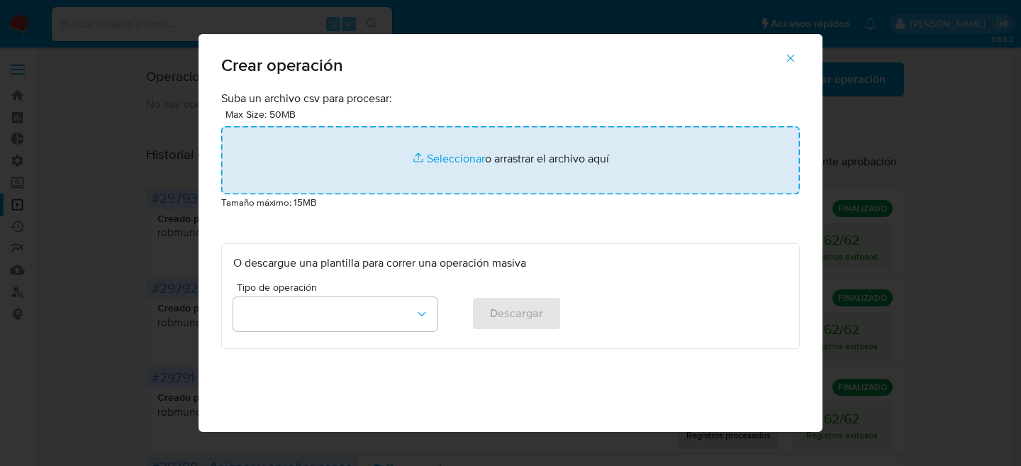
click at [397, 168] on input "file" at bounding box center [510, 160] width 579 height 68
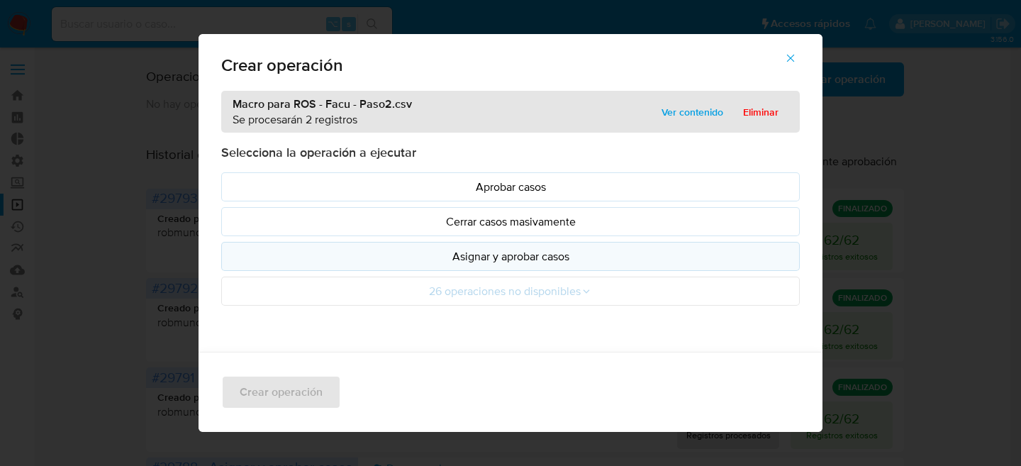
click at [579, 260] on p "Asignar y aprobar casos" at bounding box center [510, 256] width 554 height 16
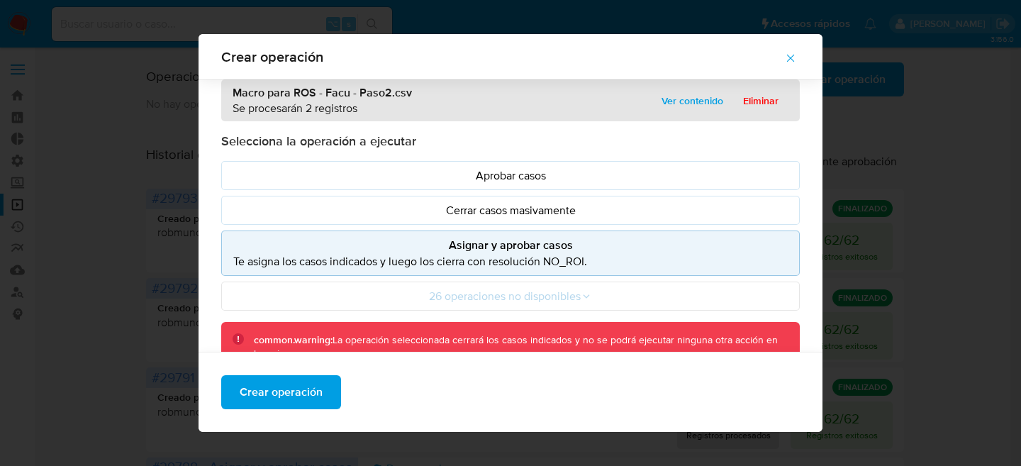
scroll to position [147, 0]
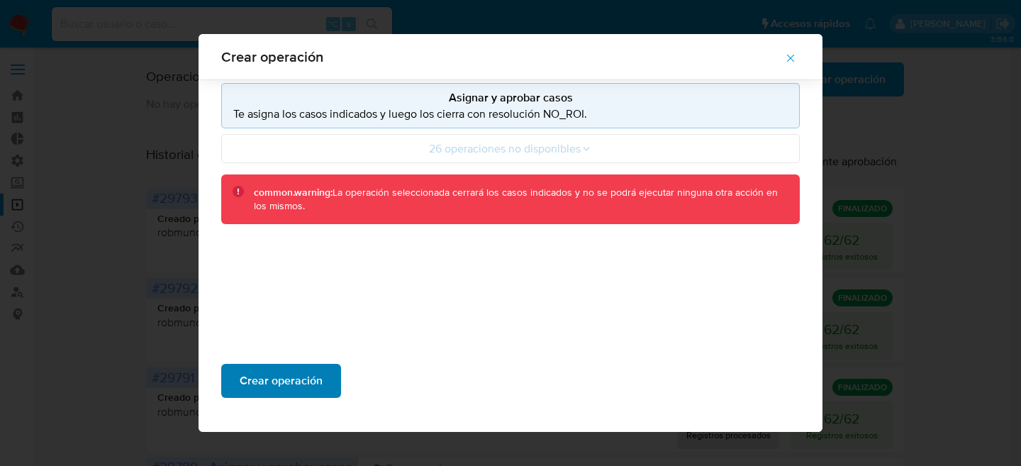
click at [286, 394] on span "Crear operación" at bounding box center [281, 380] width 83 height 31
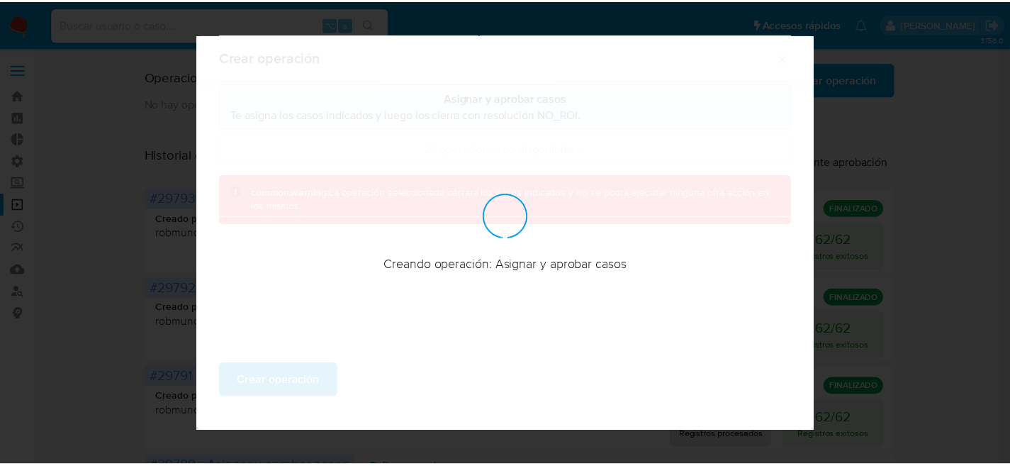
scroll to position [67, 0]
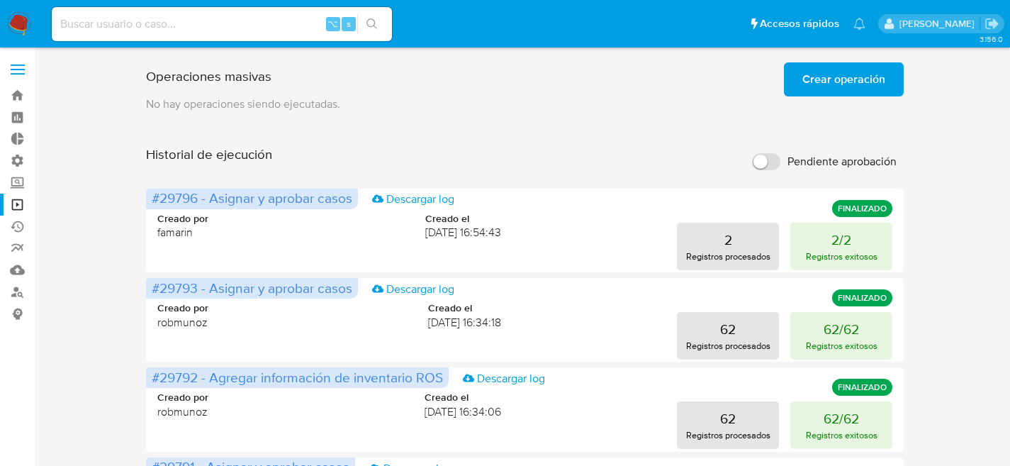
click at [862, 111] on p "No hay operaciones siendo ejecutadas." at bounding box center [525, 104] width 759 height 16
click at [869, 94] on span "Crear operación" at bounding box center [844, 79] width 83 height 31
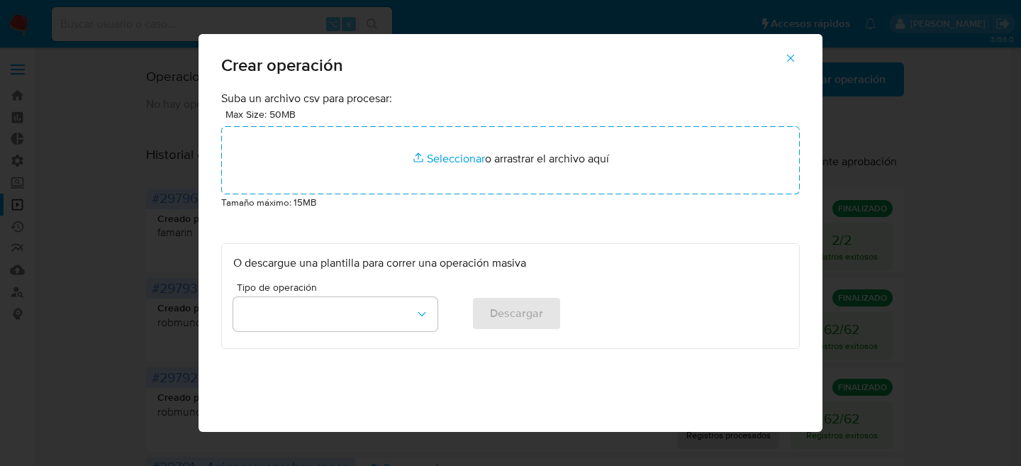
click at [579, 116] on div "Max Size: 50MB Seleccionar archivos Seleccionar o arrastrar el archivo aquí" at bounding box center [510, 150] width 579 height 88
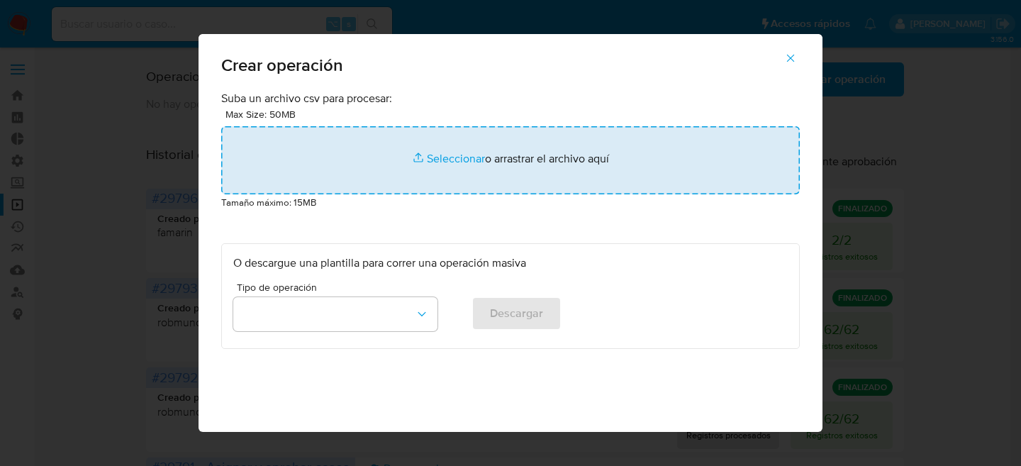
click at [557, 146] on input "file" at bounding box center [510, 160] width 579 height 68
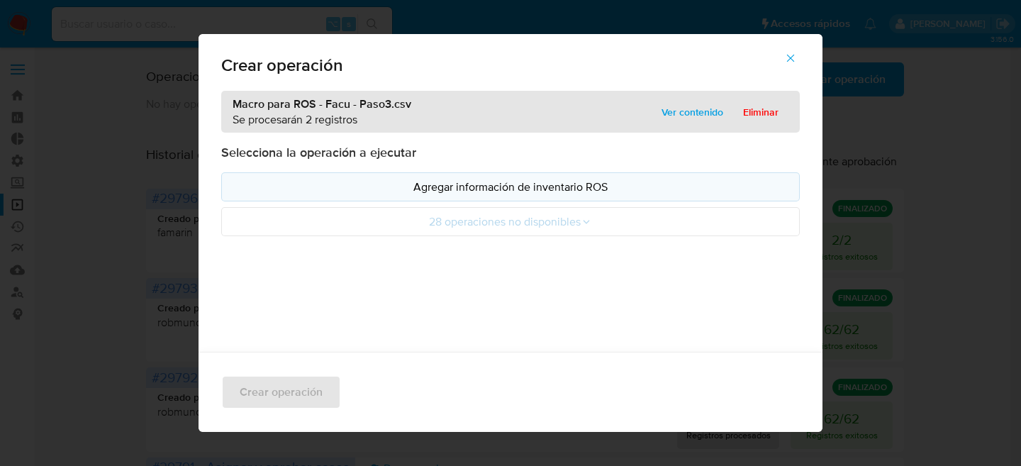
click at [459, 181] on p "Agregar información de inventario ROS" at bounding box center [510, 187] width 554 height 16
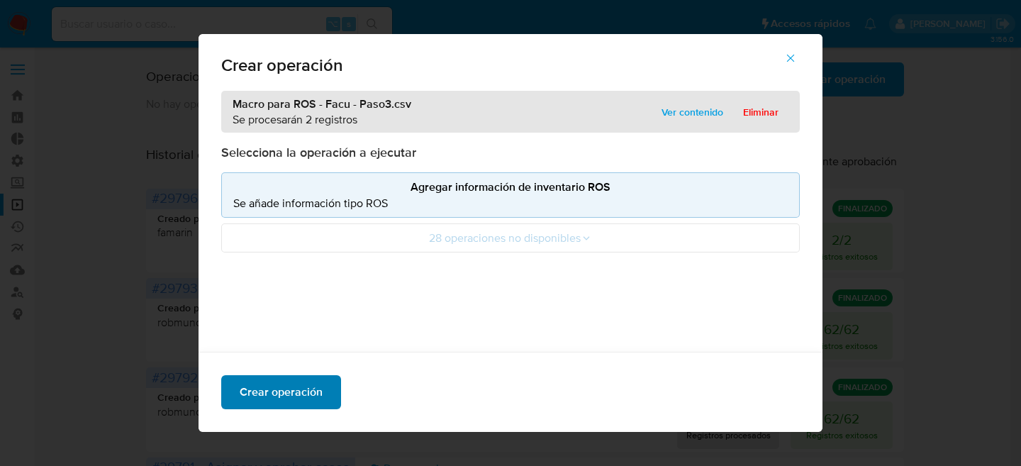
click at [296, 392] on span "Crear operación" at bounding box center [281, 392] width 83 height 31
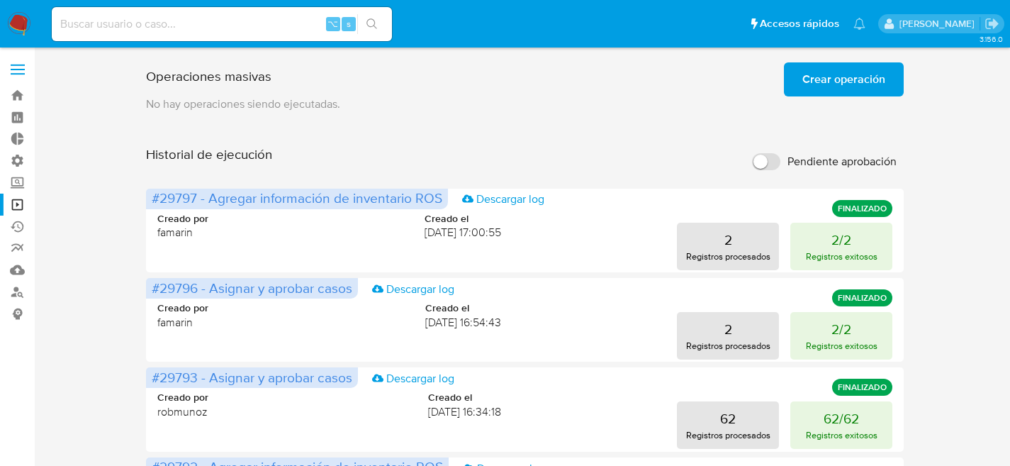
click at [852, 81] on span "Crear operación" at bounding box center [844, 79] width 83 height 31
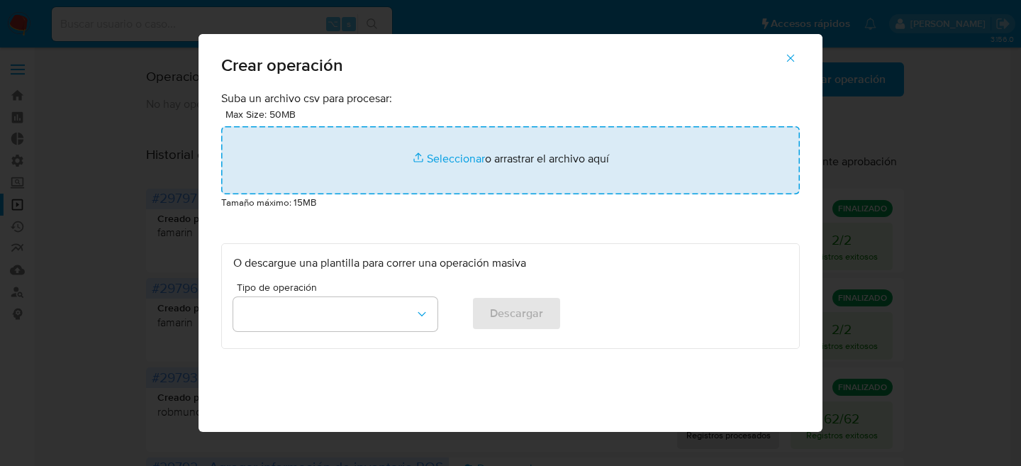
click at [451, 147] on input "file" at bounding box center [510, 160] width 579 height 68
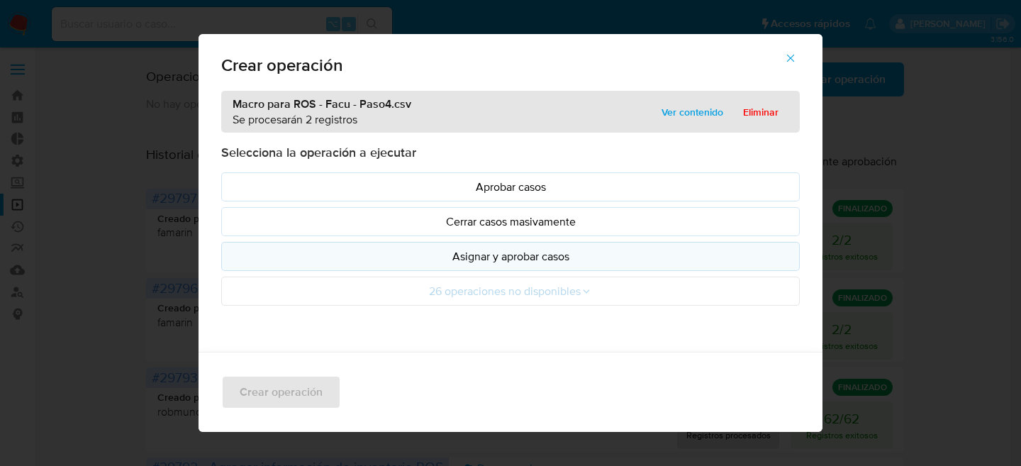
click at [450, 245] on button "Asignar y aprobar casos" at bounding box center [510, 256] width 579 height 29
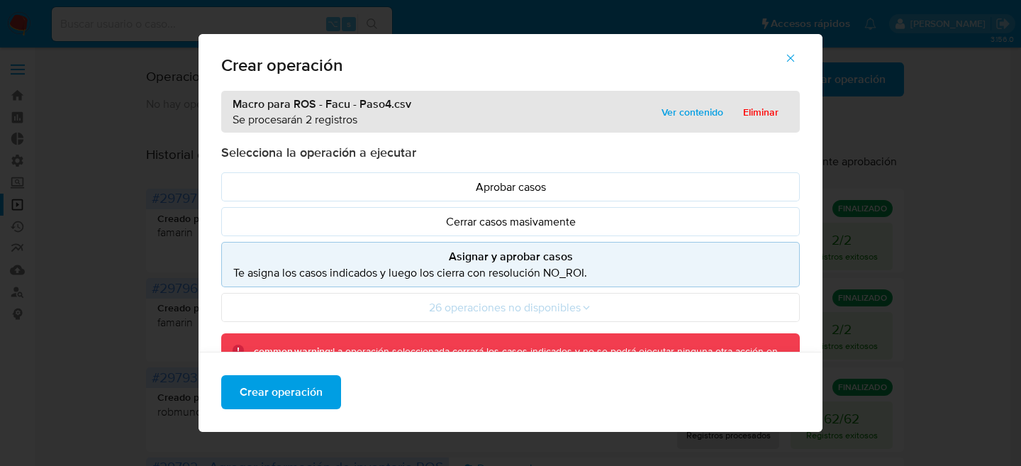
scroll to position [147, 0]
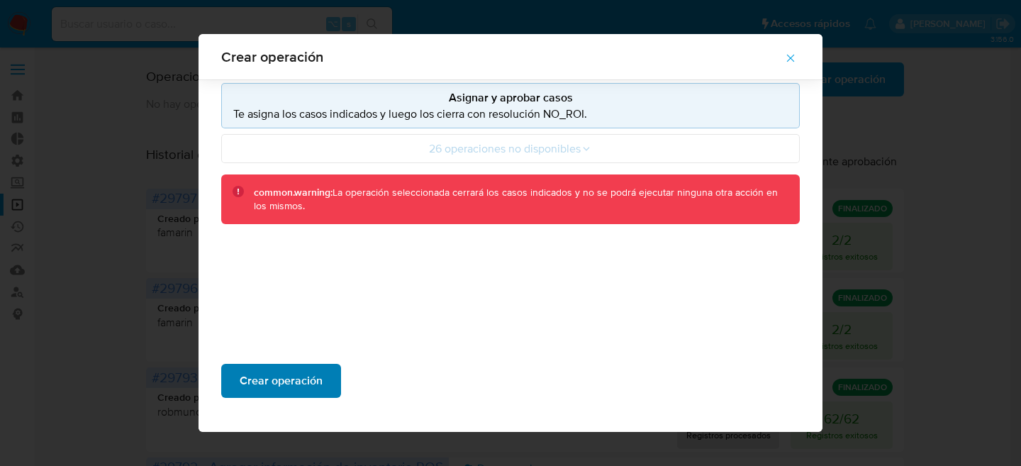
click at [294, 378] on span "Crear operación" at bounding box center [281, 380] width 83 height 31
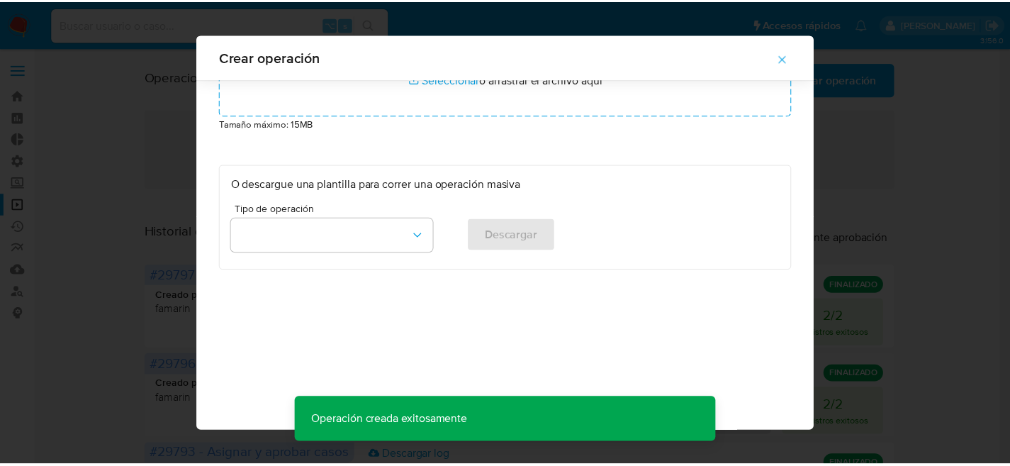
scroll to position [67, 0]
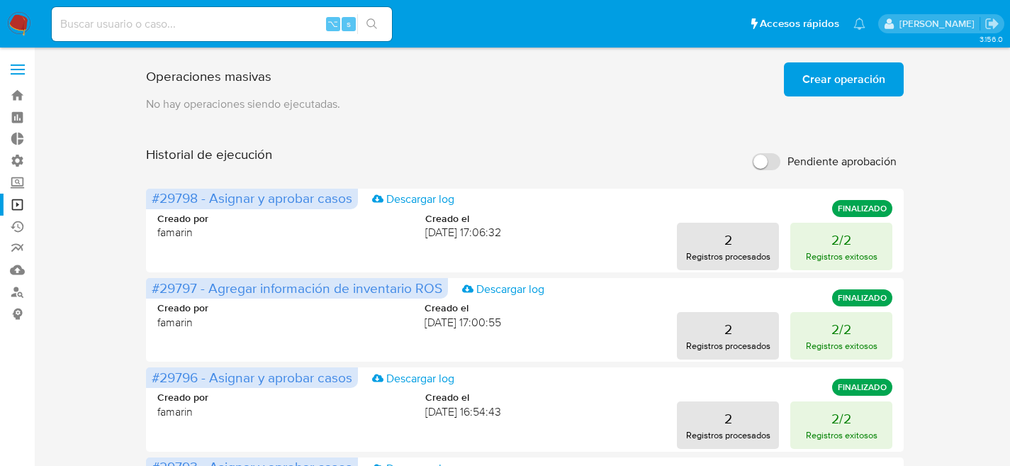
click at [207, 9] on div "⌥ s" at bounding box center [222, 24] width 340 height 34
click at [206, 18] on input at bounding box center [222, 24] width 340 height 18
paste input "je1MS5Ohr17ce7QqpMvCAqd9"
type input "je1MS5Ohr17ce7QqpMvCAqd9"
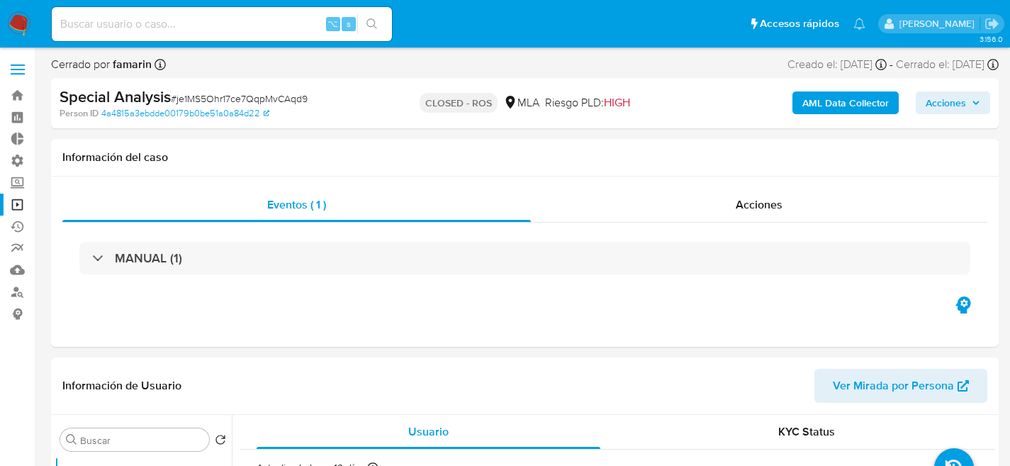
select select "10"
click at [245, 25] on input at bounding box center [222, 24] width 340 height 18
paste input "xOsgSl8URcILfvwHxkYFShtY"
type input "xOsgSl8URcILfvwHxkYFShtY"
select select "10"
